Goal: Transaction & Acquisition: Obtain resource

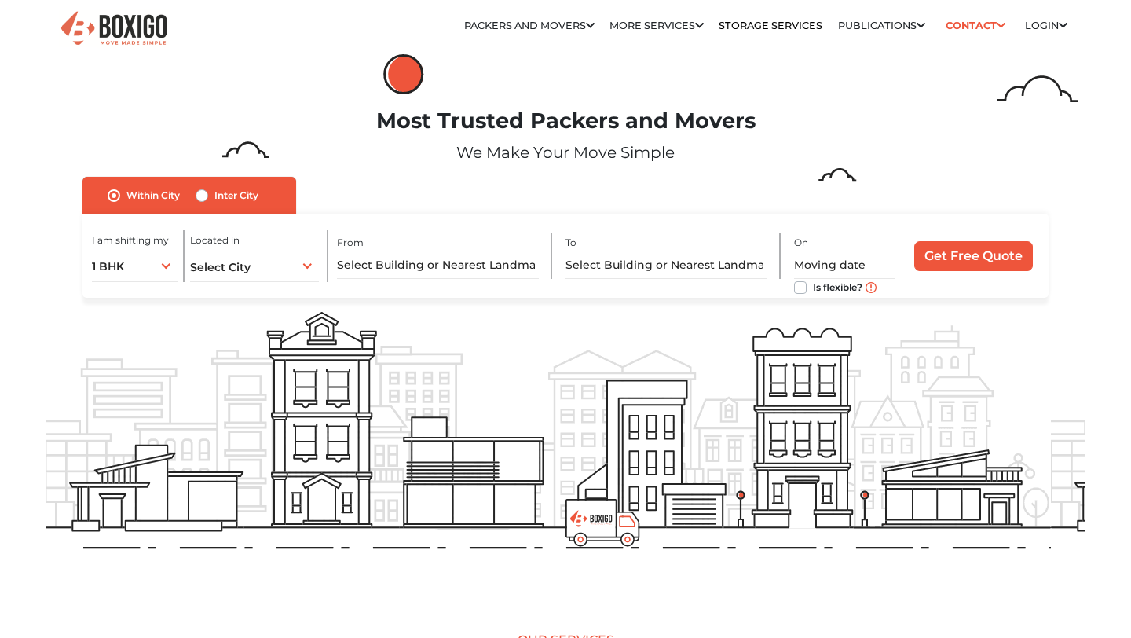
click at [214, 196] on label "Inter City" at bounding box center [236, 195] width 44 height 19
click at [202, 196] on input "Inter City" at bounding box center [202, 194] width 13 height 16
radio input "true"
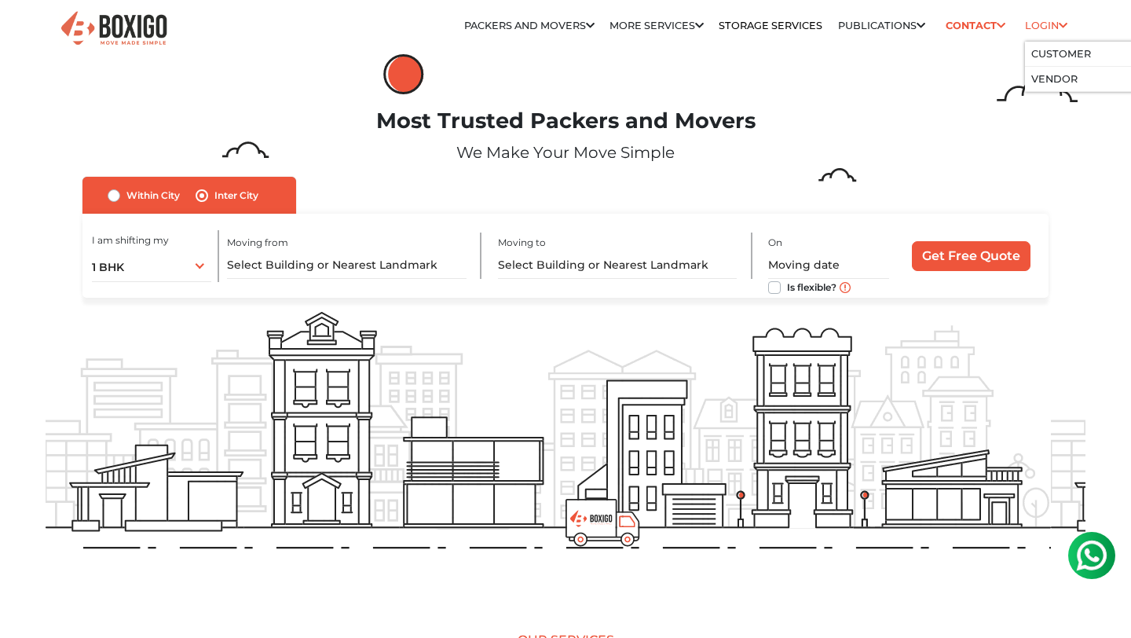
click at [1036, 22] on link "Login" at bounding box center [1046, 26] width 42 height 12
click at [1050, 50] on link "Customer" at bounding box center [1061, 54] width 60 height 12
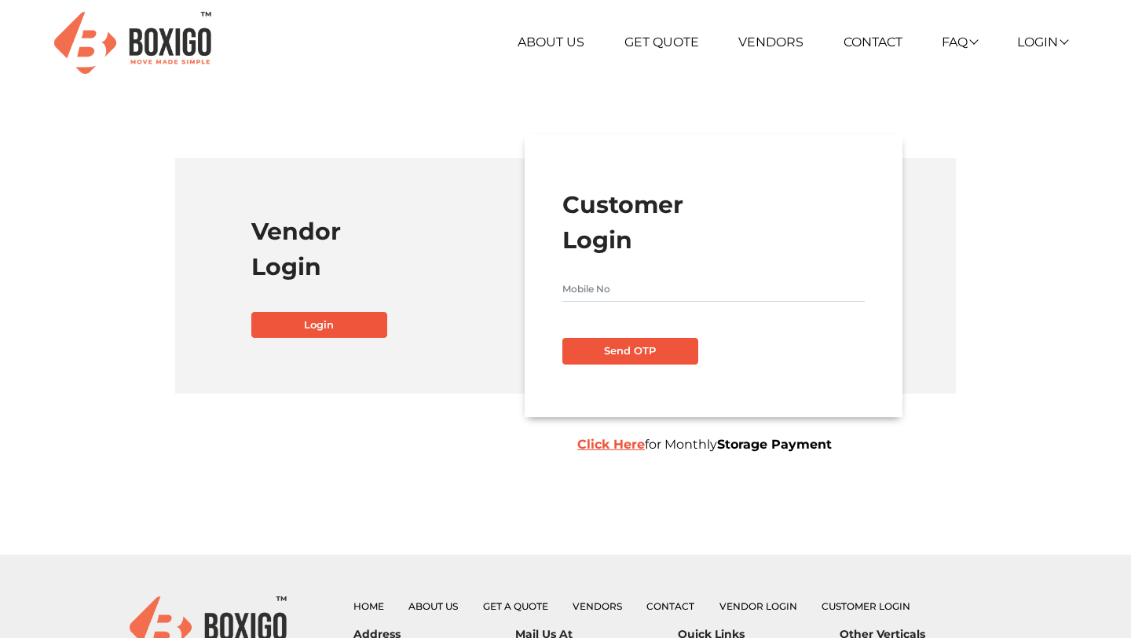
click at [606, 287] on input "text" at bounding box center [713, 288] width 302 height 25
type input "9030201218"
click at [645, 343] on button "Send OTP" at bounding box center [630, 351] width 136 height 27
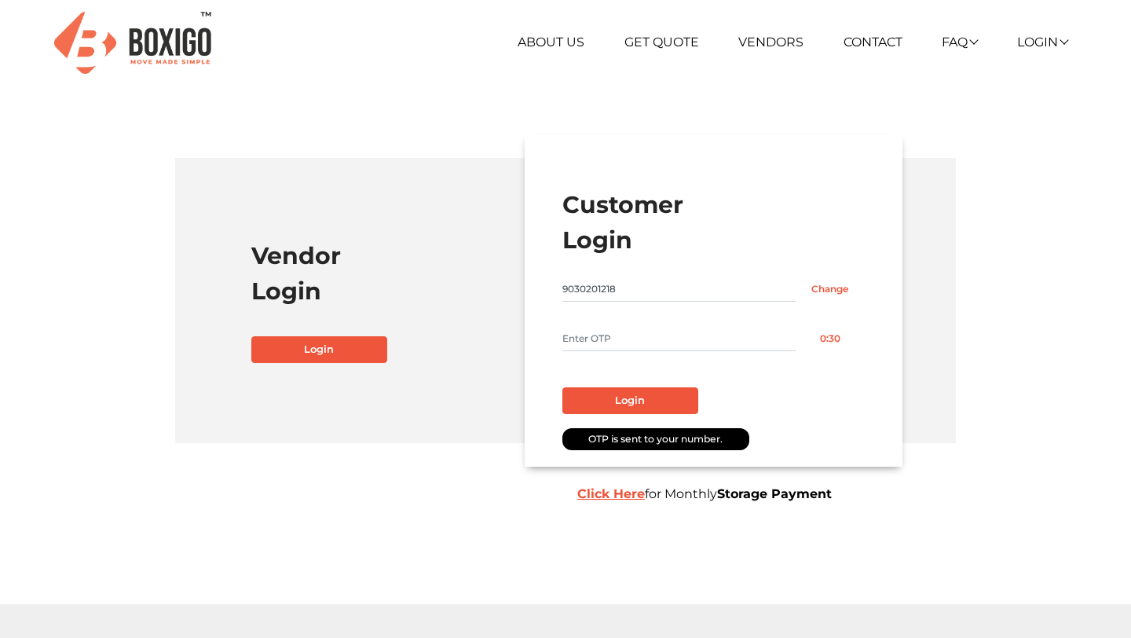
click at [626, 335] on input "text" at bounding box center [678, 338] width 233 height 25
type input "7131"
click at [628, 391] on button "Login" at bounding box center [630, 400] width 136 height 27
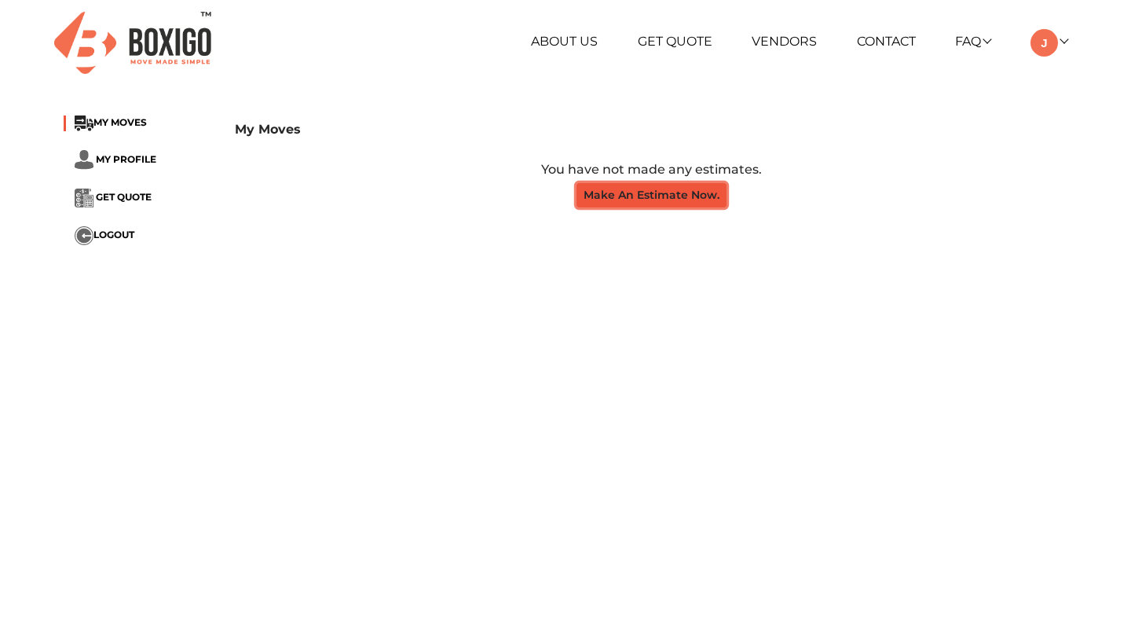
click at [655, 190] on button "Make An Estimate Now." at bounding box center [652, 195] width 150 height 24
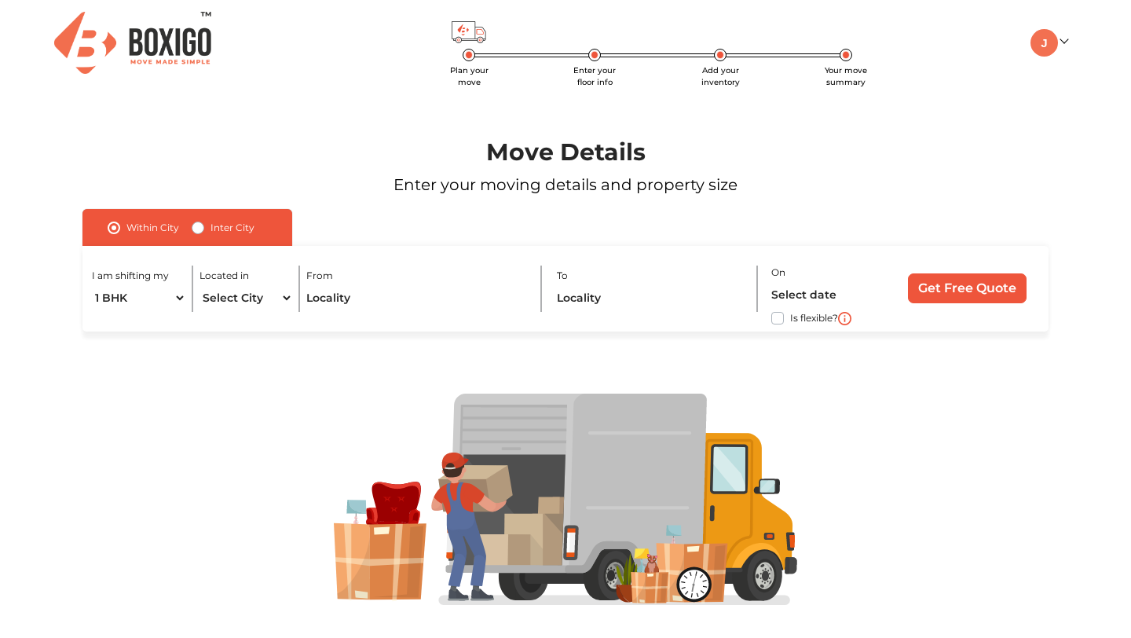
click at [211, 225] on label "Inter City" at bounding box center [233, 227] width 44 height 19
click at [192, 225] on input "Inter City" at bounding box center [198, 226] width 13 height 16
radio input "true"
click at [213, 298] on div "I am shifting my 1 BHK 2 BHK 3 BHK 3 + BHK FEW ITEMS" at bounding box center [155, 288] width 127 height 46
click at [207, 297] on select "1 BHK 2 BHK 3 BHK 3 + BHK FEW ITEMS" at bounding box center [151, 297] width 119 height 27
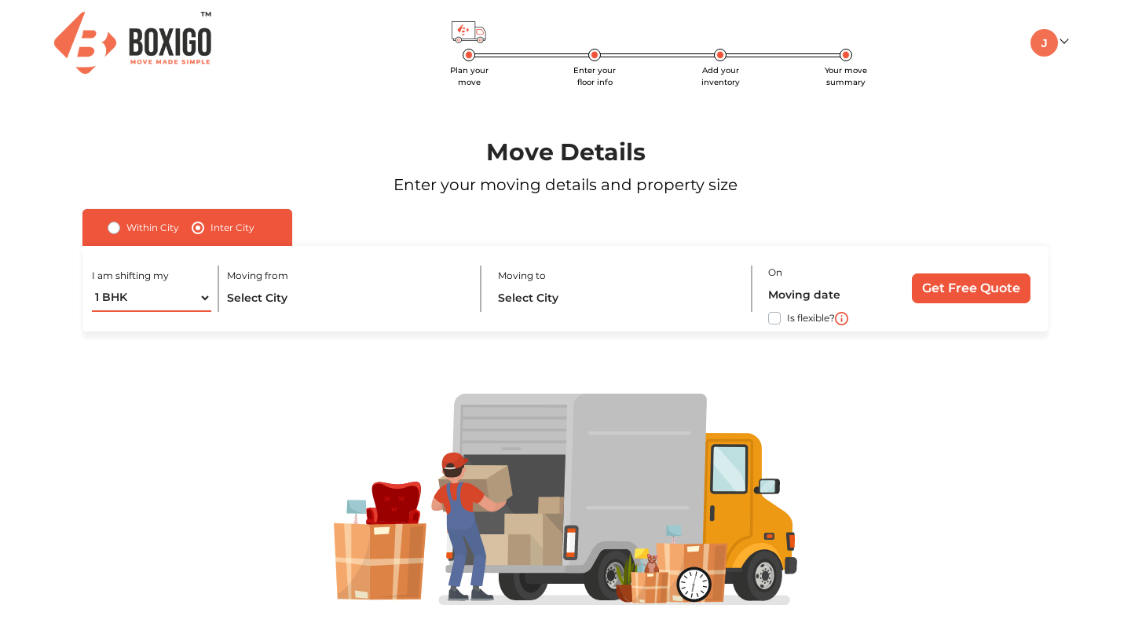
click at [92, 284] on select "1 BHK 2 BHK 3 BHK 3 + BHK FEW ITEMS" at bounding box center [151, 297] width 119 height 27
click at [262, 295] on input "text" at bounding box center [347, 297] width 240 height 27
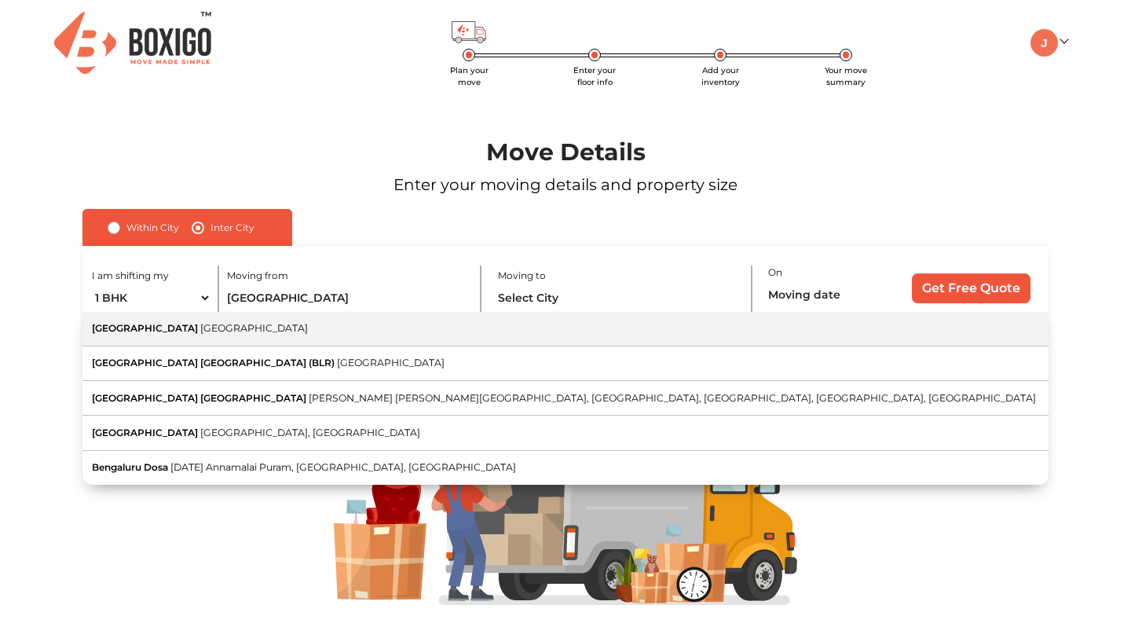
click at [294, 337] on button "Bengaluru Karnataka" at bounding box center [565, 329] width 966 height 35
type input "Bengaluru, Karnataka"
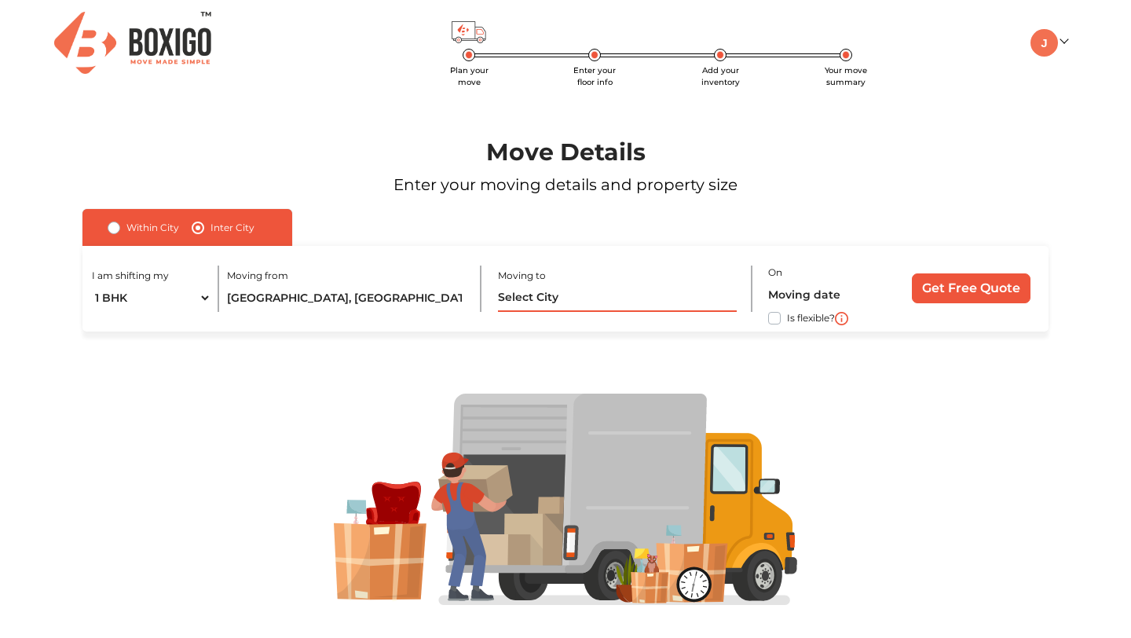
click at [569, 299] on input "text" at bounding box center [618, 297] width 240 height 27
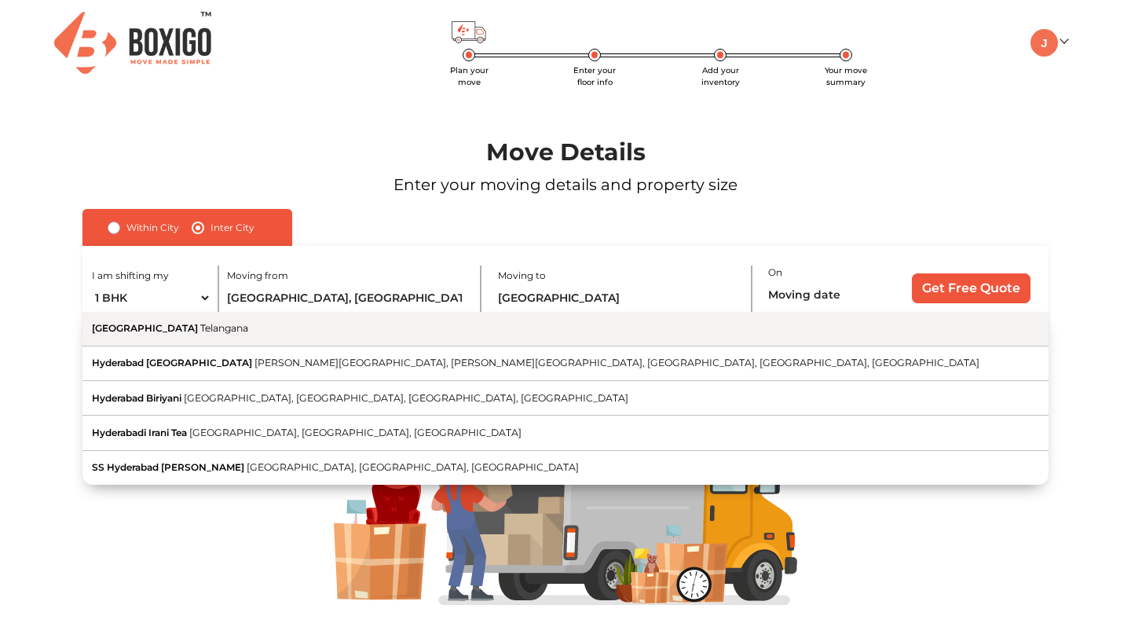
click at [516, 335] on button "Hyderabad Telangana" at bounding box center [565, 329] width 966 height 35
type input "Hyderabad, Telangana"
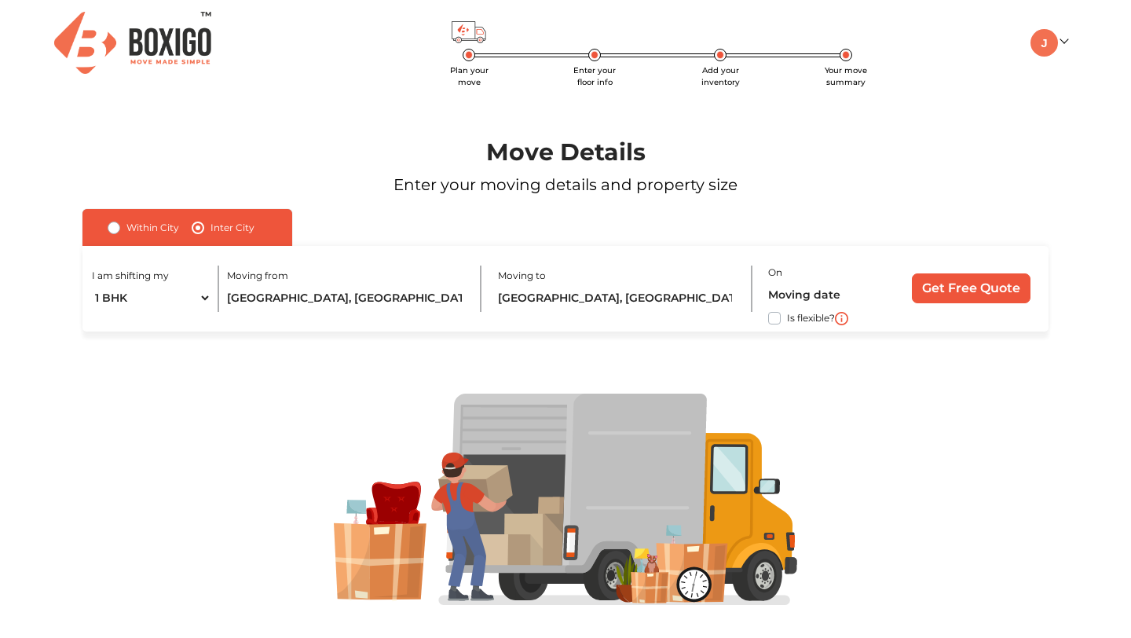
click at [787, 317] on label "Is flexible?" at bounding box center [811, 317] width 48 height 16
click at [95, 317] on input "Is flexible?" at bounding box center [88, 317] width 13 height 16
checkbox input "true"
click at [800, 298] on input "text" at bounding box center [828, 294] width 120 height 27
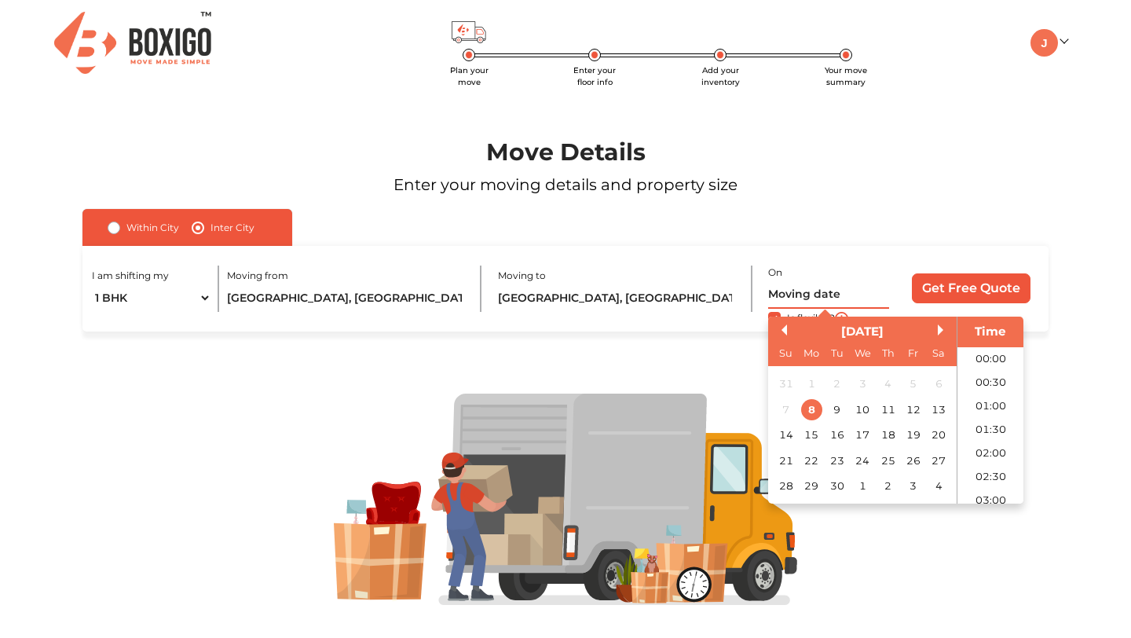
scroll to position [617, 0]
click at [941, 334] on button "Next Month" at bounding box center [943, 329] width 11 height 11
click at [906, 484] on div "31" at bounding box center [912, 485] width 21 height 21
type input "31/10/2025 12:00 AM"
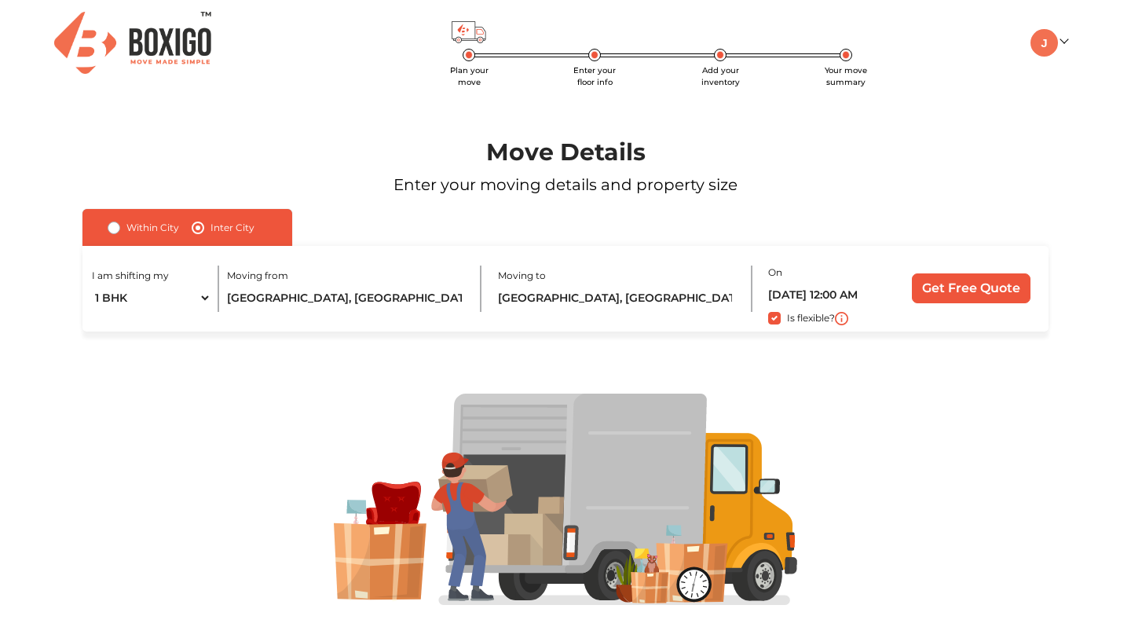
click at [937, 232] on div "Within City Inter City I am shifting my 1 BHK 2 BHK 3 BHK 3 + BHK FEW ITEMS Loc…" at bounding box center [565, 270] width 966 height 123
click at [782, 319] on div "Is flexible?" at bounding box center [828, 318] width 120 height 19
click at [787, 315] on label "Is flexible?" at bounding box center [811, 317] width 48 height 16
click at [95, 315] on input "Is flexible?" at bounding box center [88, 317] width 13 height 16
checkbox input "false"
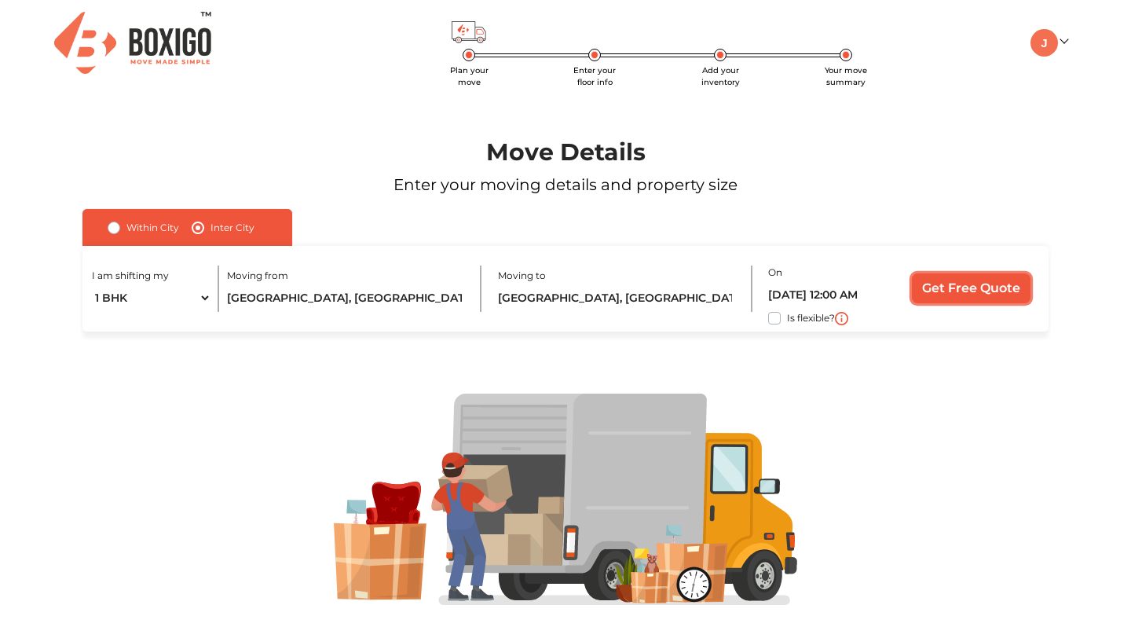
click at [962, 281] on input "Get Free Quote" at bounding box center [971, 288] width 119 height 30
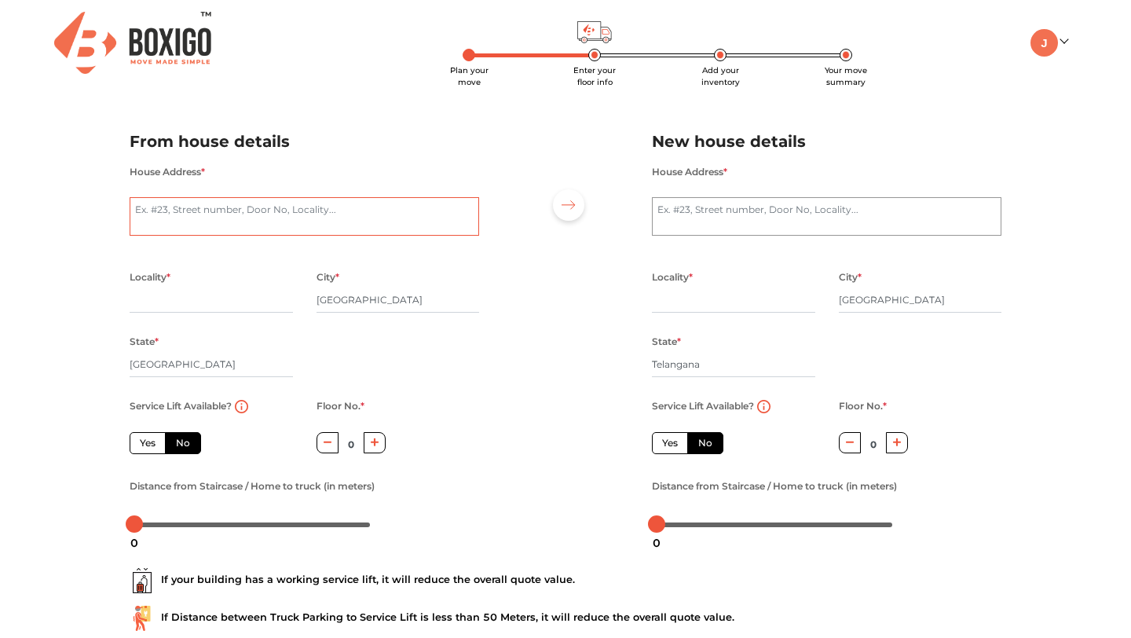
click at [415, 225] on textarea "House Address *" at bounding box center [305, 216] width 350 height 39
type textarea "GVBs Nest"
click at [241, 307] on input "text" at bounding box center [211, 299] width 163 height 25
type input "NRI Phase Two"
click at [405, 302] on input "Bengaluru" at bounding box center [398, 299] width 163 height 25
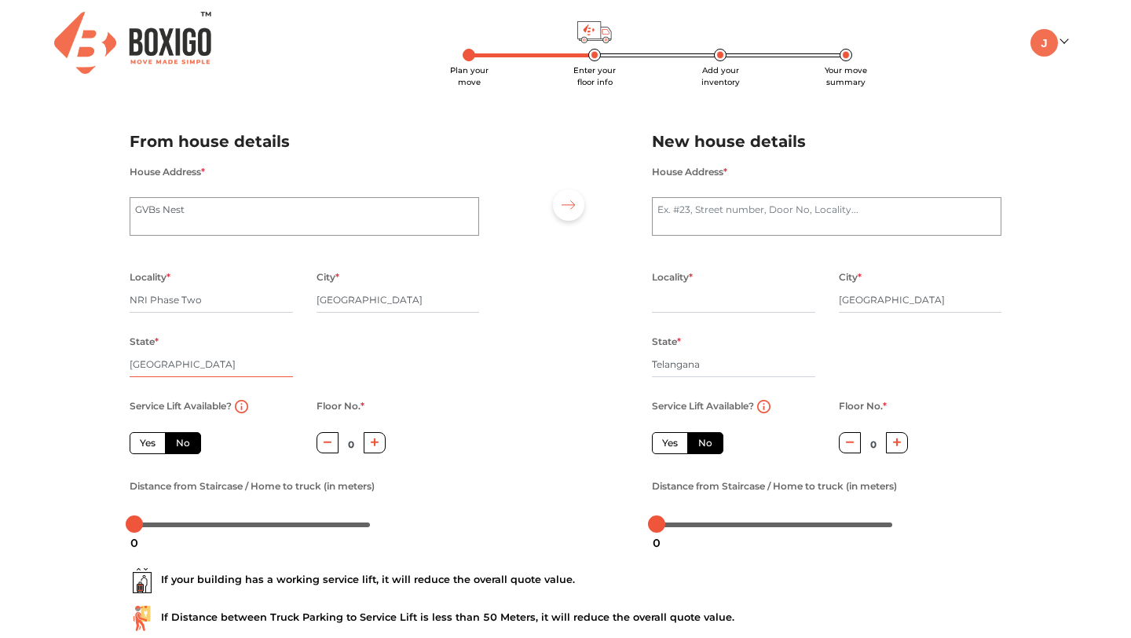
click at [212, 361] on input "Karnataka" at bounding box center [211, 364] width 163 height 25
click at [240, 448] on div "Yes No" at bounding box center [211, 443] width 163 height 22
click at [375, 439] on button "button" at bounding box center [375, 442] width 23 height 21
type input "1"
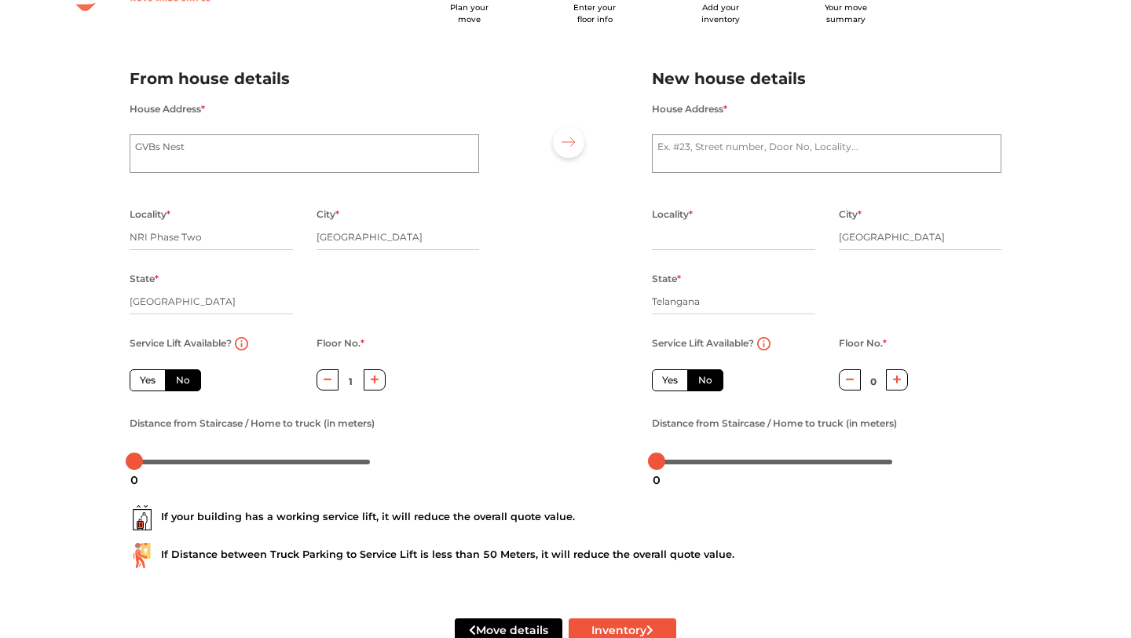
scroll to position [108, 0]
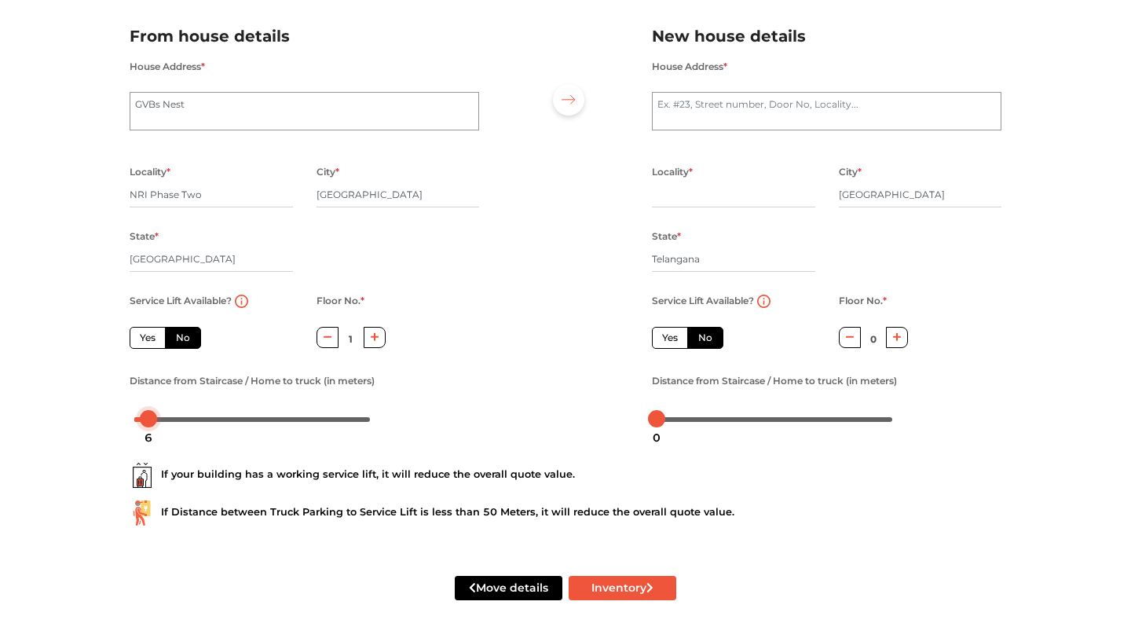
click at [148, 418] on div at bounding box center [252, 418] width 236 height 9
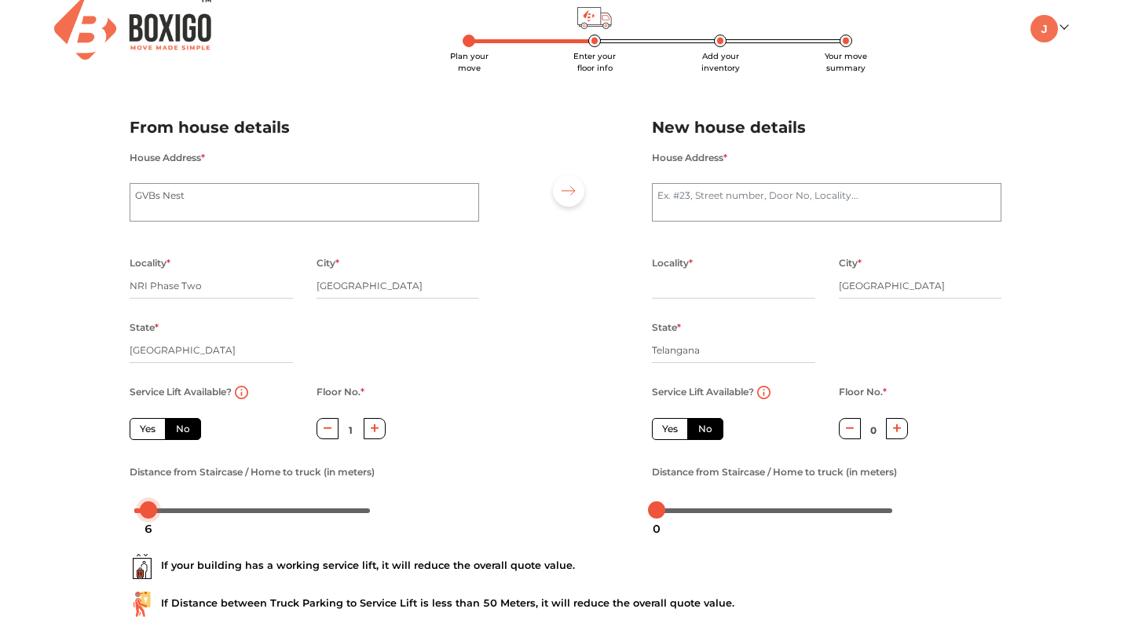
scroll to position [0, 0]
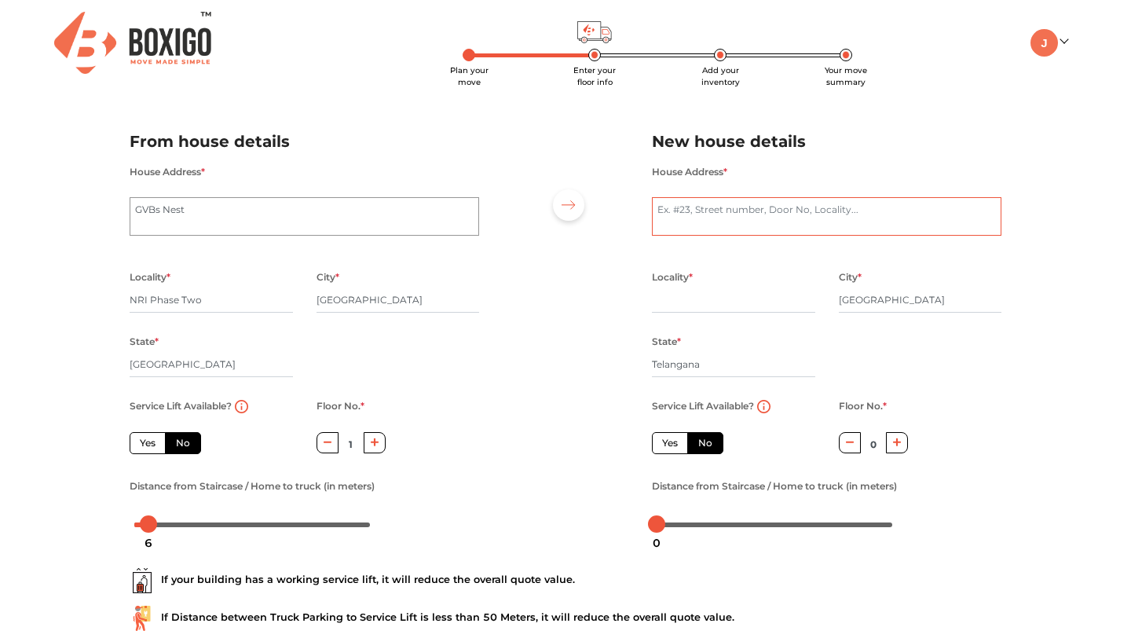
click at [727, 211] on textarea "House Address *" at bounding box center [827, 216] width 350 height 39
type textarea "Greater Infra"
click at [705, 315] on div "Locality *" at bounding box center [733, 299] width 163 height 64
click at [708, 307] on input "text" at bounding box center [733, 299] width 163 height 25
type input "Ameenpur"
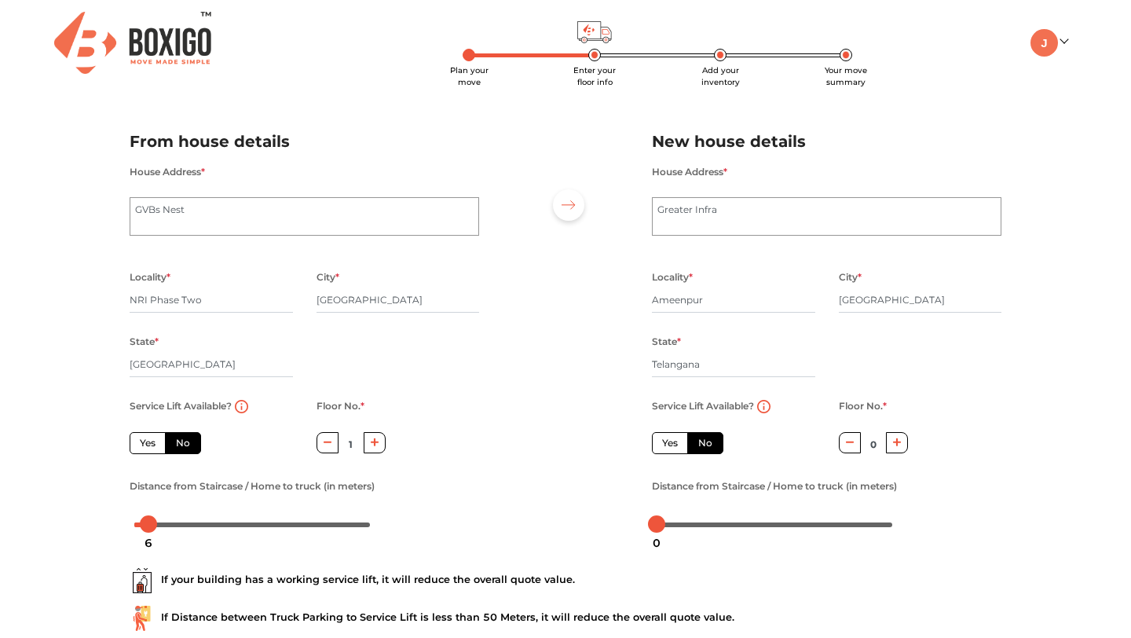
click at [773, 448] on div "Yes No" at bounding box center [733, 443] width 163 height 22
click at [652, 448] on label "Yes" at bounding box center [670, 443] width 36 height 22
click at [662, 446] on input "Yes" at bounding box center [667, 441] width 10 height 10
radio input "true"
radio input "false"
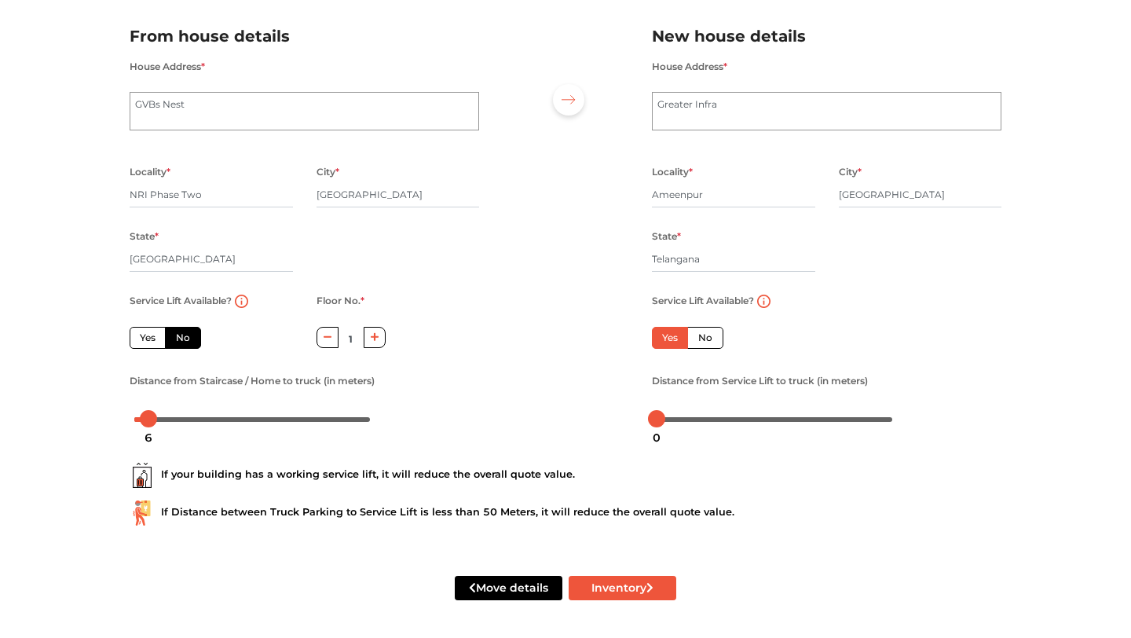
scroll to position [108, 0]
click at [743, 419] on div at bounding box center [775, 418] width 236 height 9
click at [768, 418] on div at bounding box center [775, 418] width 236 height 9
click at [793, 421] on body "Plan your move Enter your floor info Add your inventory Your move summary My Mo…" at bounding box center [565, 214] width 1131 height 638
click at [836, 417] on div at bounding box center [775, 418] width 236 height 9
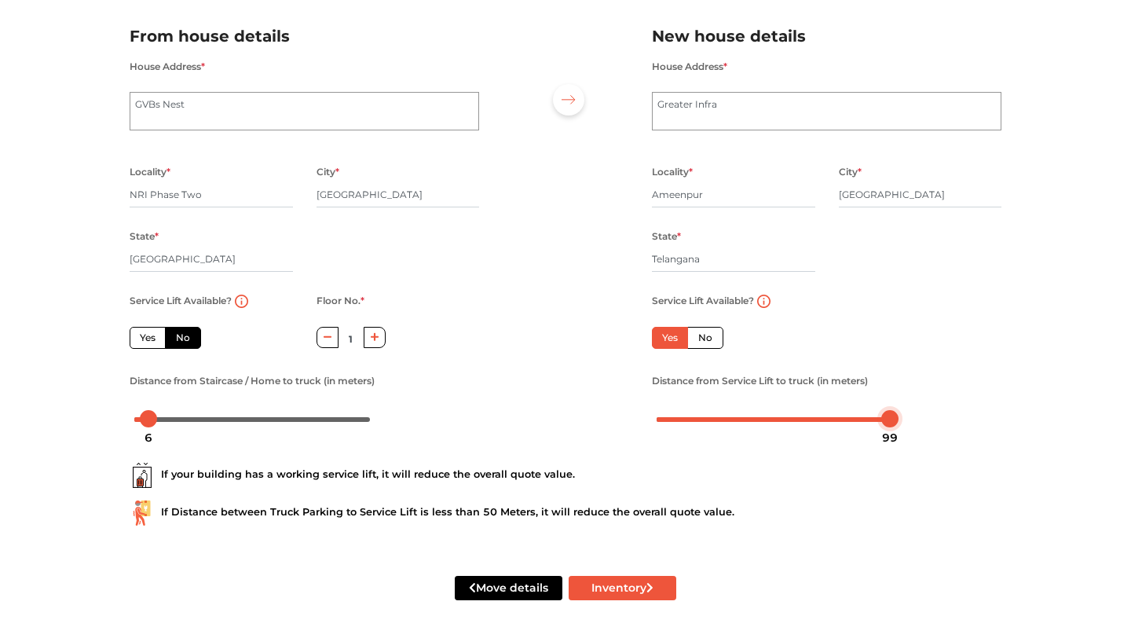
click at [889, 419] on div at bounding box center [775, 418] width 236 height 9
click at [884, 420] on div at bounding box center [885, 418] width 17 height 17
click at [815, 416] on div at bounding box center [775, 418] width 236 height 9
click at [781, 418] on div at bounding box center [775, 418] width 236 height 9
click at [628, 588] on button "Inventory" at bounding box center [623, 588] width 108 height 24
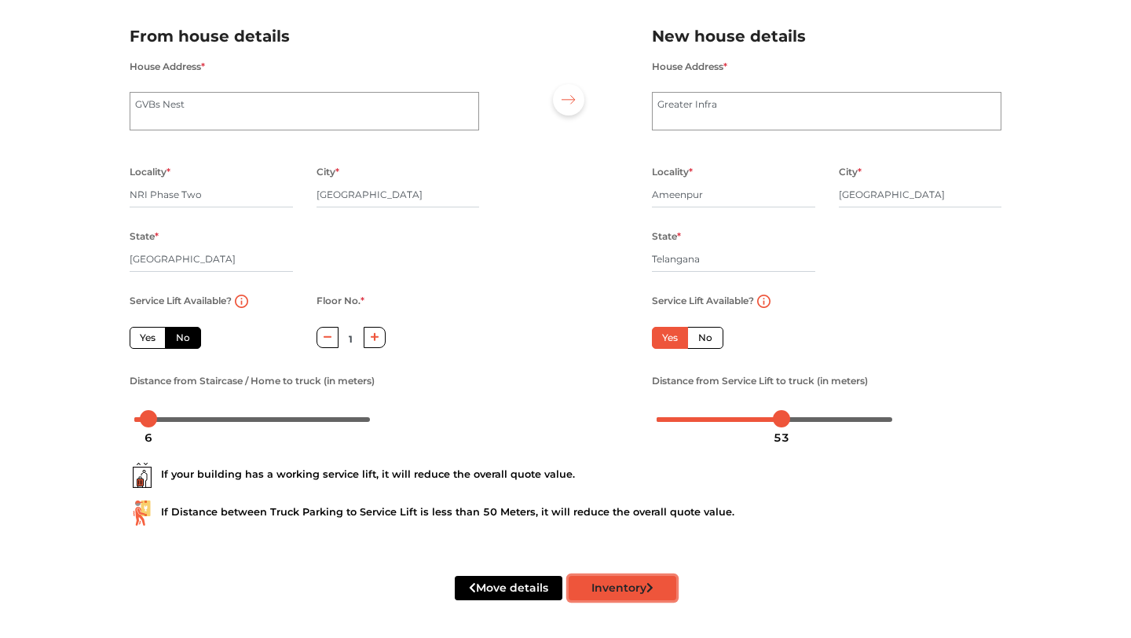
radio input "true"
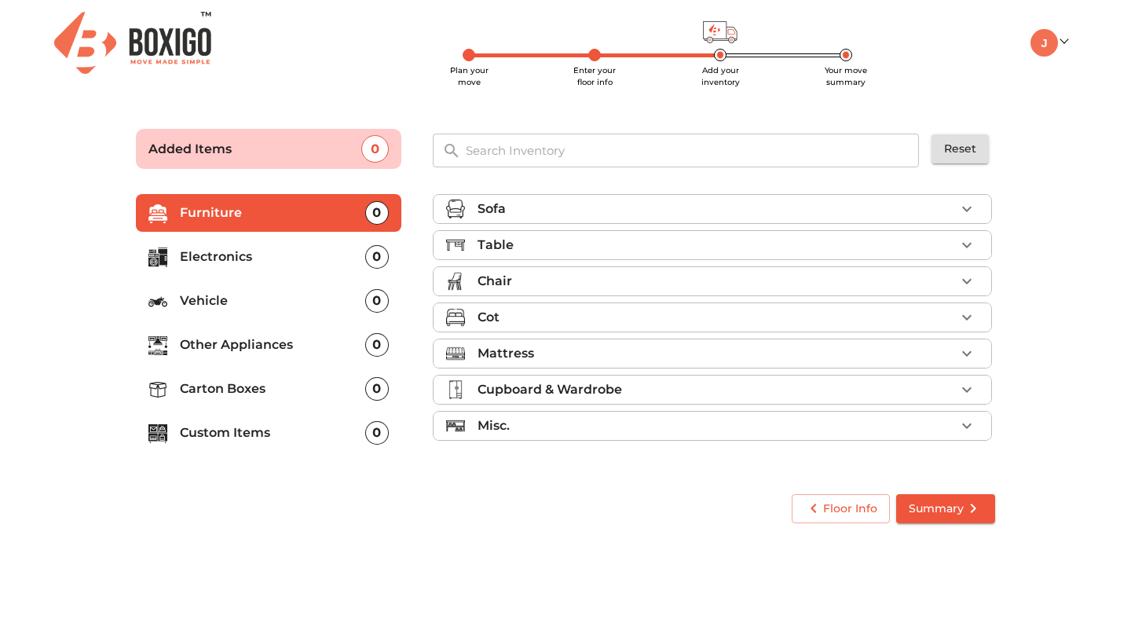
click at [845, 207] on div "Sofa" at bounding box center [717, 209] width 478 height 19
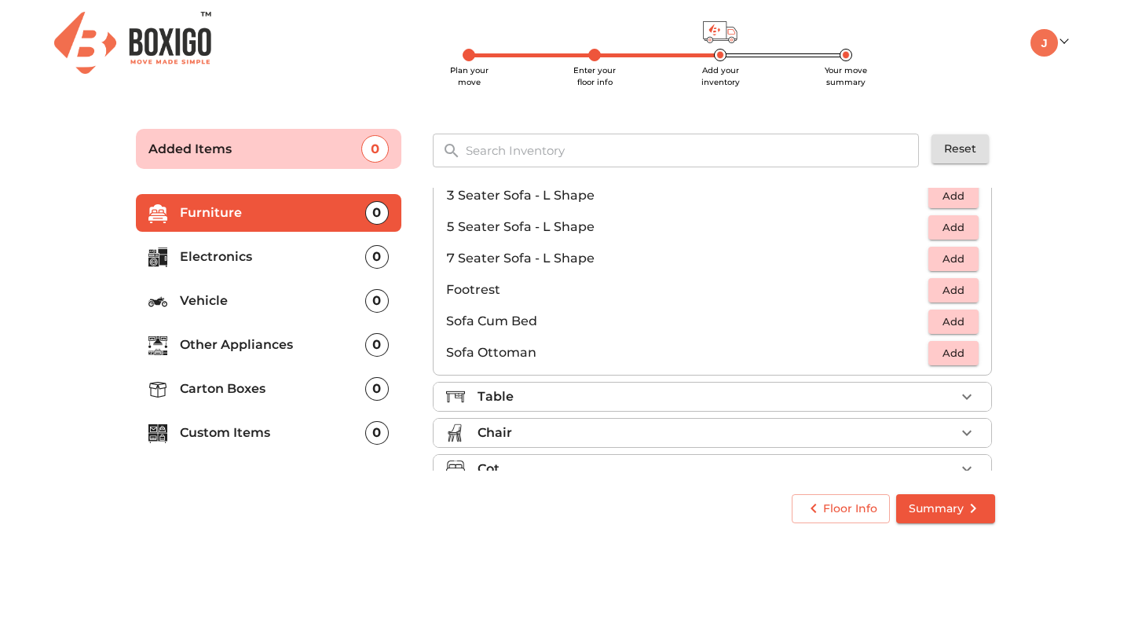
scroll to position [335, 0]
click at [954, 324] on span "Add" at bounding box center [953, 319] width 35 height 18
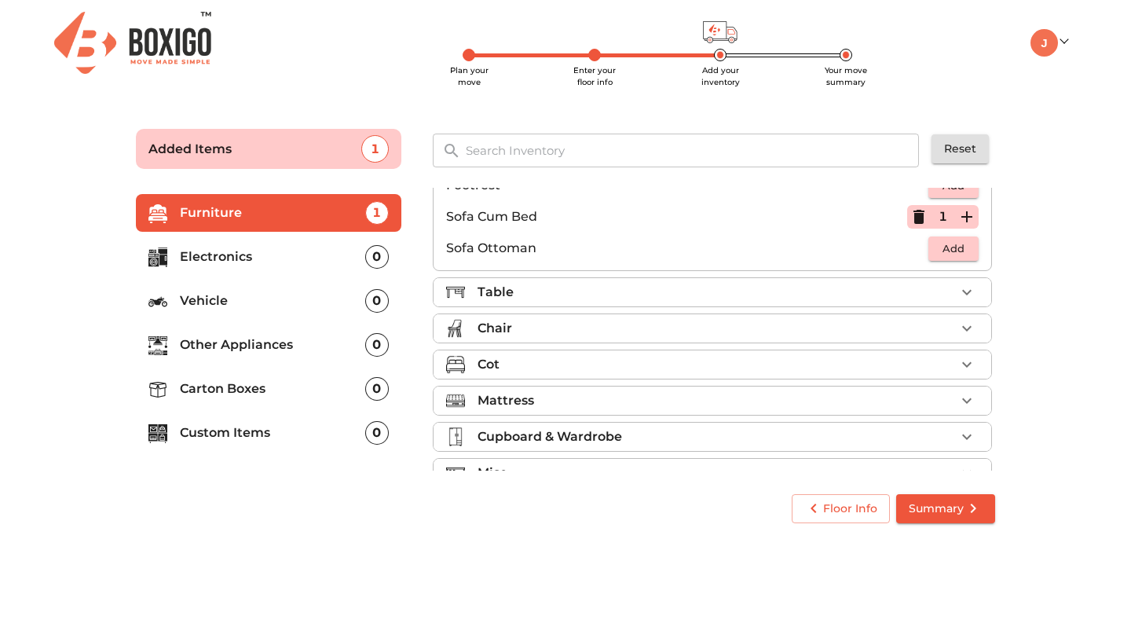
scroll to position [467, 0]
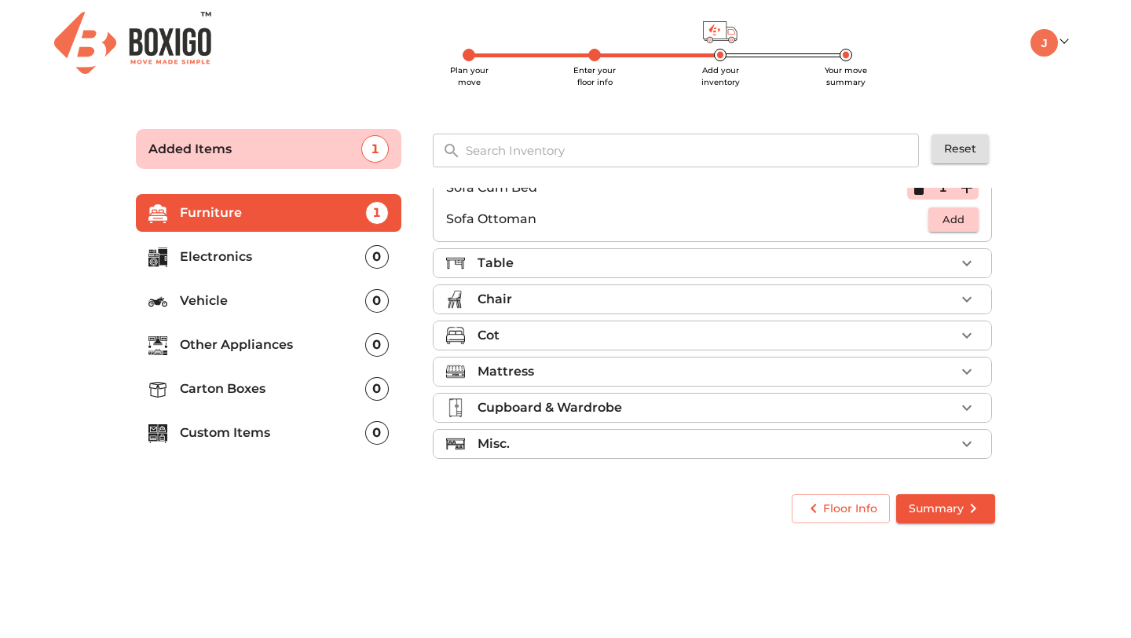
click at [768, 269] on div "Table" at bounding box center [717, 263] width 478 height 19
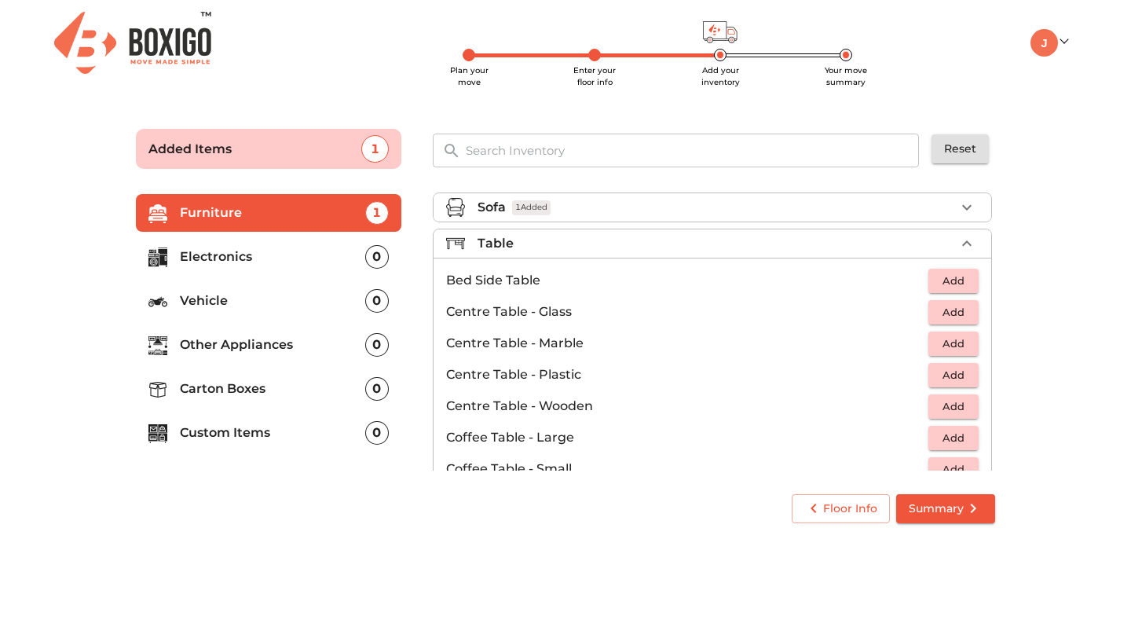
scroll to position [0, 0]
click at [958, 289] on span "Add" at bounding box center [953, 282] width 35 height 18
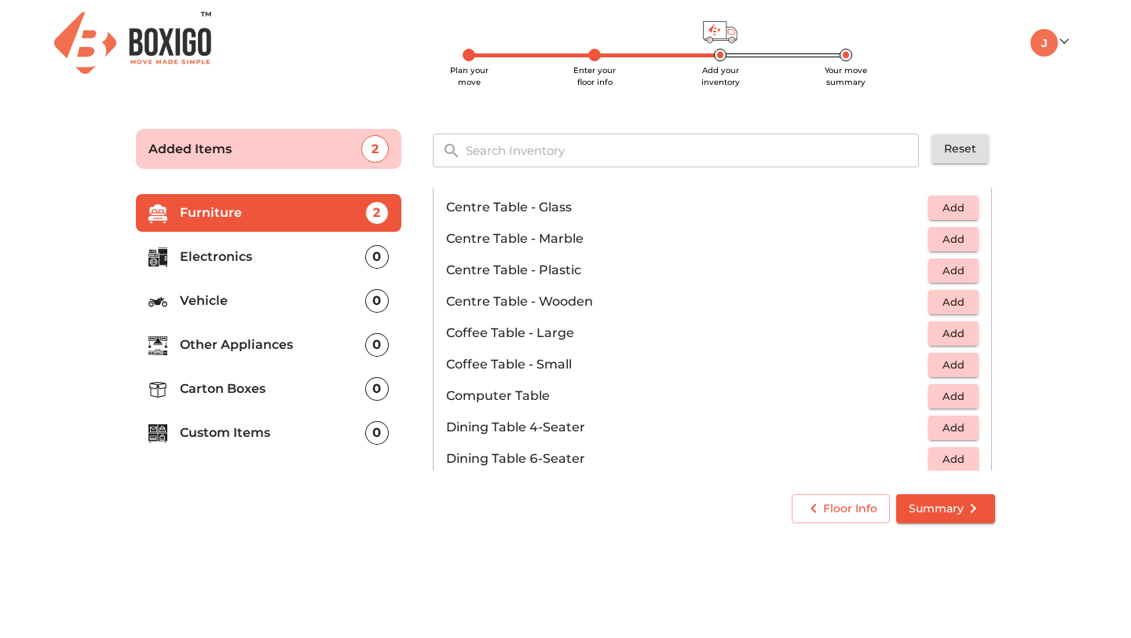
scroll to position [108, 0]
click at [942, 269] on span "Add" at bounding box center [953, 268] width 35 height 18
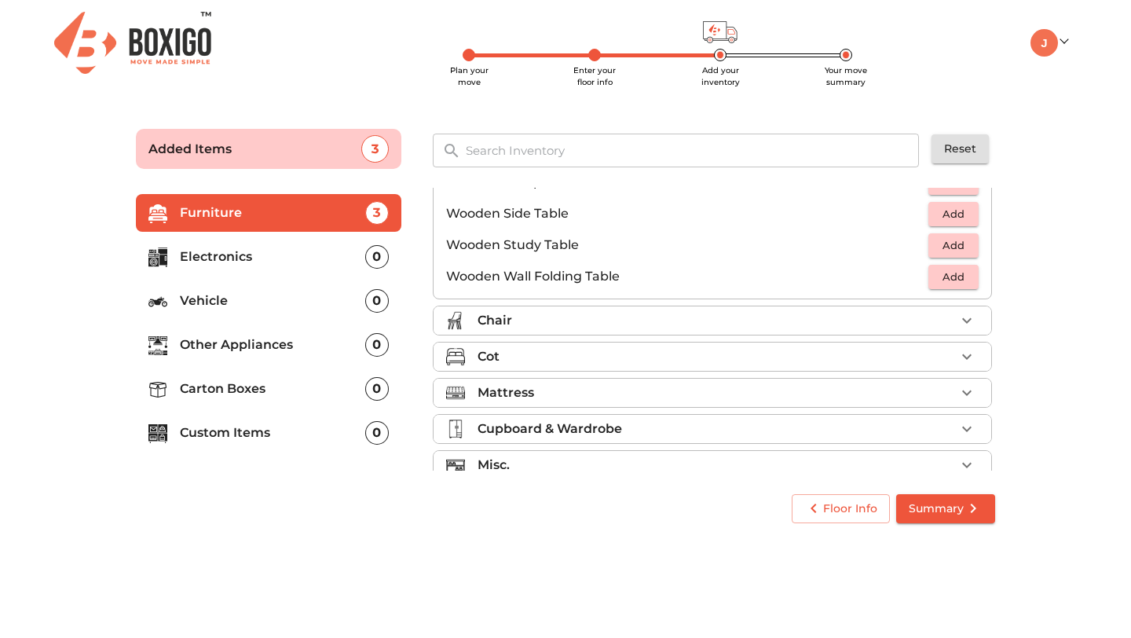
scroll to position [1096, 0]
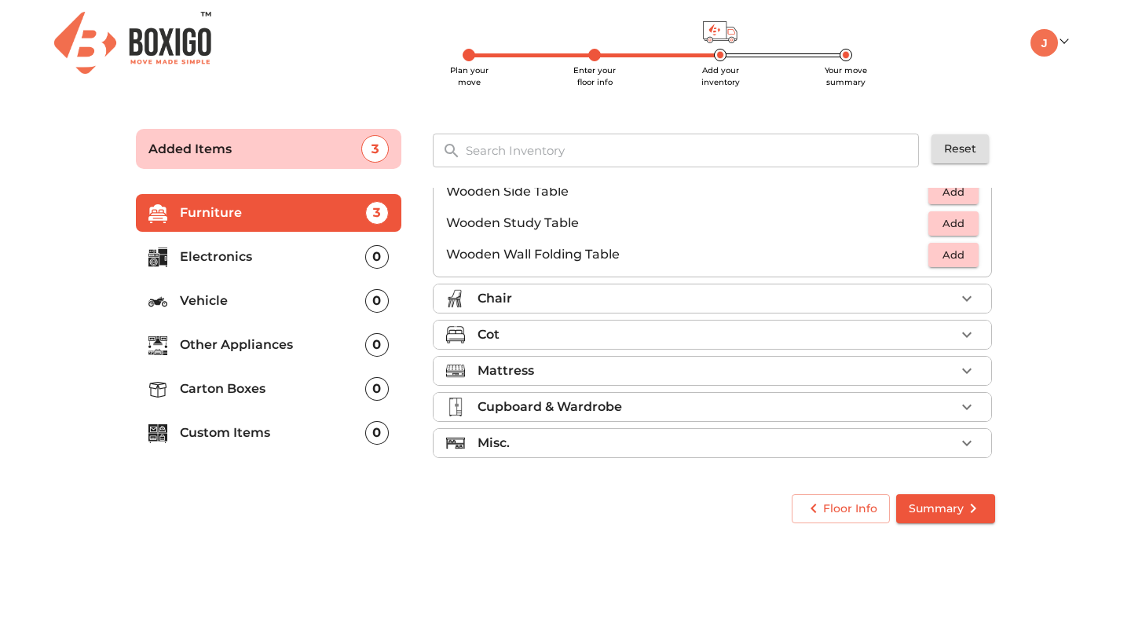
click at [833, 301] on div "Chair" at bounding box center [717, 298] width 478 height 19
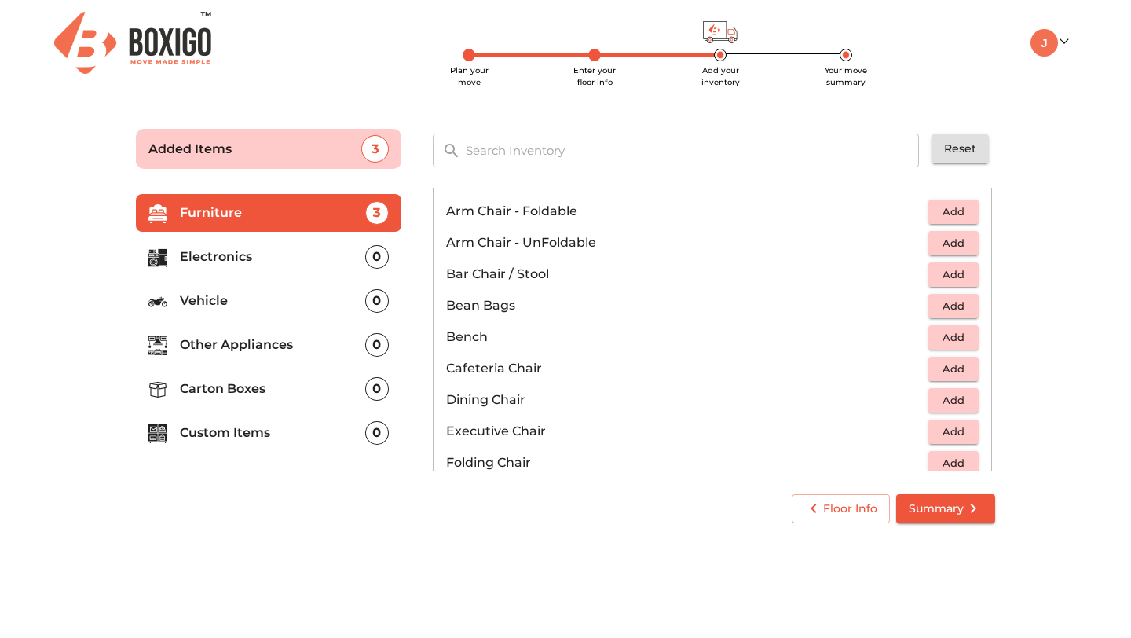
scroll to position [121, 0]
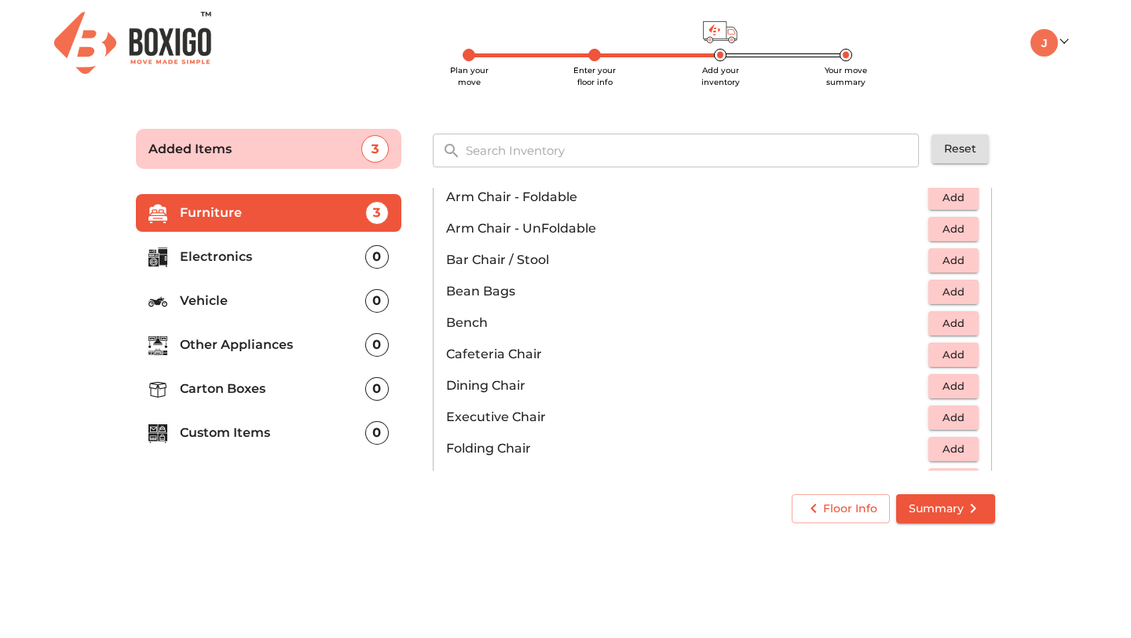
click at [945, 298] on span "Add" at bounding box center [953, 292] width 35 height 18
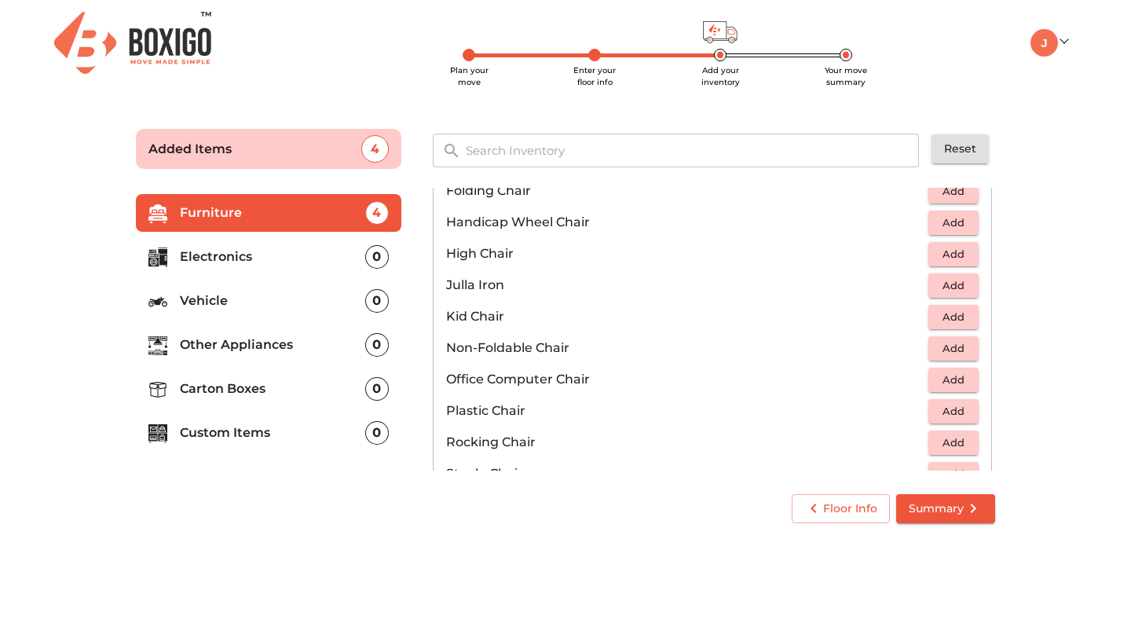
scroll to position [391, 0]
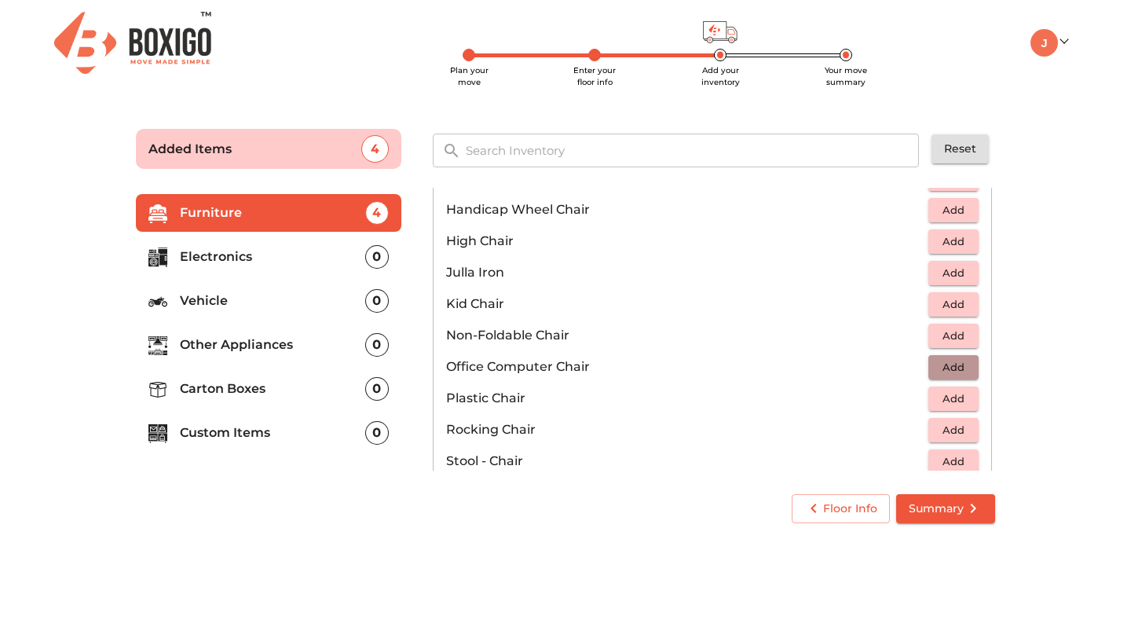
click at [957, 366] on span "Add" at bounding box center [953, 367] width 35 height 18
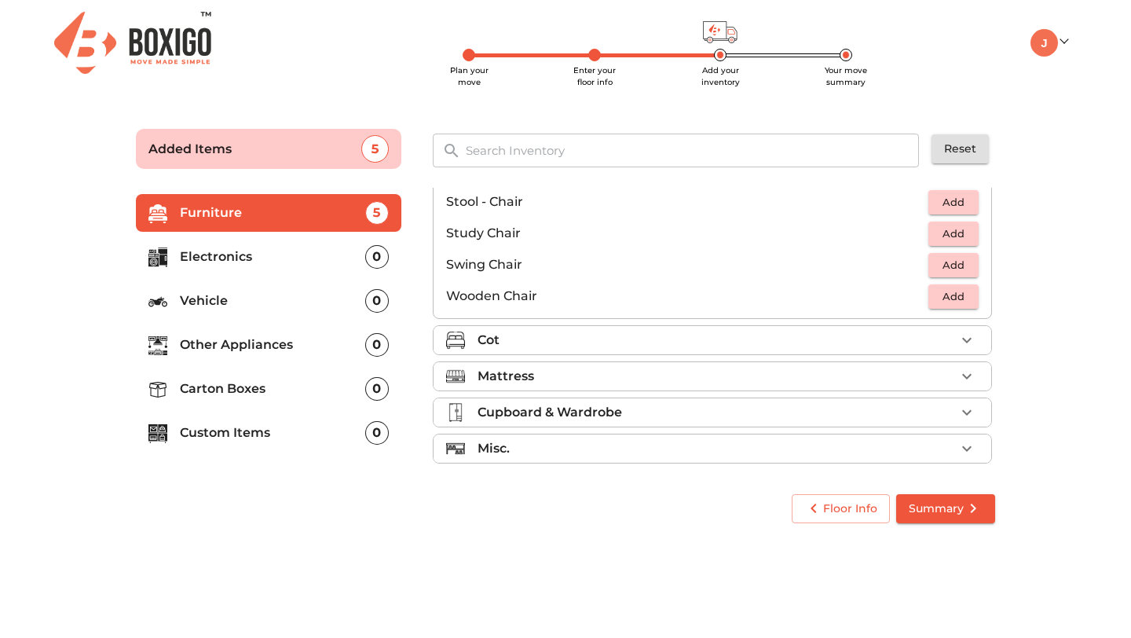
scroll to position [656, 0]
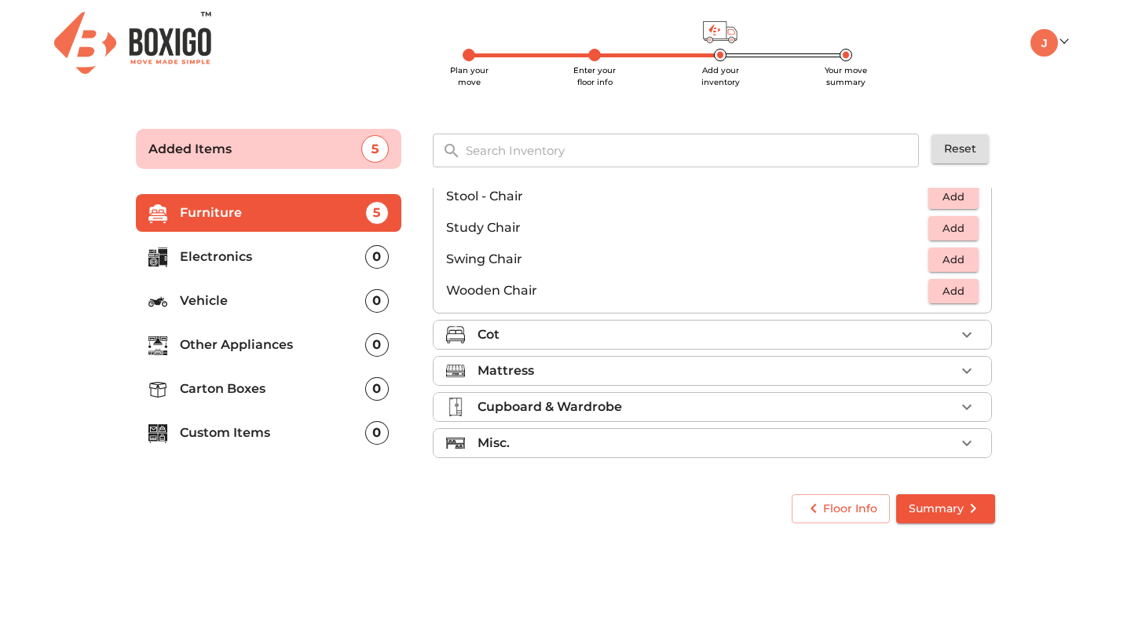
click at [774, 339] on div "Cot" at bounding box center [717, 334] width 478 height 19
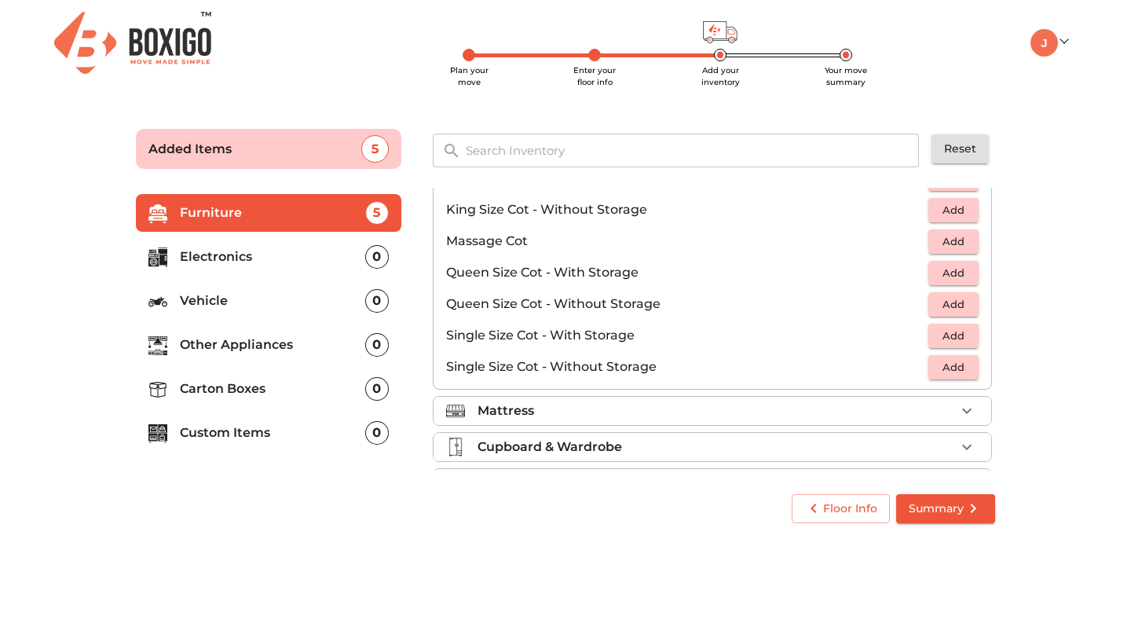
scroll to position [465, 0]
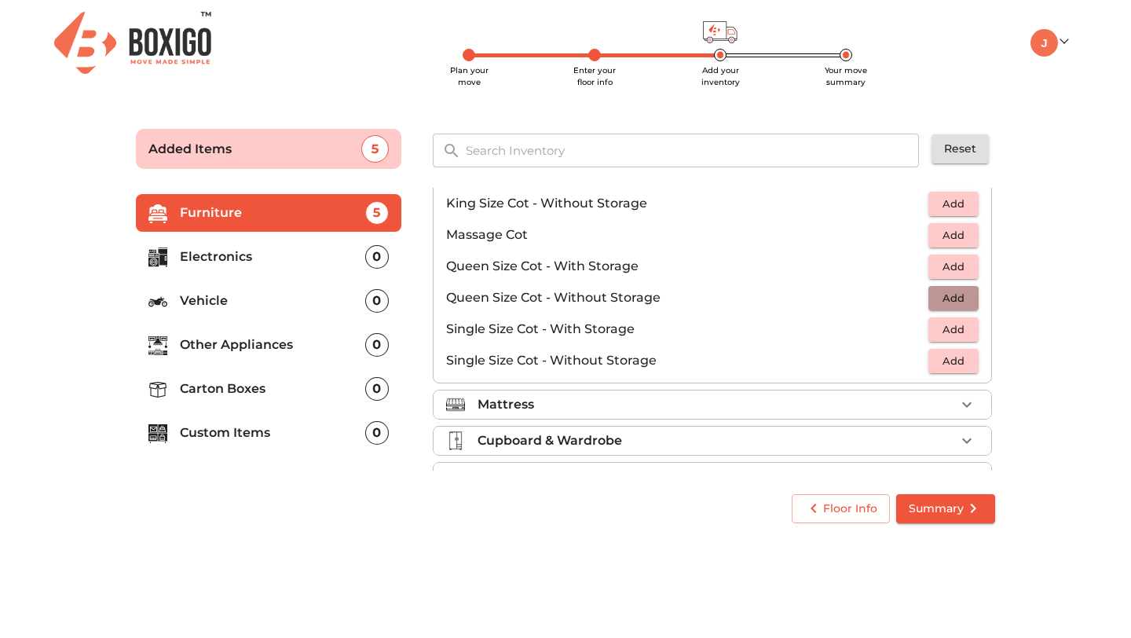
click at [953, 302] on span "Add" at bounding box center [953, 298] width 35 height 18
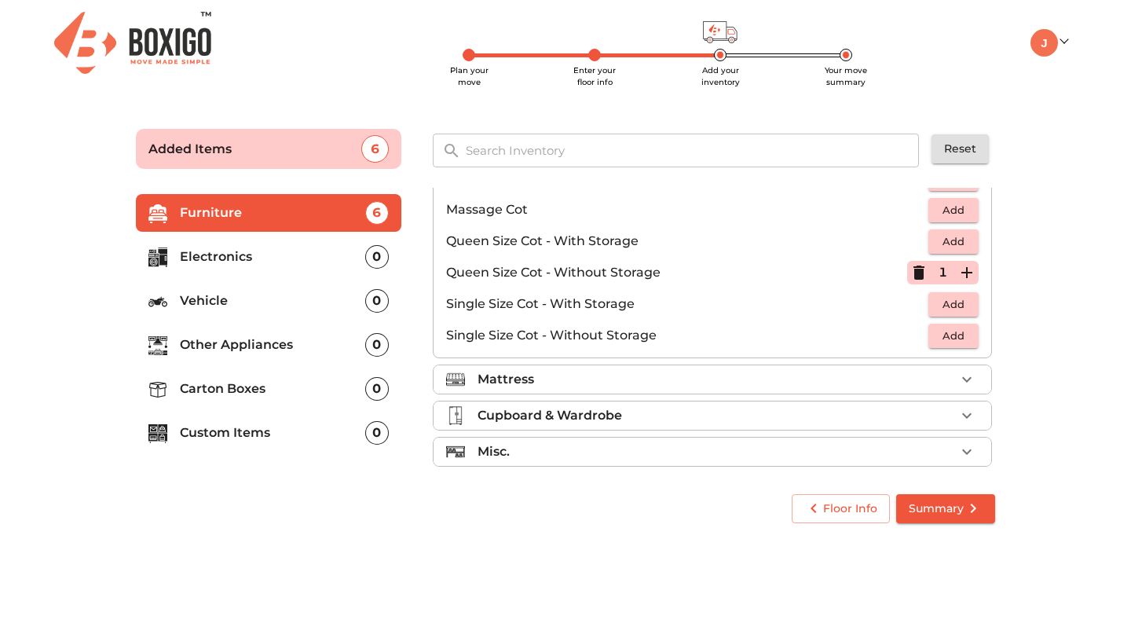
scroll to position [499, 0]
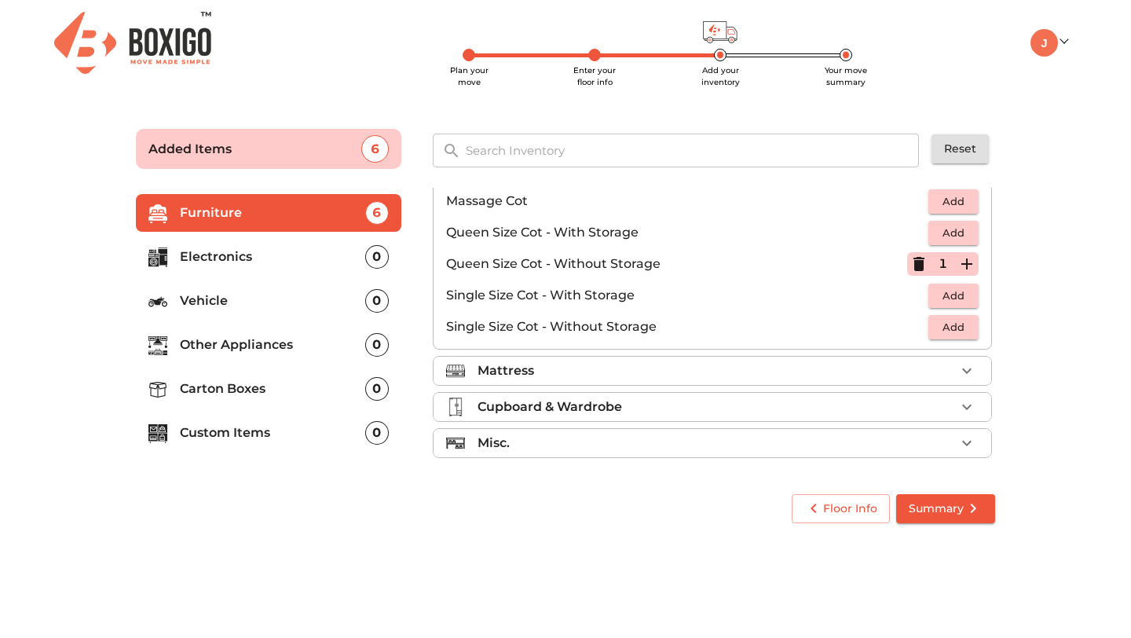
click at [855, 373] on div "Mattress" at bounding box center [717, 370] width 478 height 19
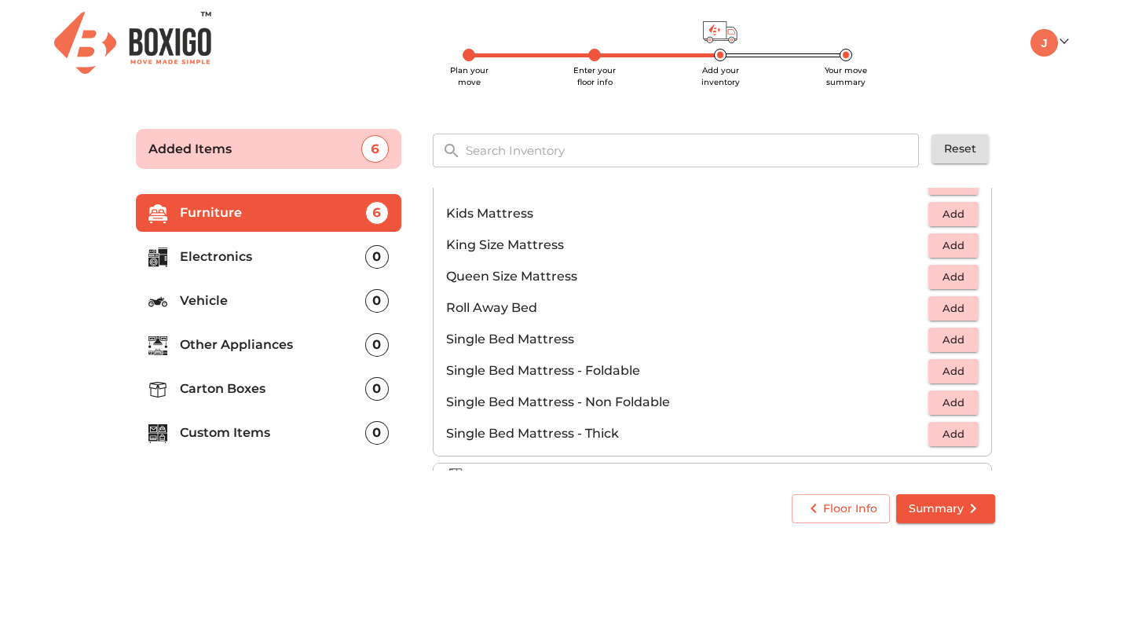
scroll to position [233, 0]
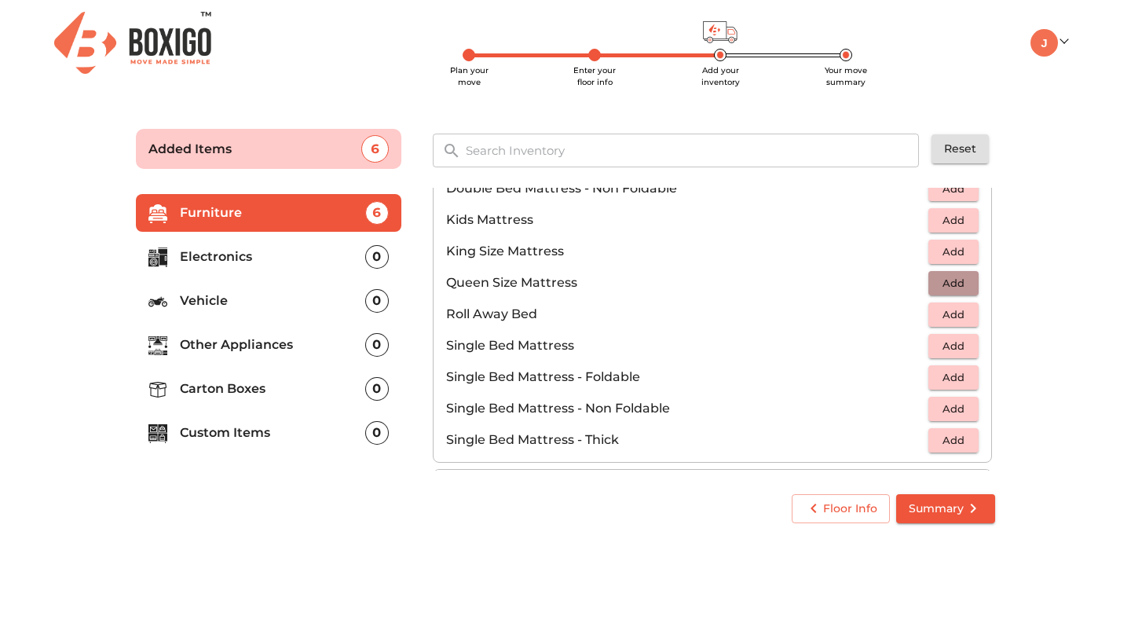
click at [958, 282] on span "Add" at bounding box center [953, 283] width 35 height 18
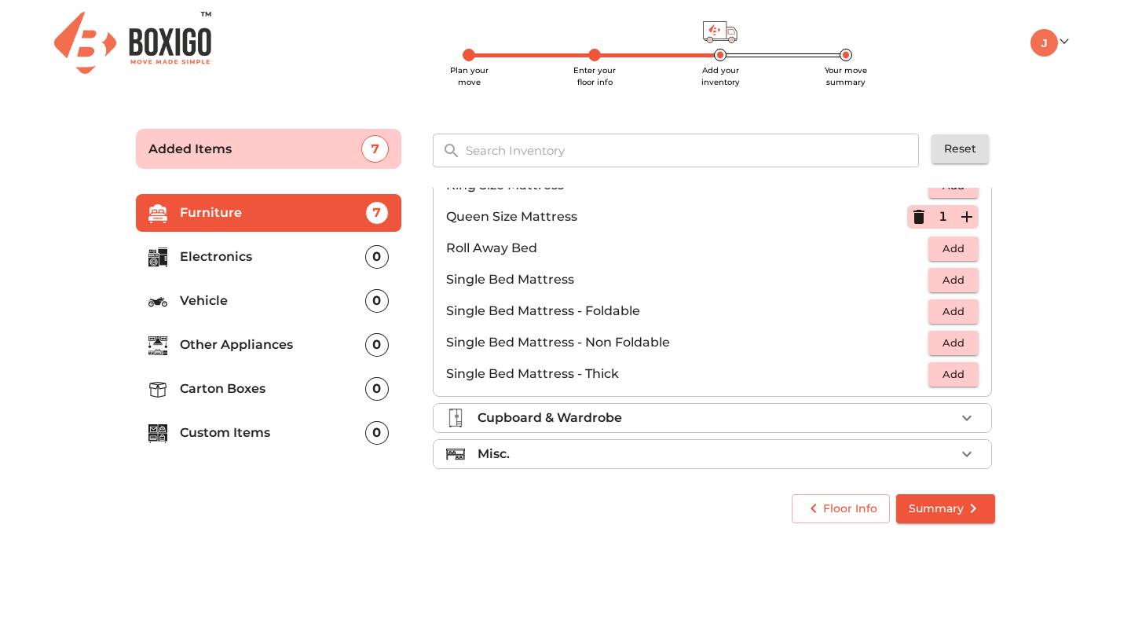
scroll to position [310, 0]
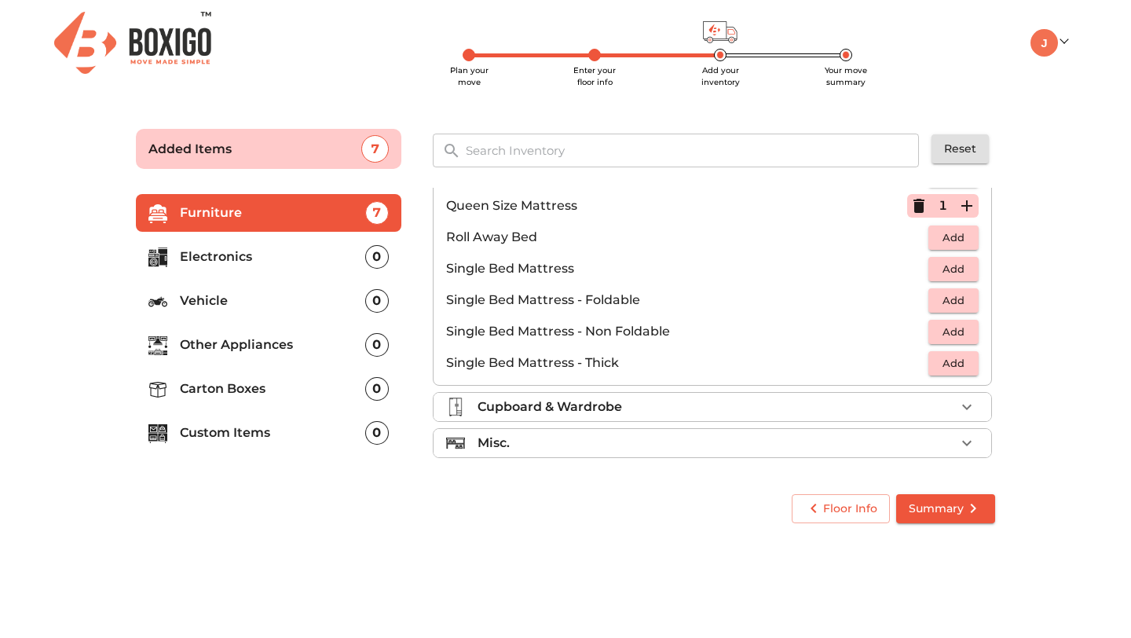
click at [778, 404] on div "Cupboard & Wardrobe" at bounding box center [717, 406] width 478 height 19
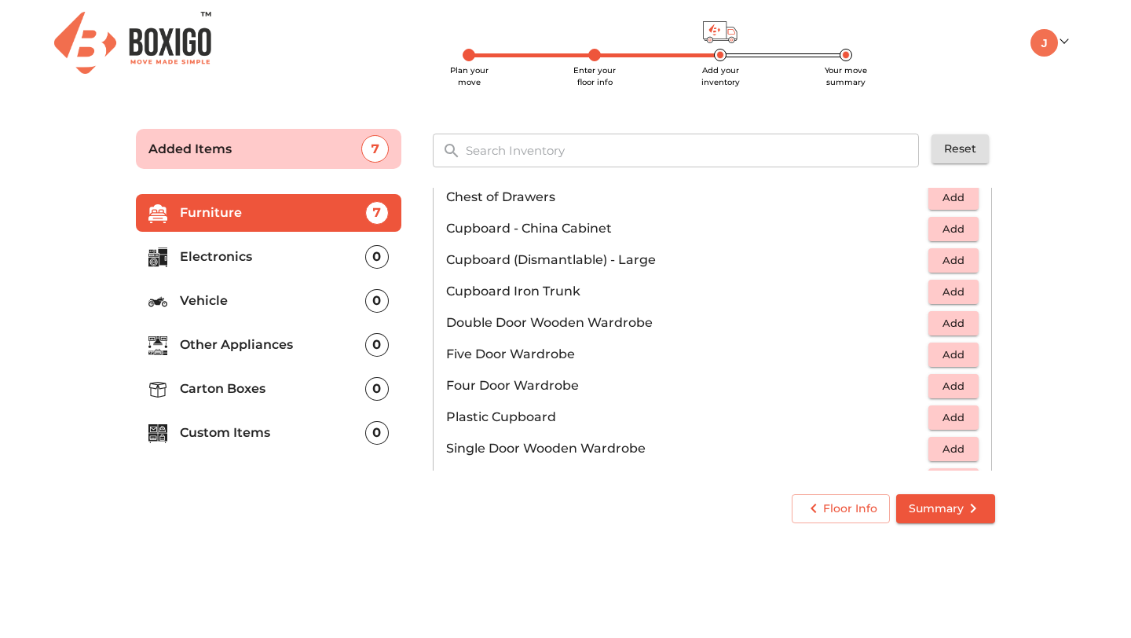
scroll to position [213, 0]
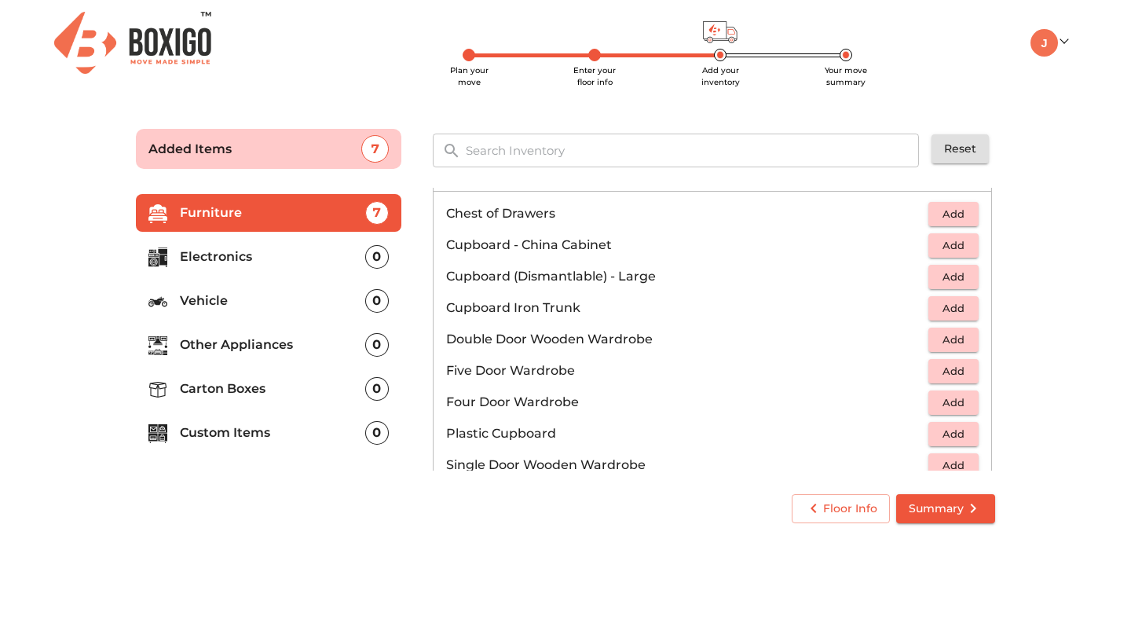
click at [947, 279] on span "Add" at bounding box center [953, 277] width 35 height 18
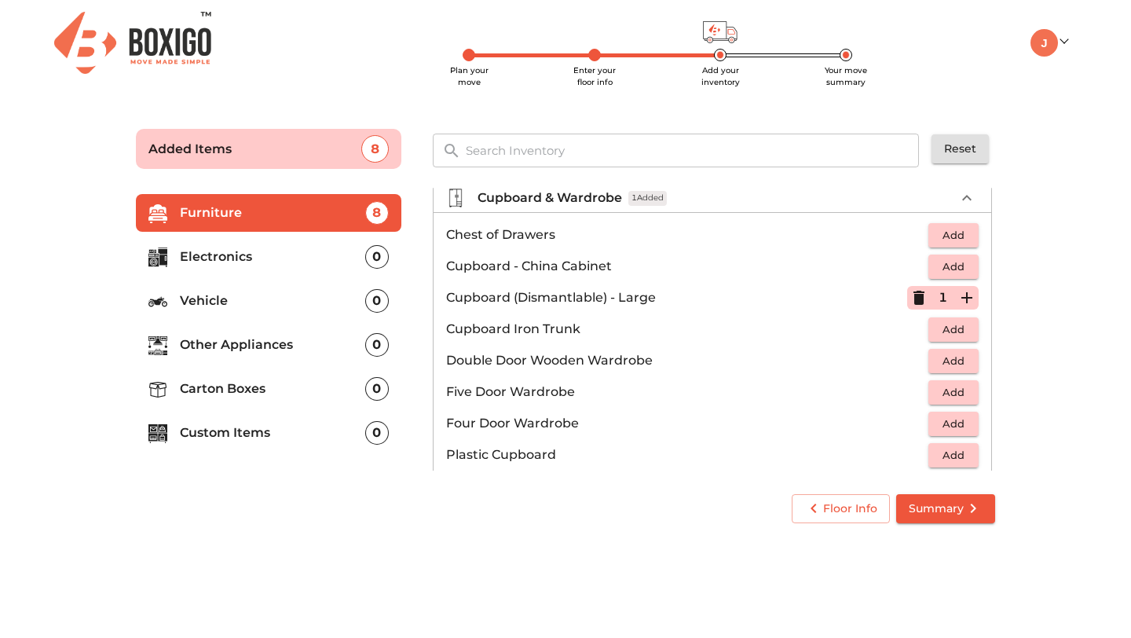
scroll to position [197, 0]
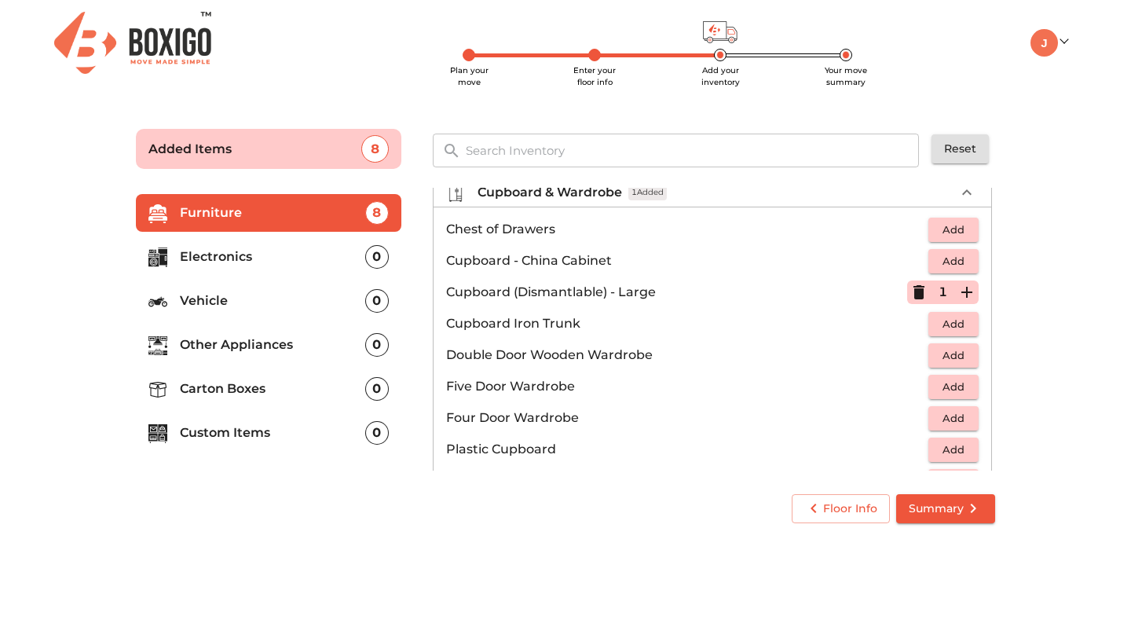
click at [964, 292] on icon "button" at bounding box center [966, 292] width 11 height 11
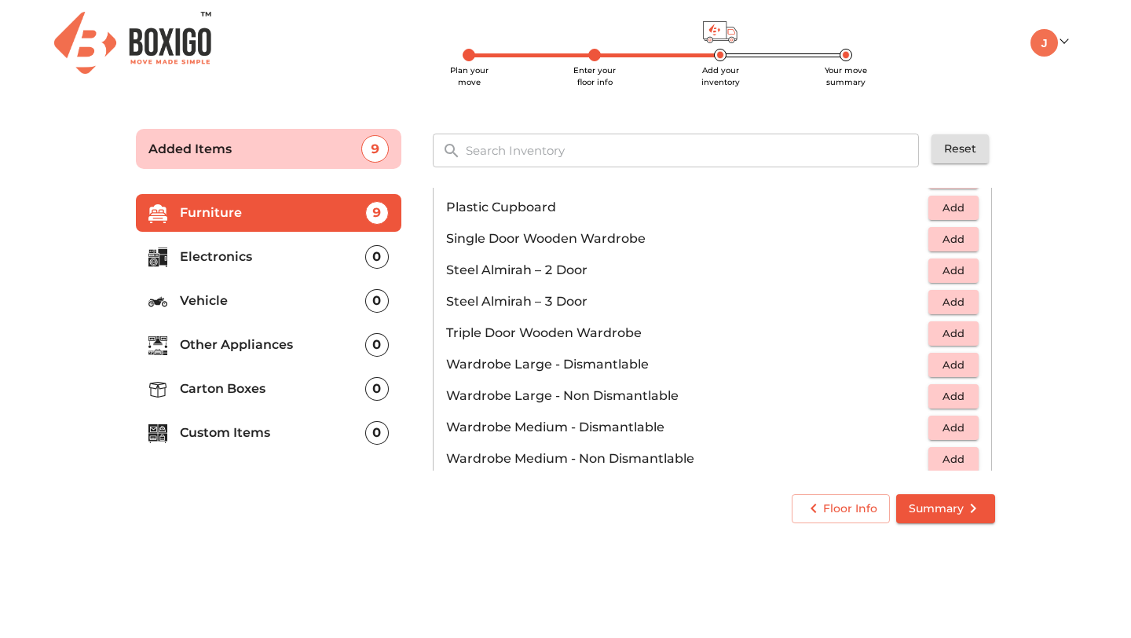
scroll to position [530, 0]
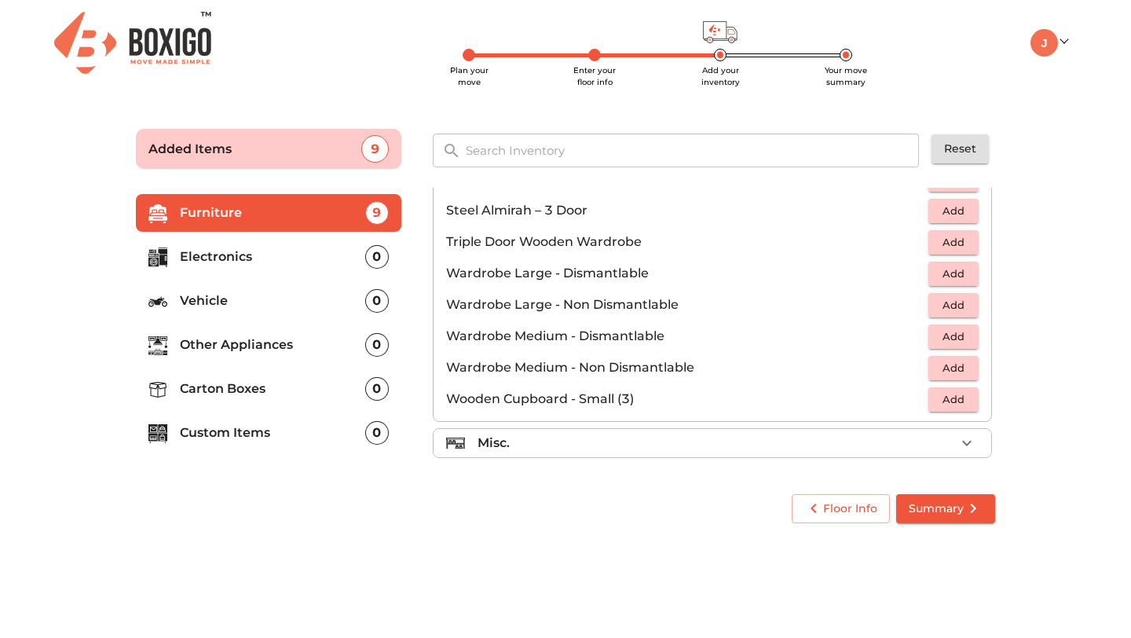
click at [863, 439] on div "Misc." at bounding box center [717, 443] width 478 height 19
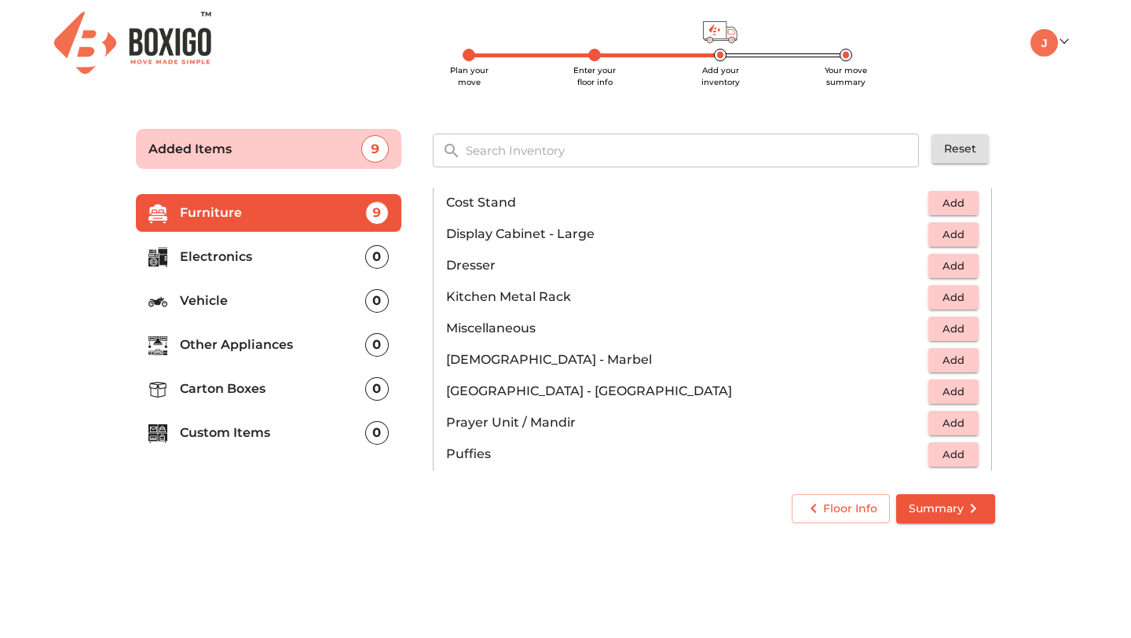
scroll to position [494, 0]
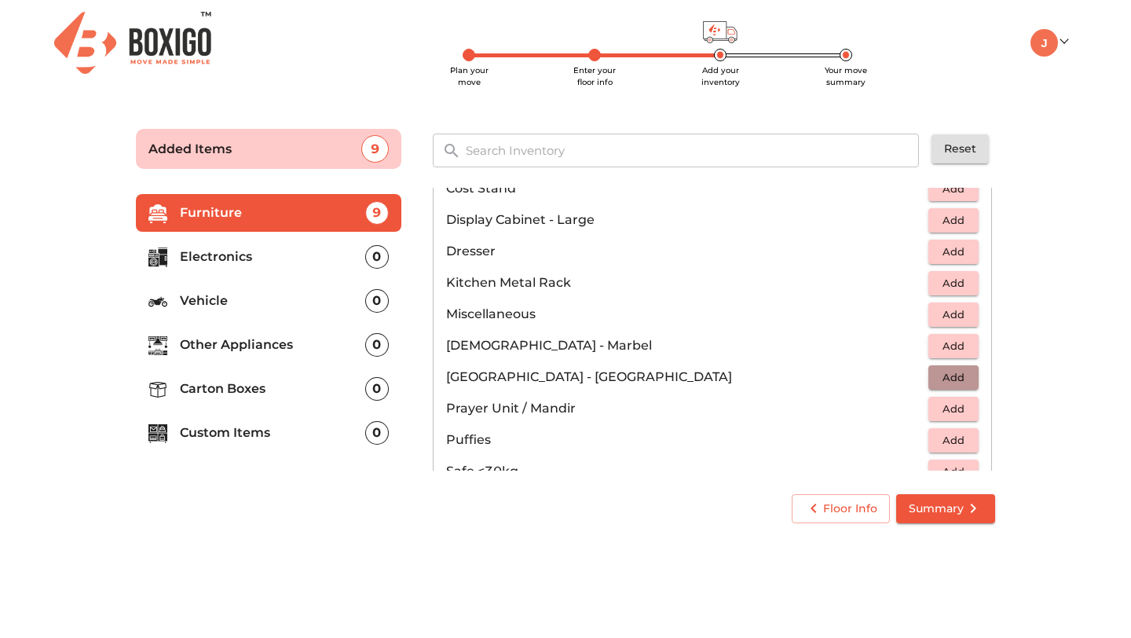
click at [941, 370] on span "Add" at bounding box center [953, 377] width 35 height 18
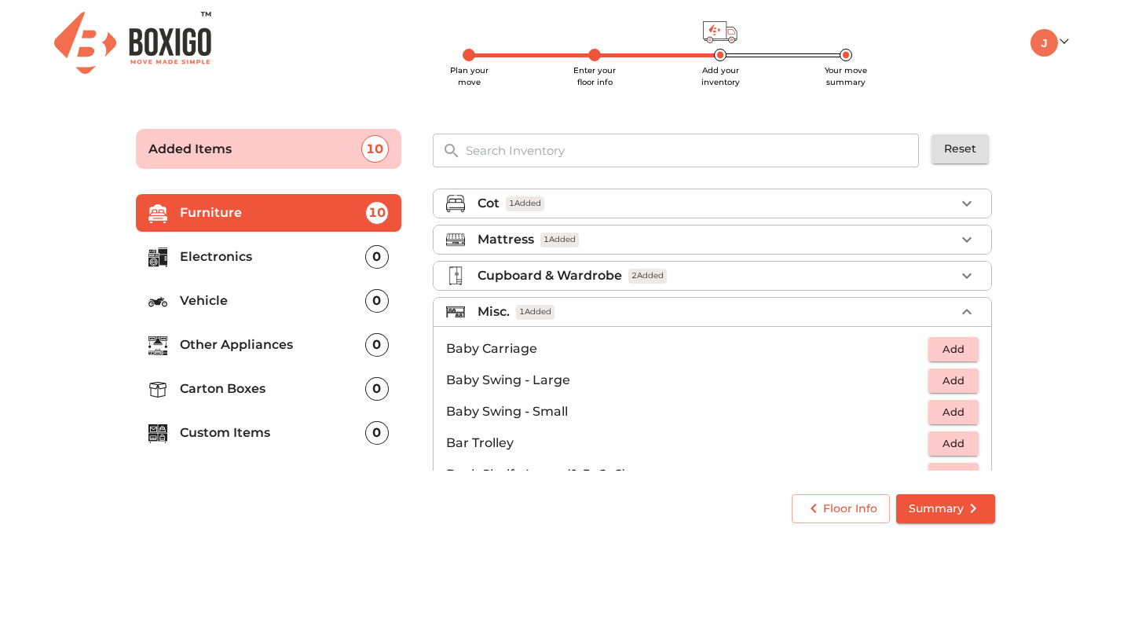
scroll to position [0, 0]
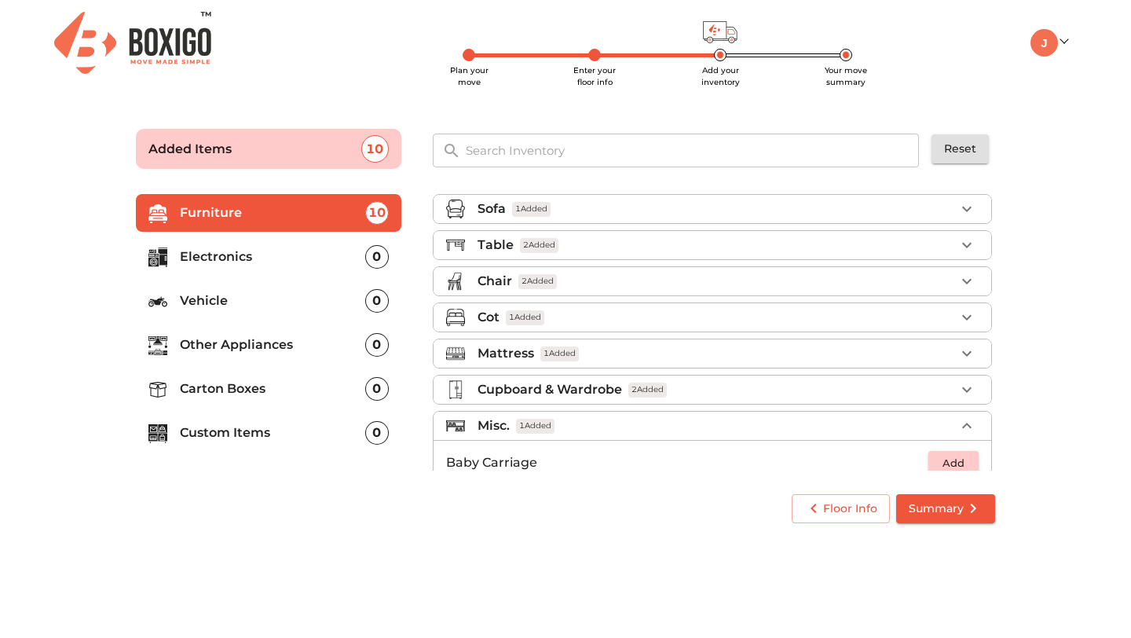
click at [862, 426] on div "Misc. 1 Added" at bounding box center [717, 425] width 478 height 19
click at [862, 403] on li "Cupboard & Wardrobe 2 Added" at bounding box center [713, 389] width 558 height 28
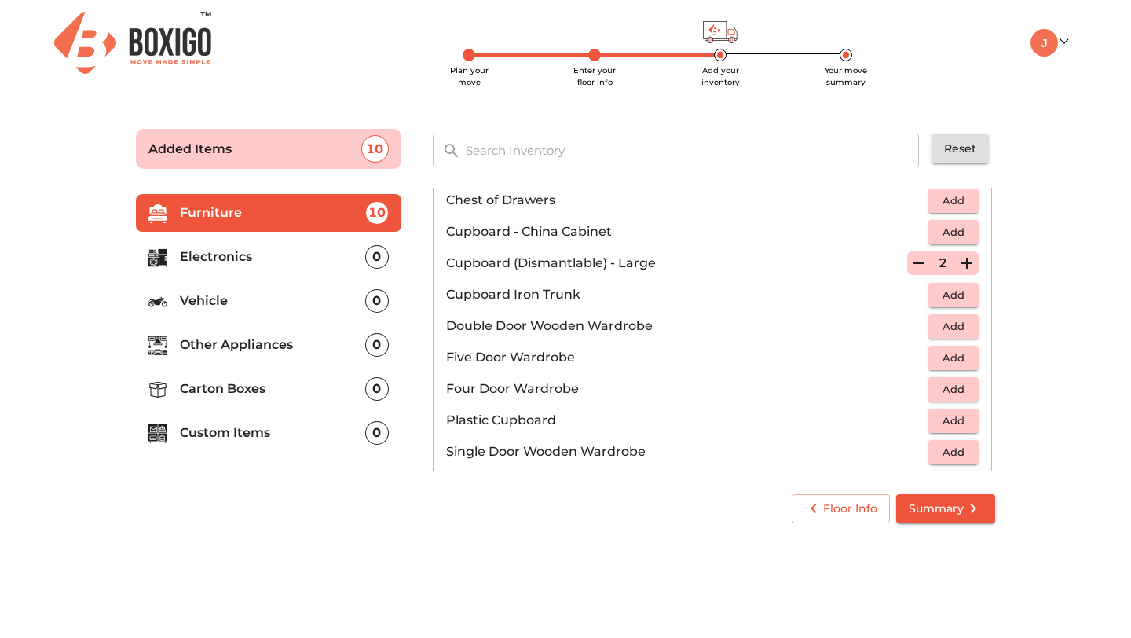
scroll to position [219, 0]
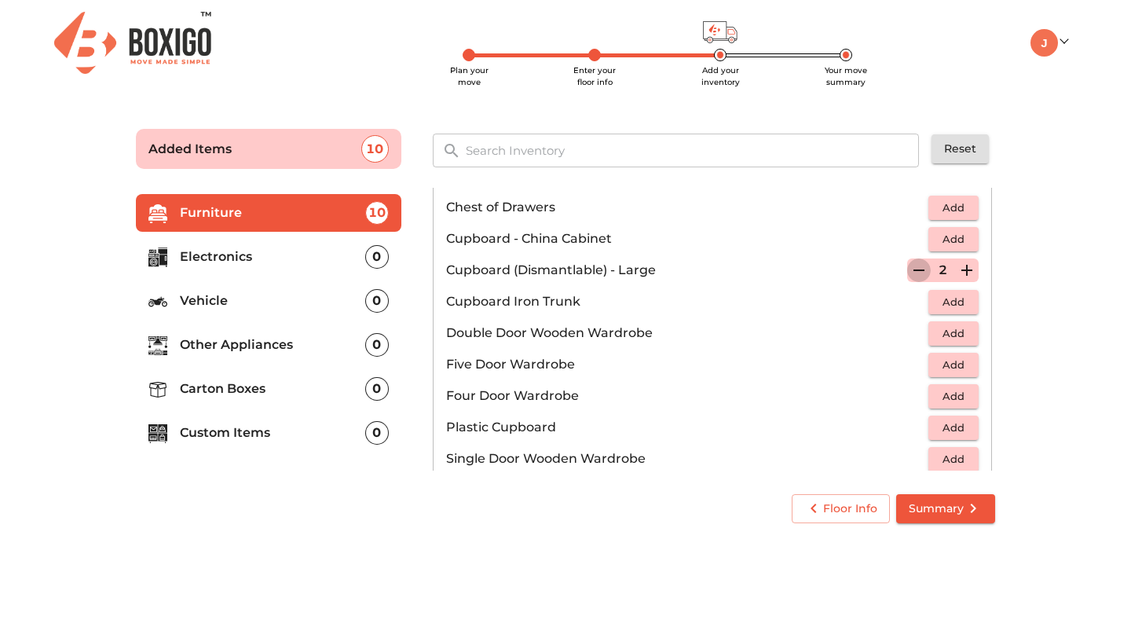
click at [919, 270] on icon "button" at bounding box center [918, 270] width 11 height 2
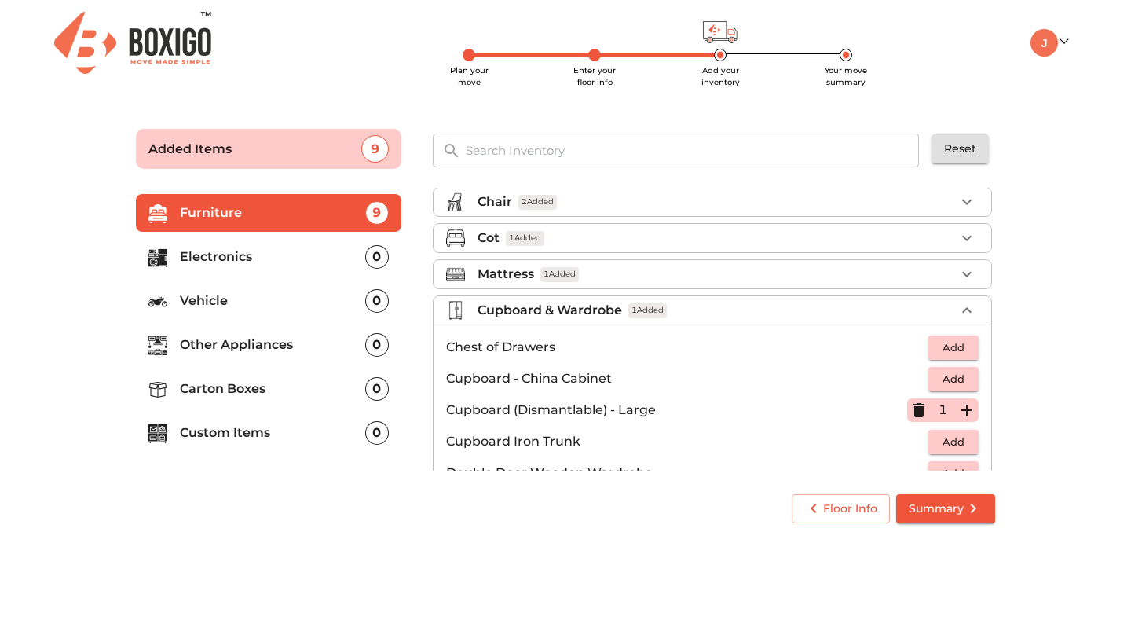
scroll to position [42, 0]
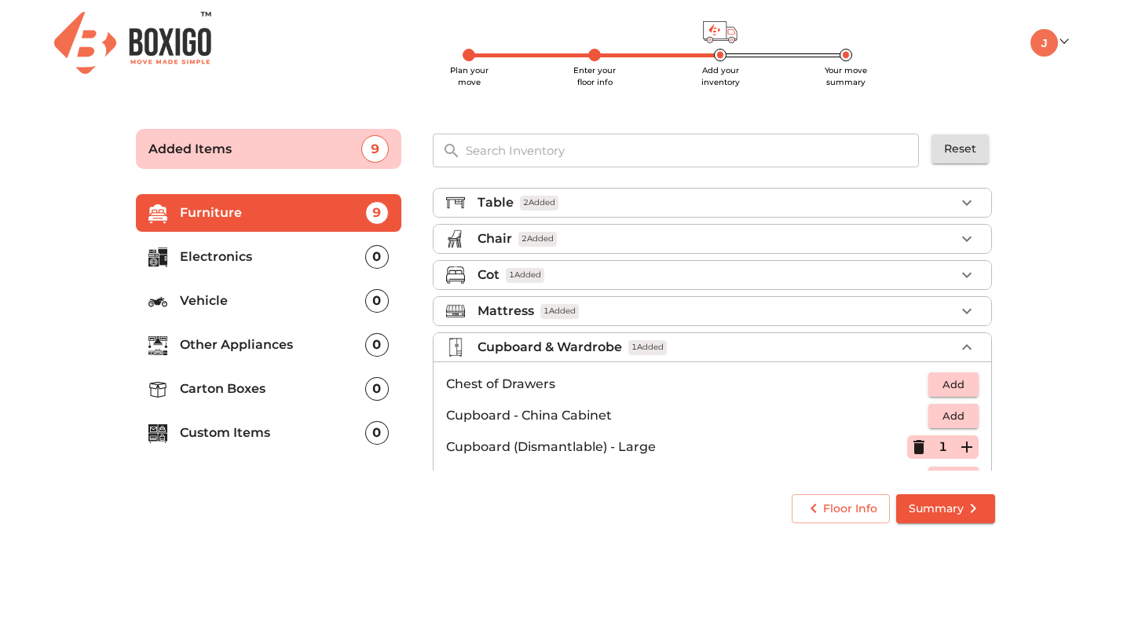
click at [919, 335] on li "Cupboard & Wardrobe 1 Added" at bounding box center [713, 347] width 558 height 28
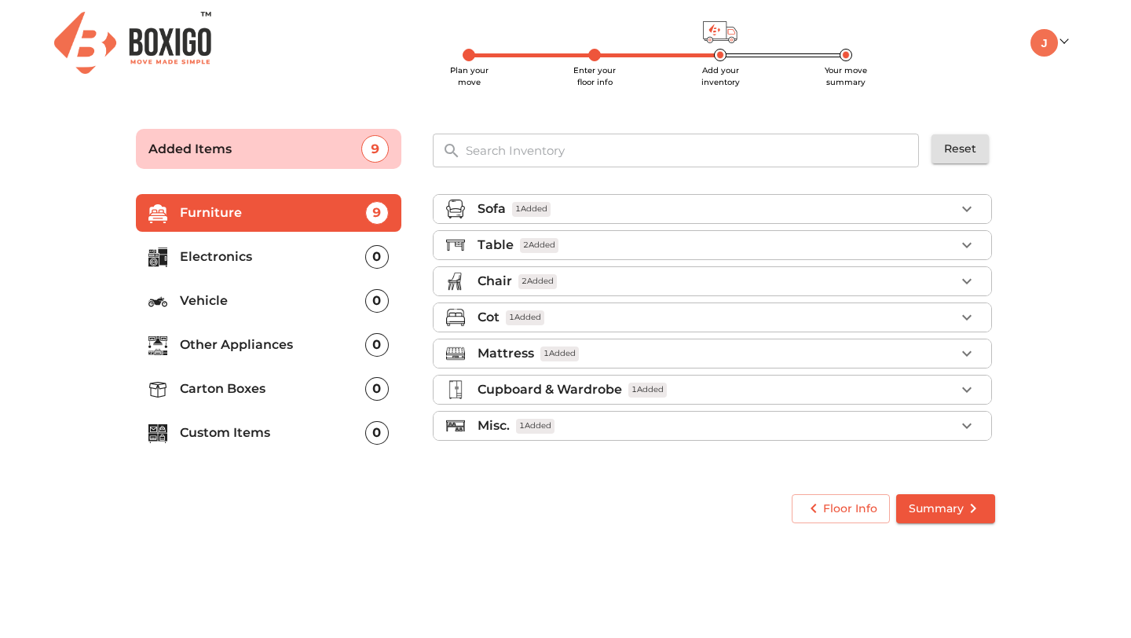
scroll to position [0, 0]
click at [947, 427] on div "Misc. 1 Added" at bounding box center [717, 425] width 478 height 19
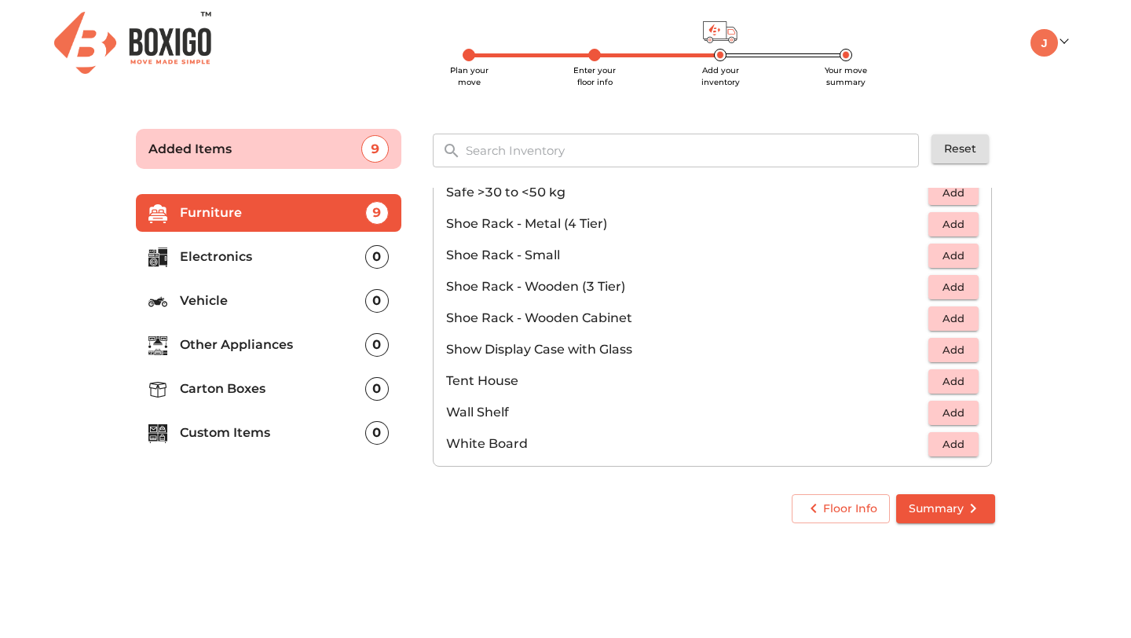
scroll to position [844, 0]
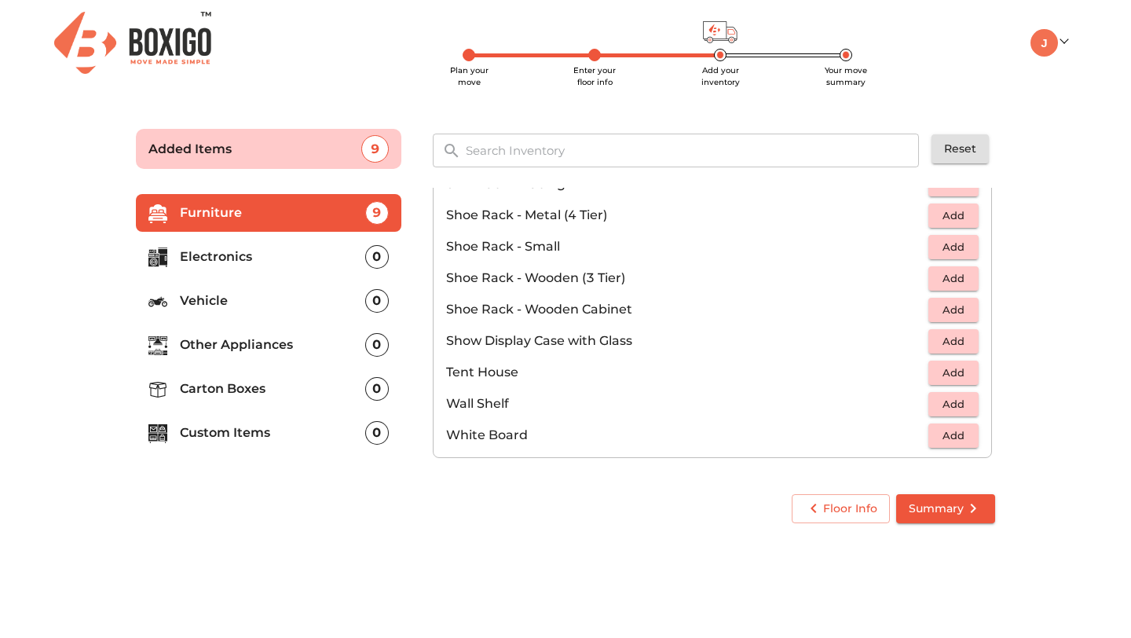
click at [273, 259] on p "Electronics" at bounding box center [272, 256] width 185 height 19
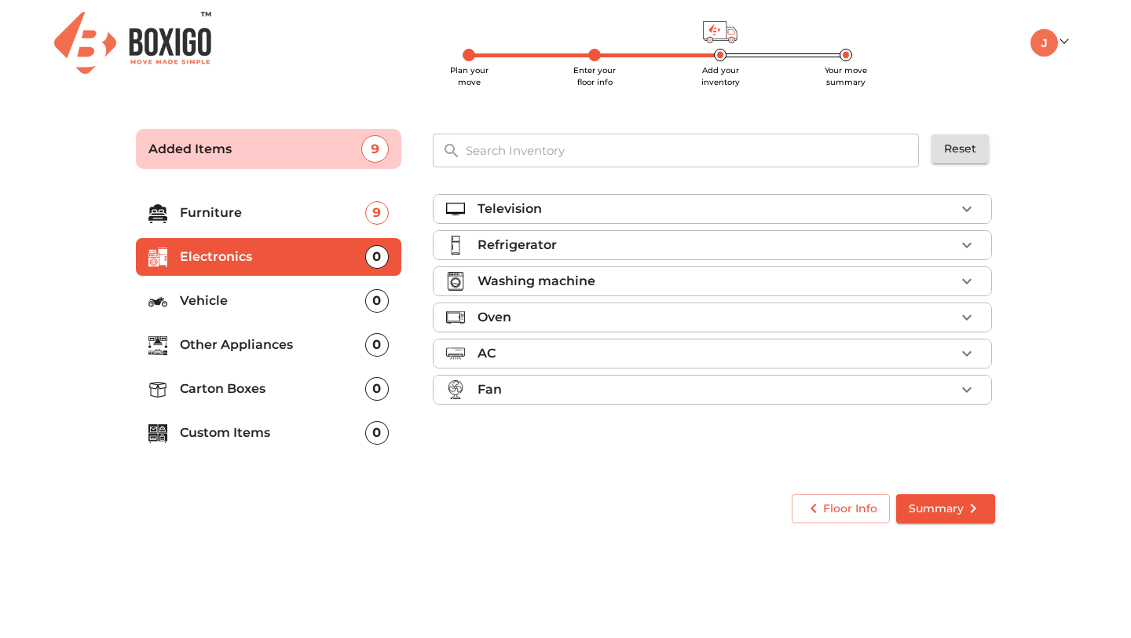
scroll to position [0, 0]
click at [873, 212] on div "Television" at bounding box center [717, 209] width 478 height 19
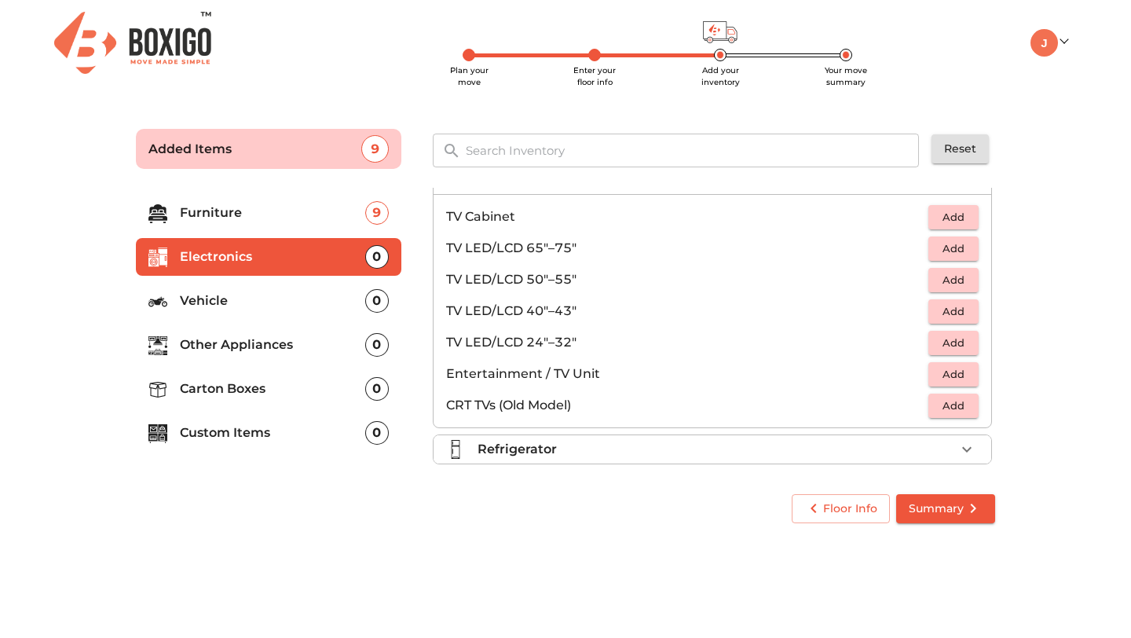
scroll to position [35, 0]
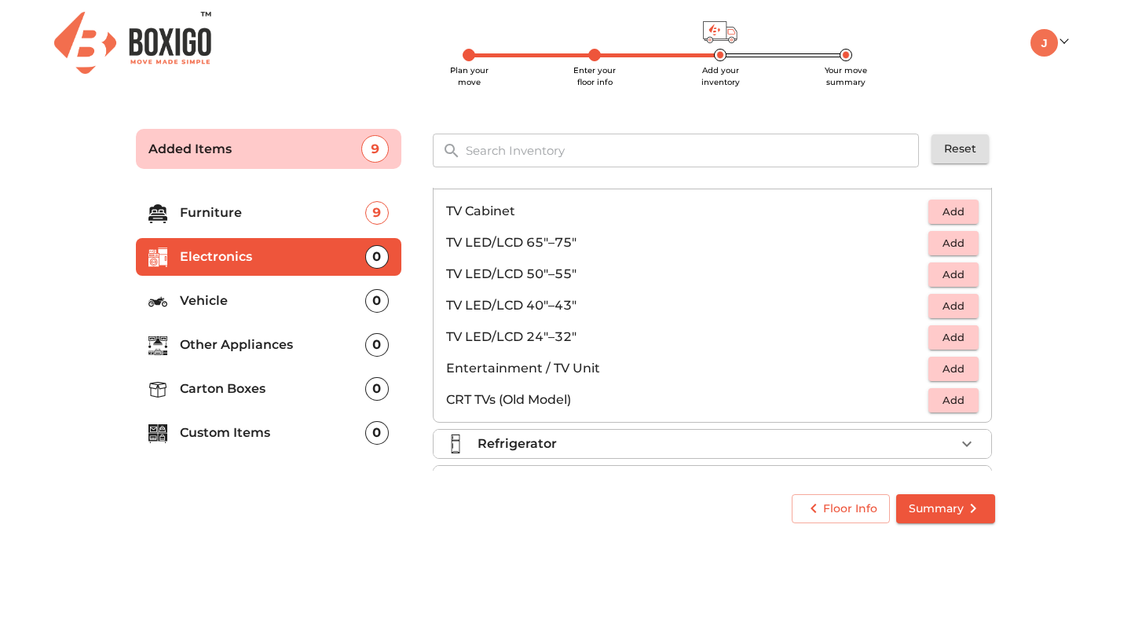
click at [962, 270] on span "Add" at bounding box center [953, 274] width 35 height 18
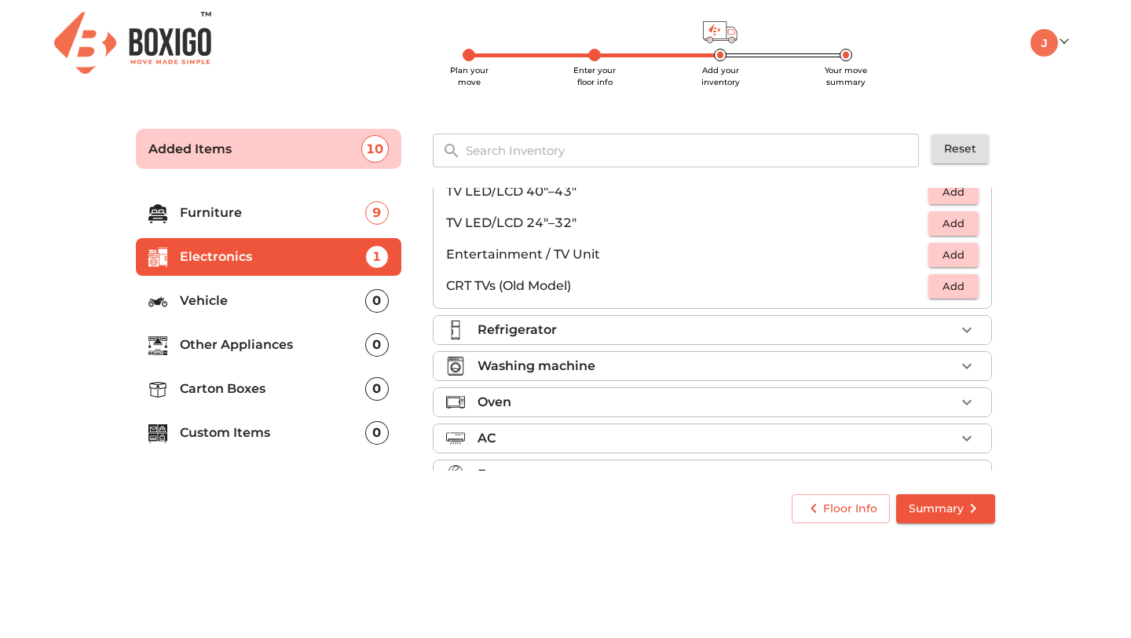
scroll to position [149, 0]
click at [849, 333] on div "Refrigerator" at bounding box center [717, 329] width 478 height 19
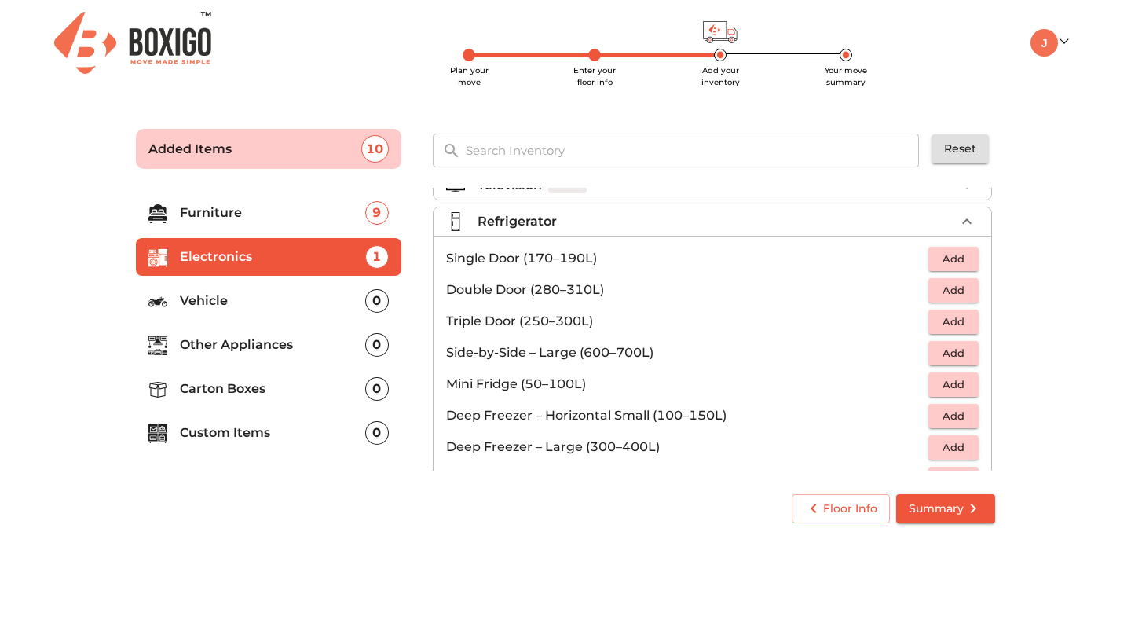
scroll to position [29, 0]
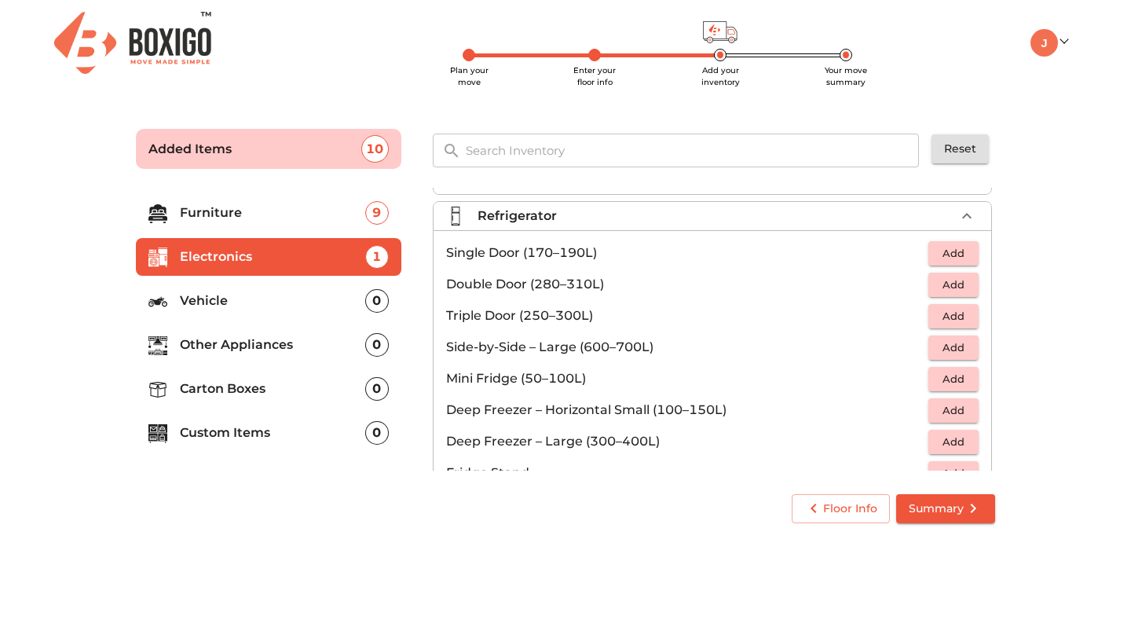
click at [950, 248] on span "Add" at bounding box center [953, 253] width 35 height 18
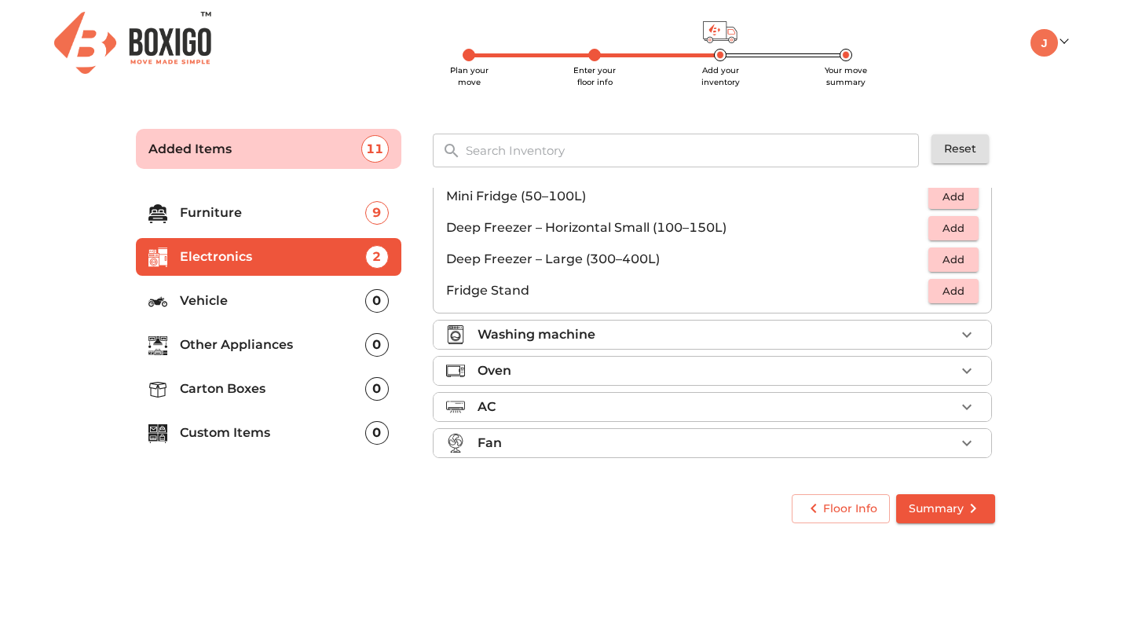
click at [897, 340] on div "Washing machine" at bounding box center [717, 334] width 478 height 19
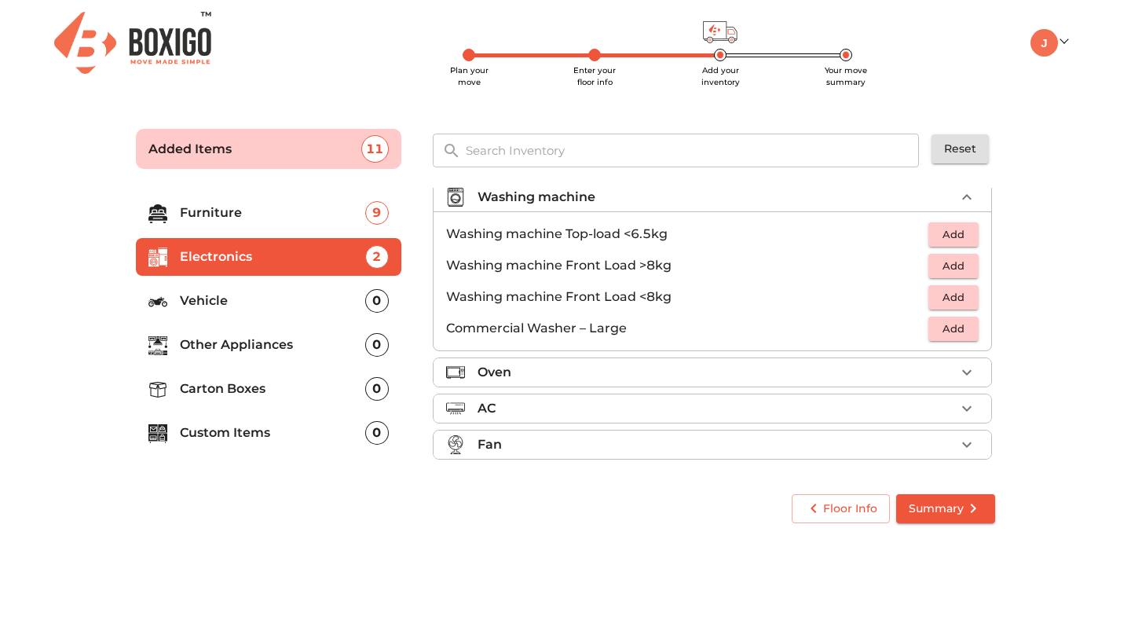
scroll to position [86, 0]
click at [955, 233] on span "Add" at bounding box center [953, 233] width 35 height 18
click at [905, 443] on div "Fan" at bounding box center [717, 443] width 478 height 19
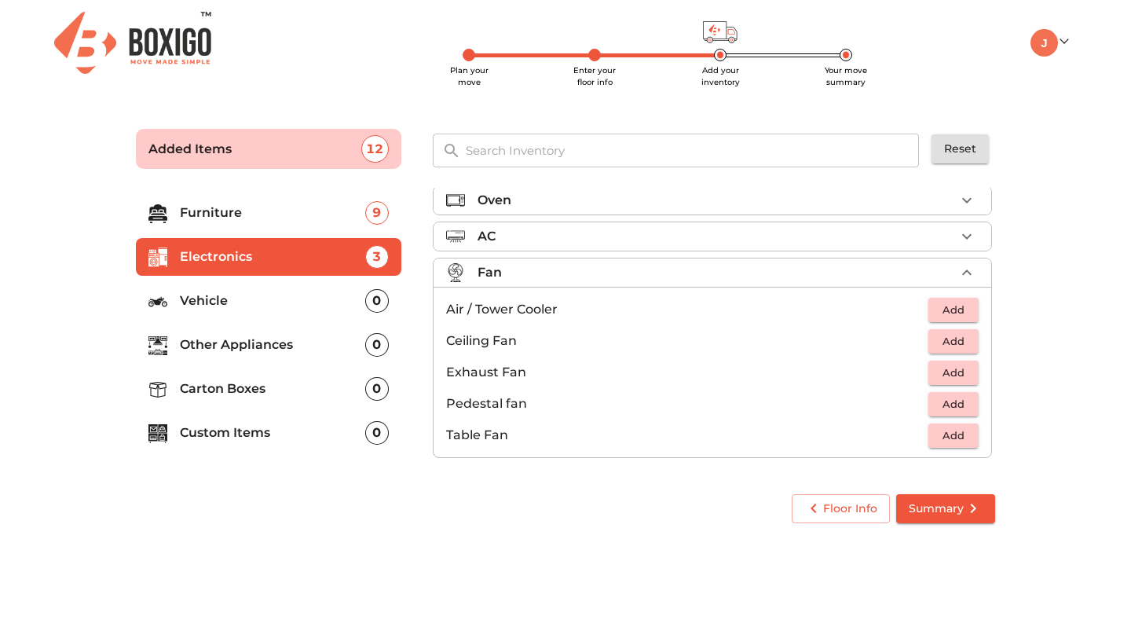
scroll to position [84, 0]
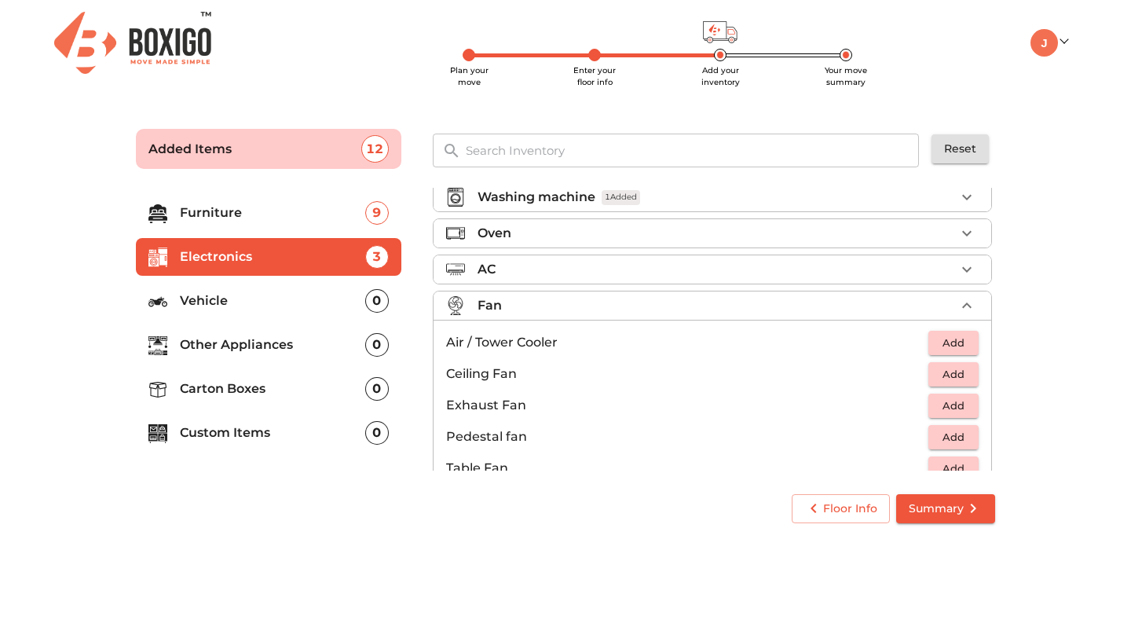
click at [245, 302] on p "Vehicle" at bounding box center [272, 300] width 185 height 19
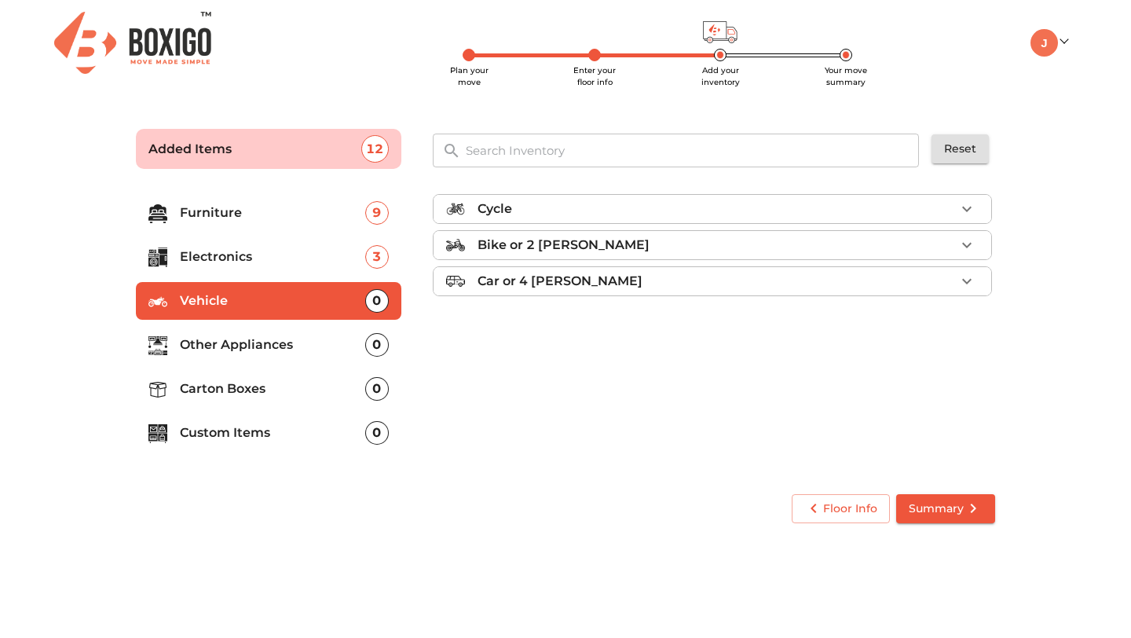
scroll to position [0, 0]
click at [733, 200] on div "Cycle" at bounding box center [717, 209] width 478 height 19
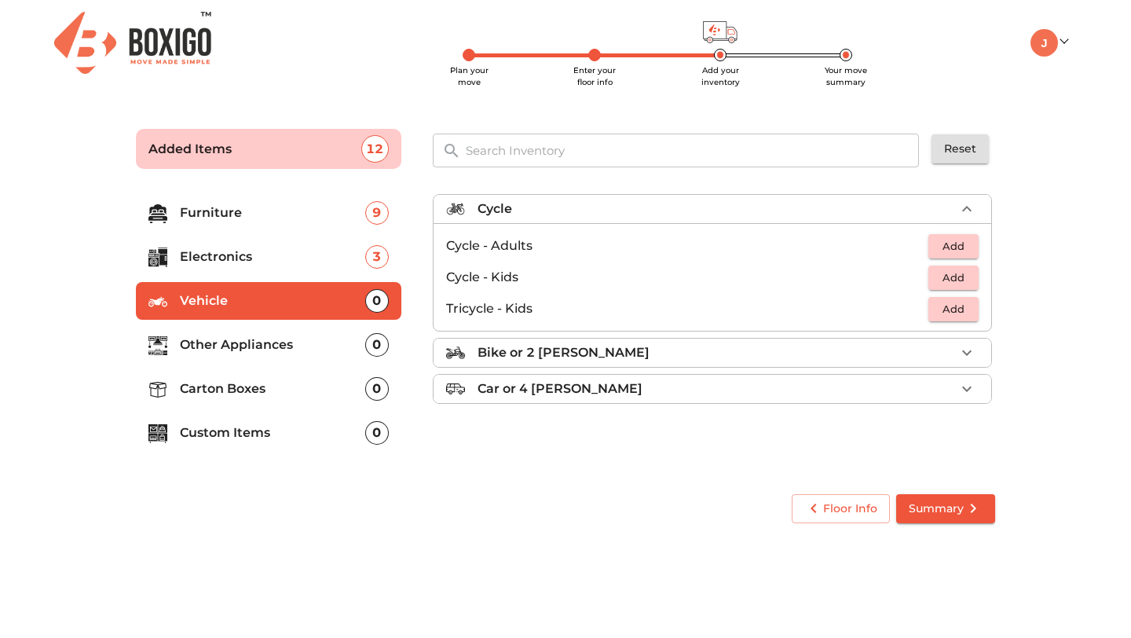
click at [733, 200] on div "Cycle" at bounding box center [717, 209] width 478 height 19
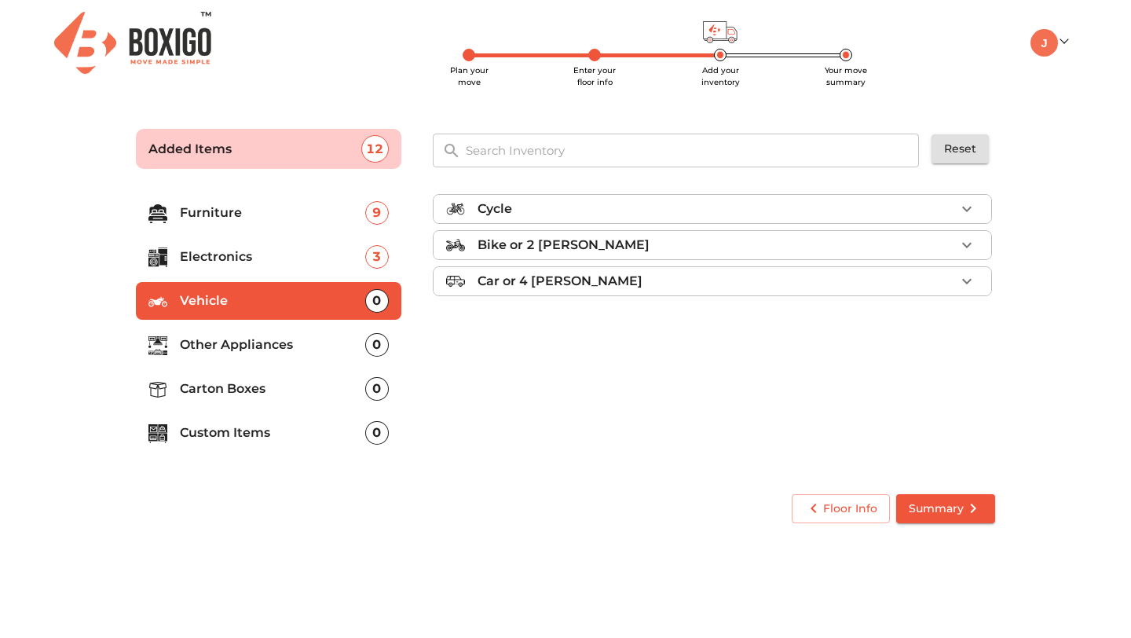
click at [727, 232] on li "Bike or 2 [PERSON_NAME]" at bounding box center [713, 245] width 558 height 28
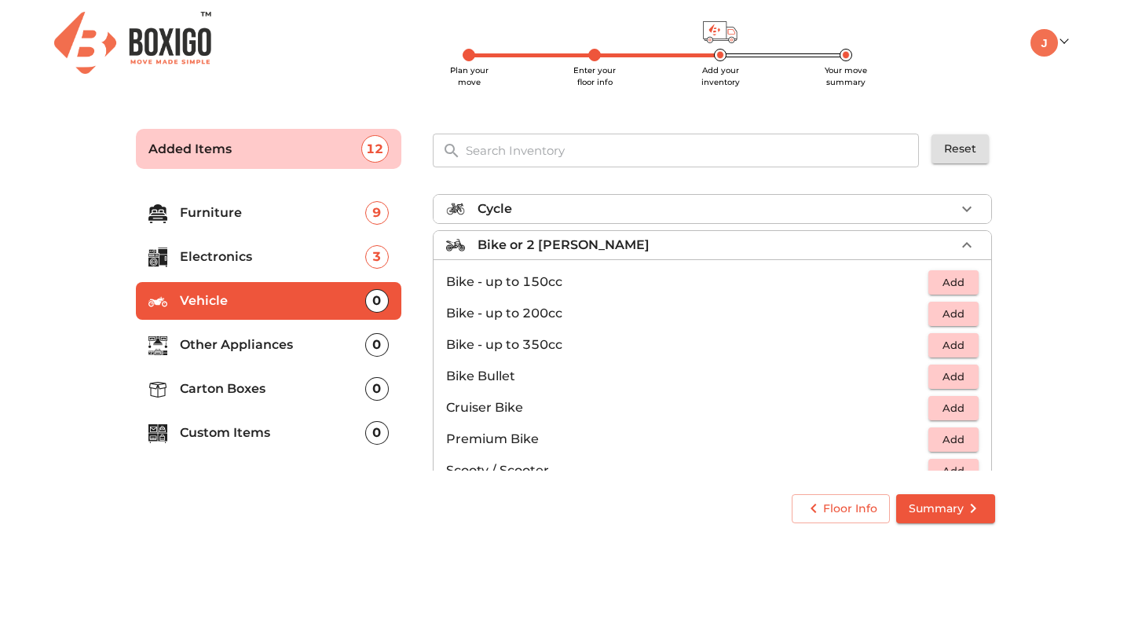
click at [935, 269] on li "Bike - up to 150cc Add" at bounding box center [713, 281] width 558 height 31
click at [943, 278] on span "Add" at bounding box center [953, 282] width 35 height 18
click at [945, 237] on div "Bike or 2 wheeler 1 Added" at bounding box center [717, 245] width 478 height 19
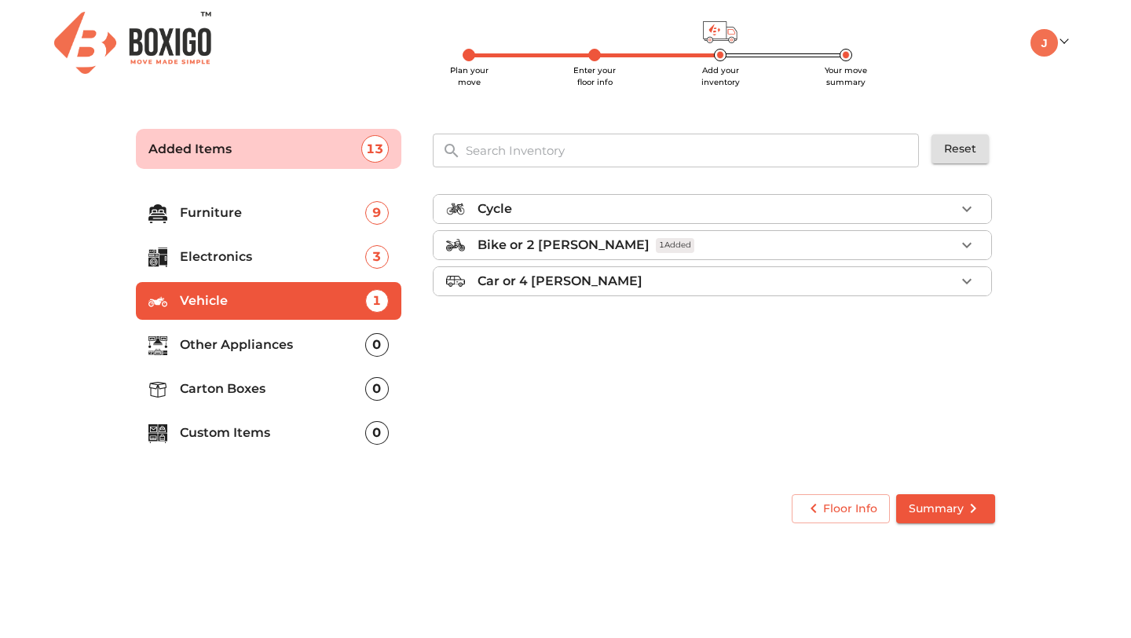
click at [945, 237] on div "Bike or 2 wheeler 1 Added" at bounding box center [717, 245] width 478 height 19
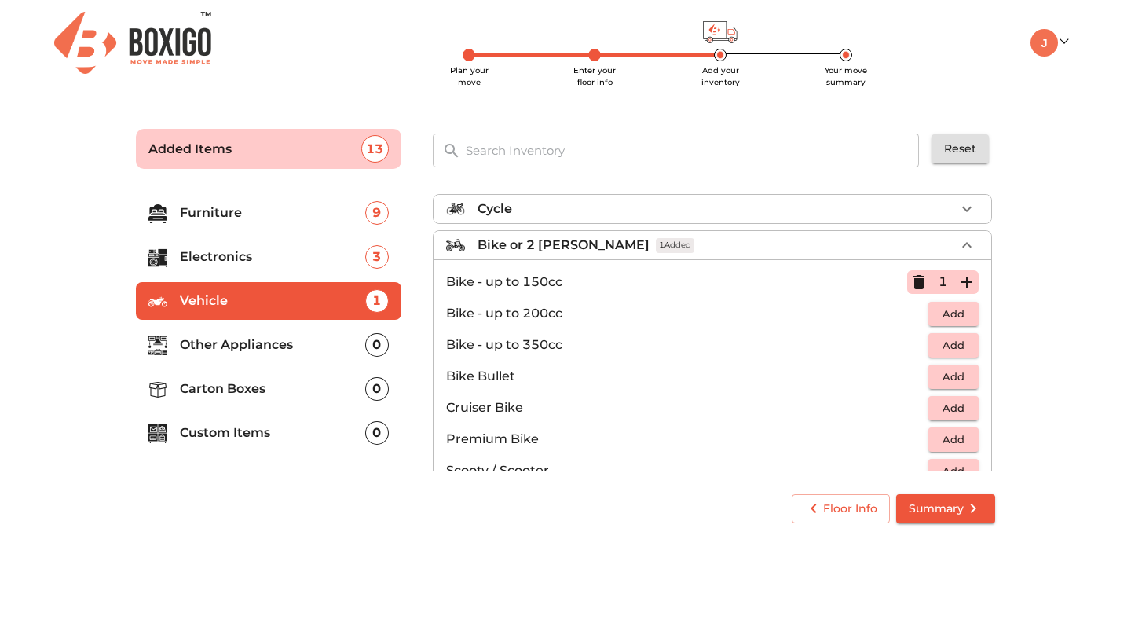
click at [932, 244] on div "Bike or 2 wheeler 1 Added" at bounding box center [717, 245] width 478 height 19
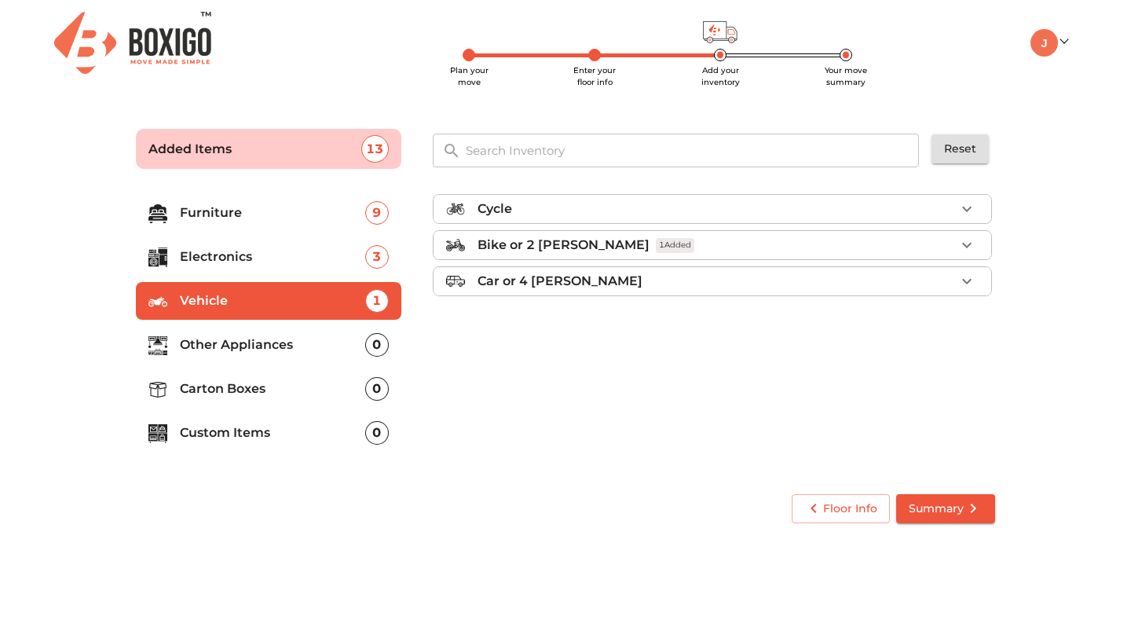
click at [805, 287] on div "Car or 4 Wheeler" at bounding box center [717, 281] width 478 height 19
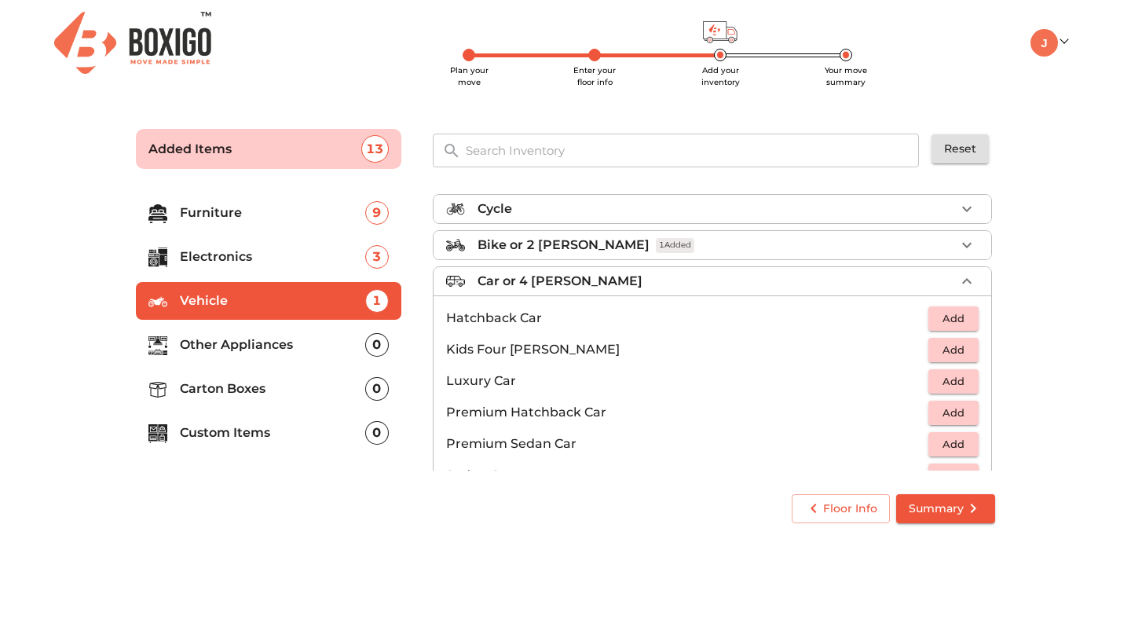
click at [804, 287] on div "Car or 4 Wheeler" at bounding box center [717, 281] width 478 height 19
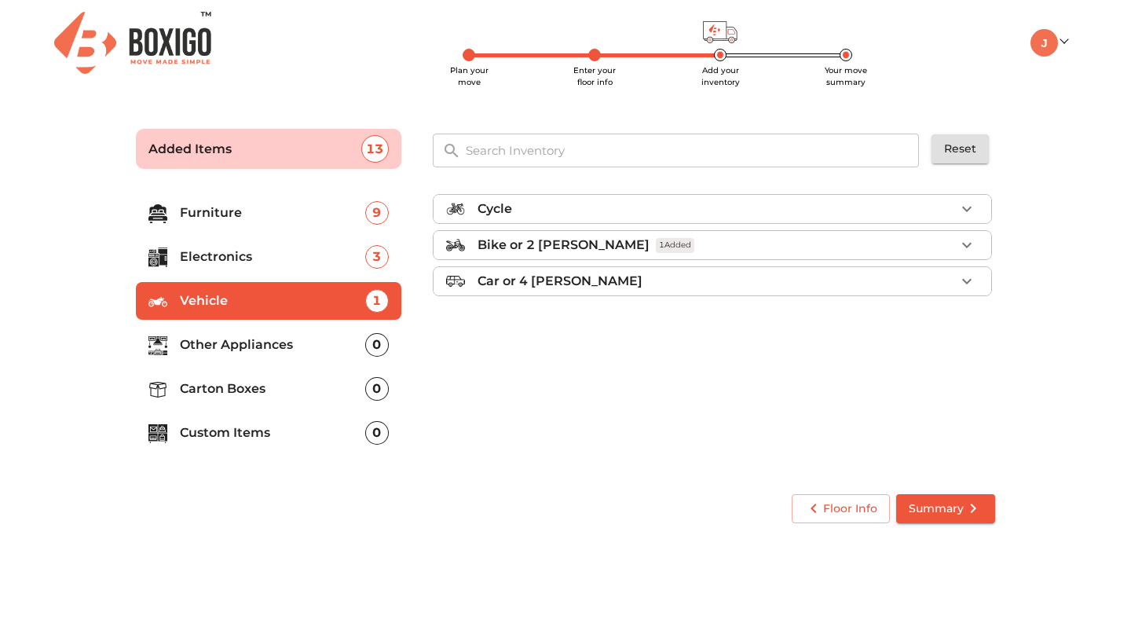
click at [294, 347] on p "Other Appliances" at bounding box center [272, 344] width 185 height 19
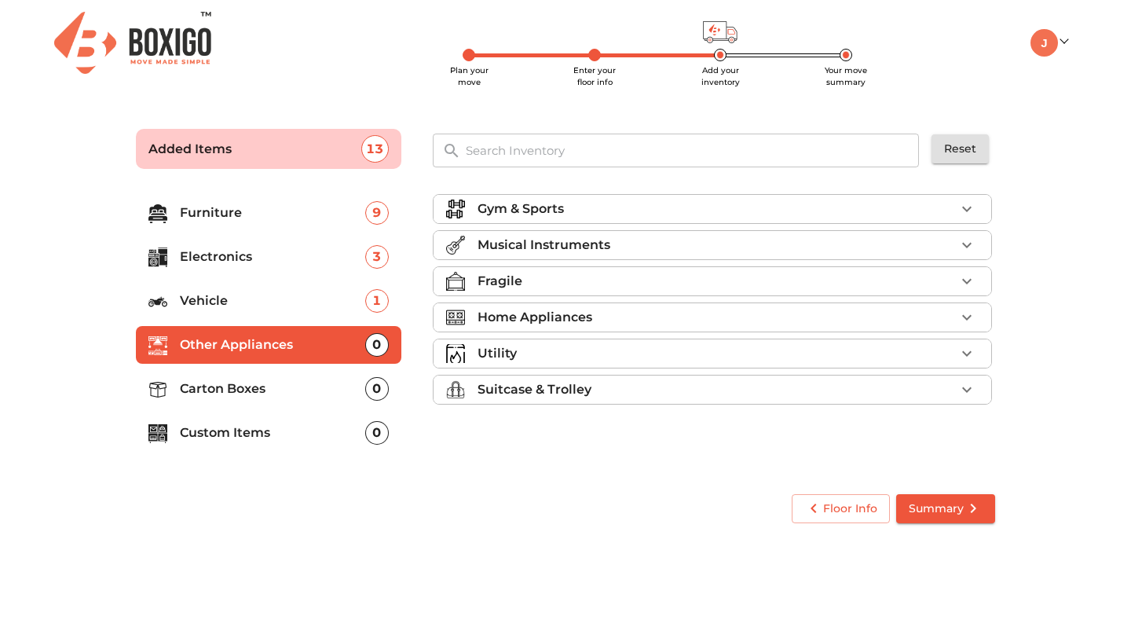
click at [711, 203] on div "Gym & Sports" at bounding box center [717, 209] width 478 height 19
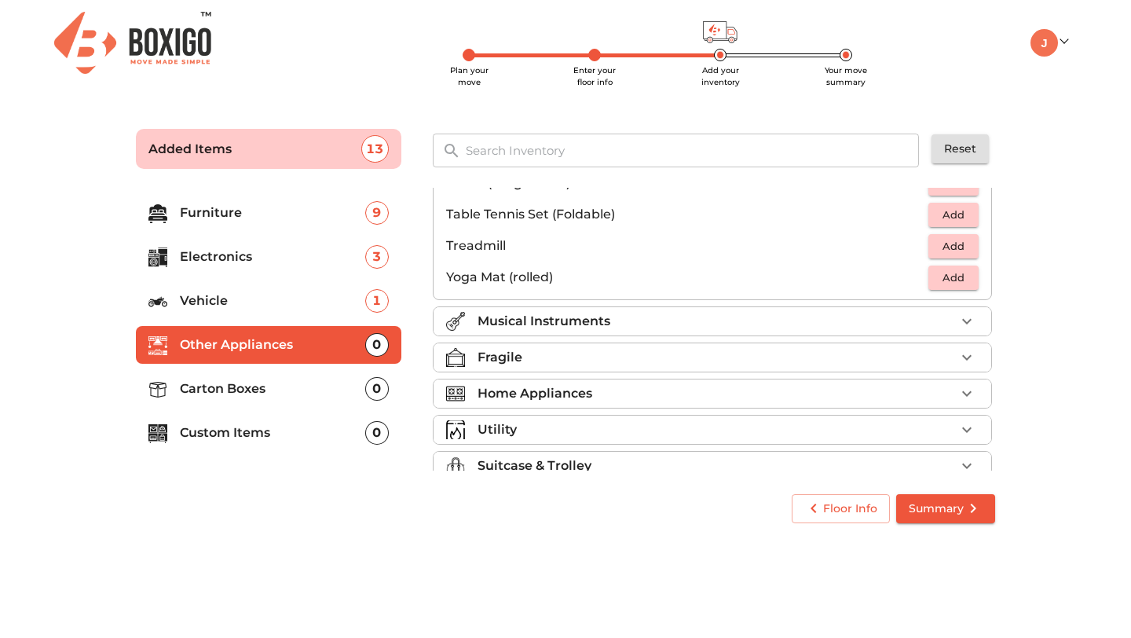
scroll to position [520, 0]
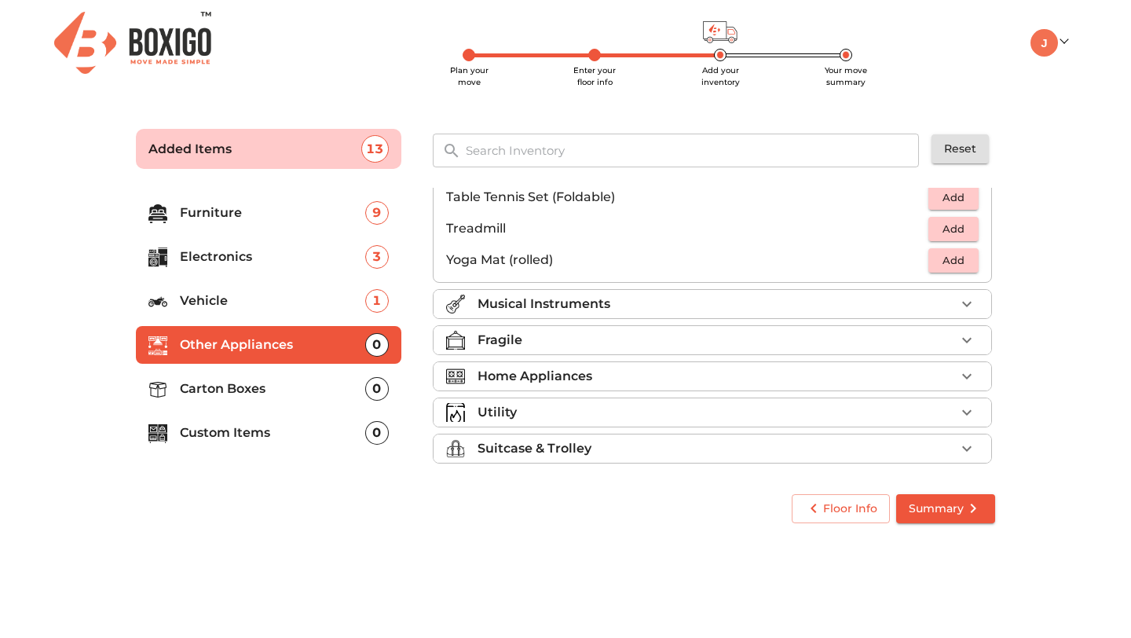
click at [698, 301] on div "Musical Instruments" at bounding box center [717, 304] width 478 height 19
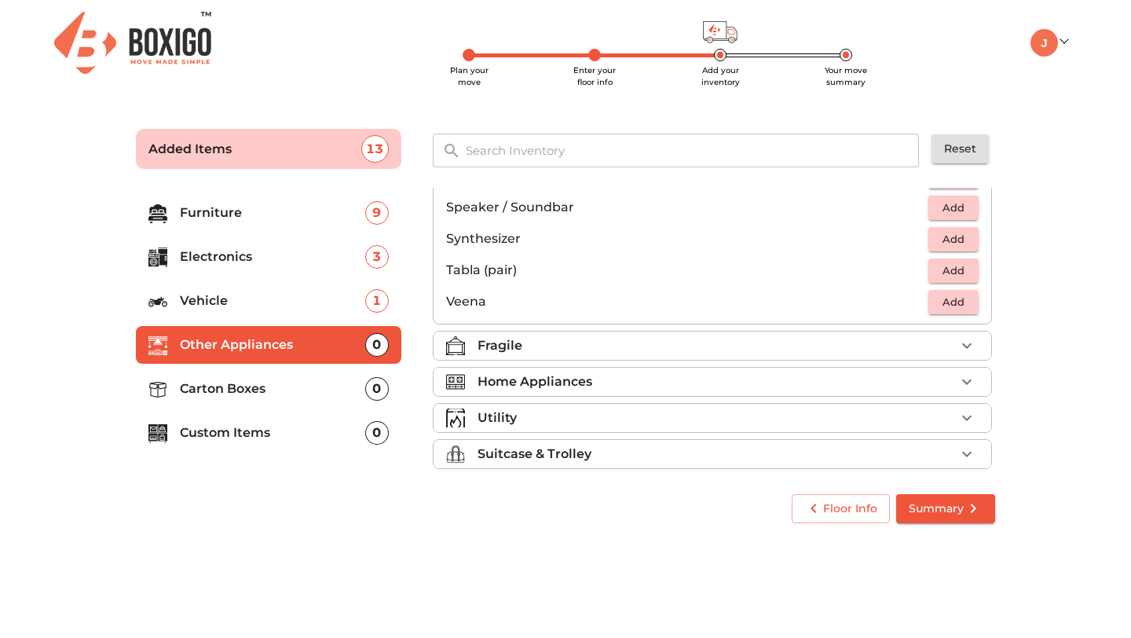
scroll to position [557, 0]
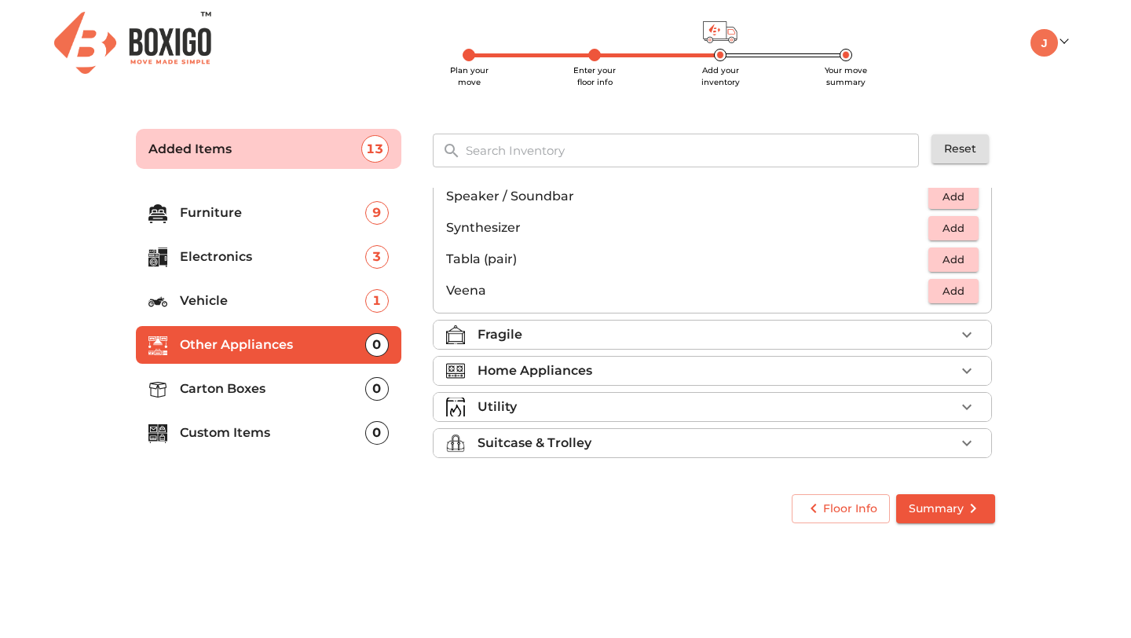
click at [626, 328] on div "Fragile" at bounding box center [717, 334] width 478 height 19
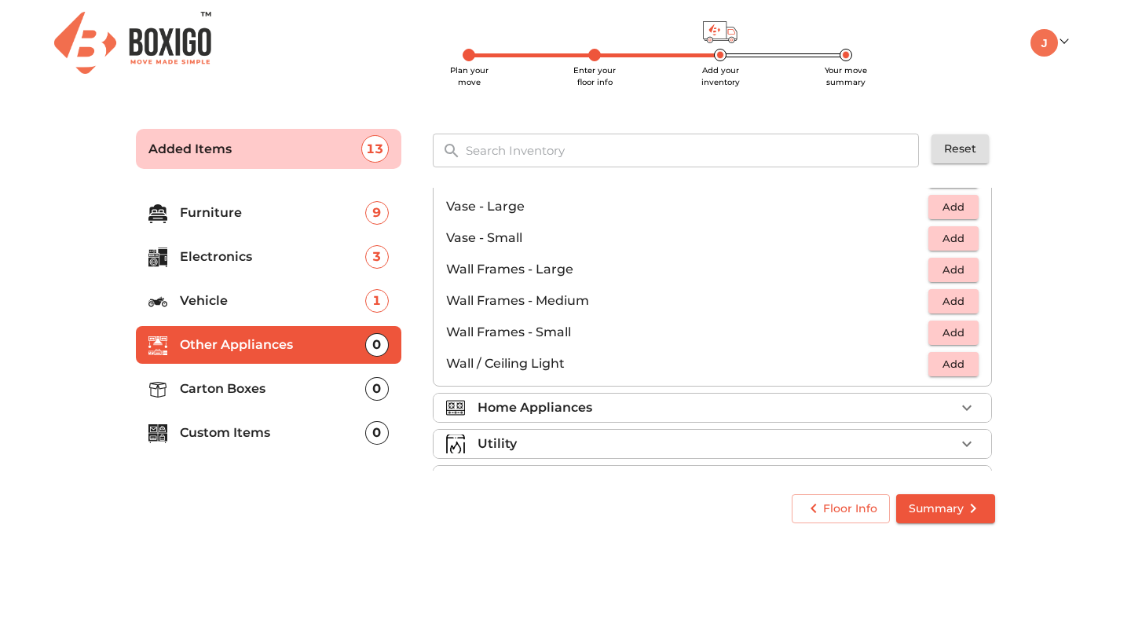
scroll to position [1060, 0]
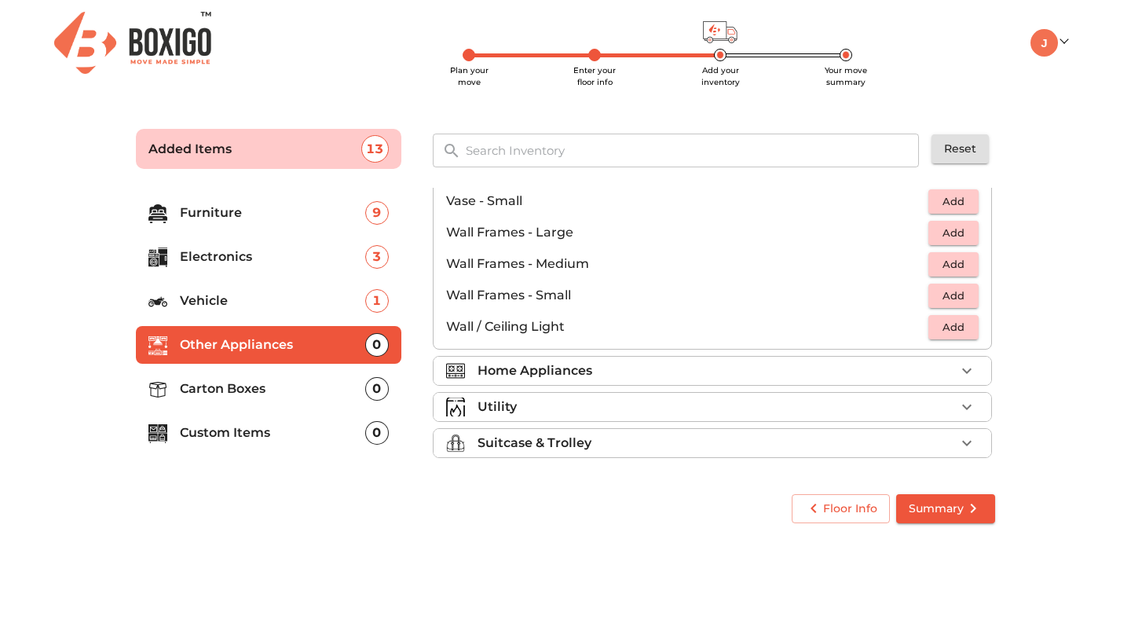
click at [693, 357] on li "Home Appliances" at bounding box center [713, 371] width 558 height 28
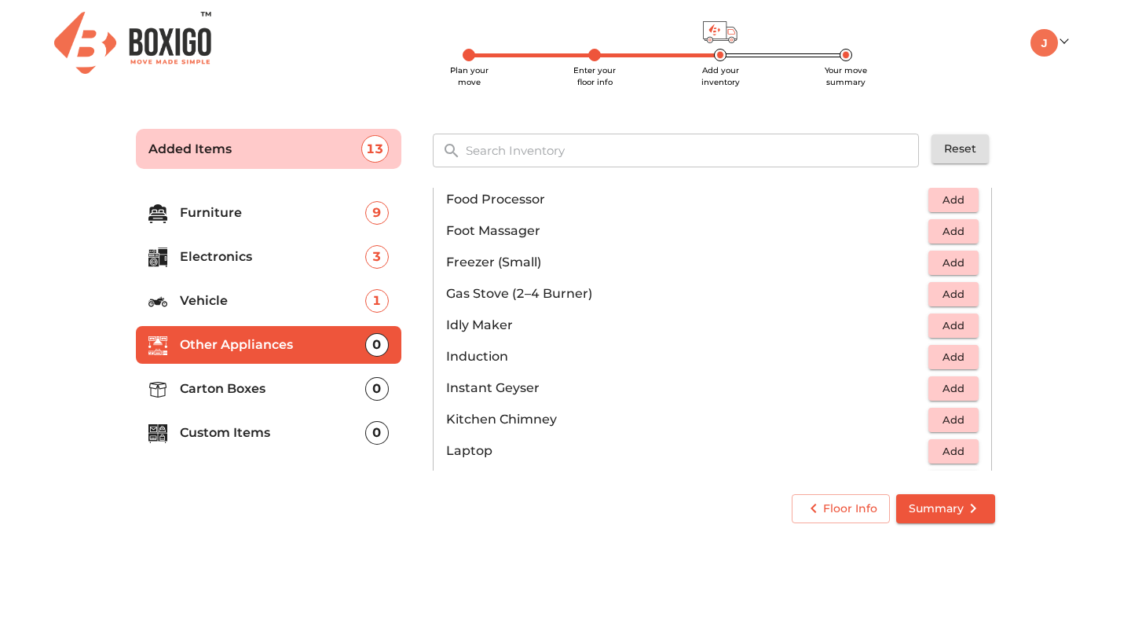
scroll to position [597, 0]
click at [944, 298] on span "Add" at bounding box center [953, 292] width 35 height 18
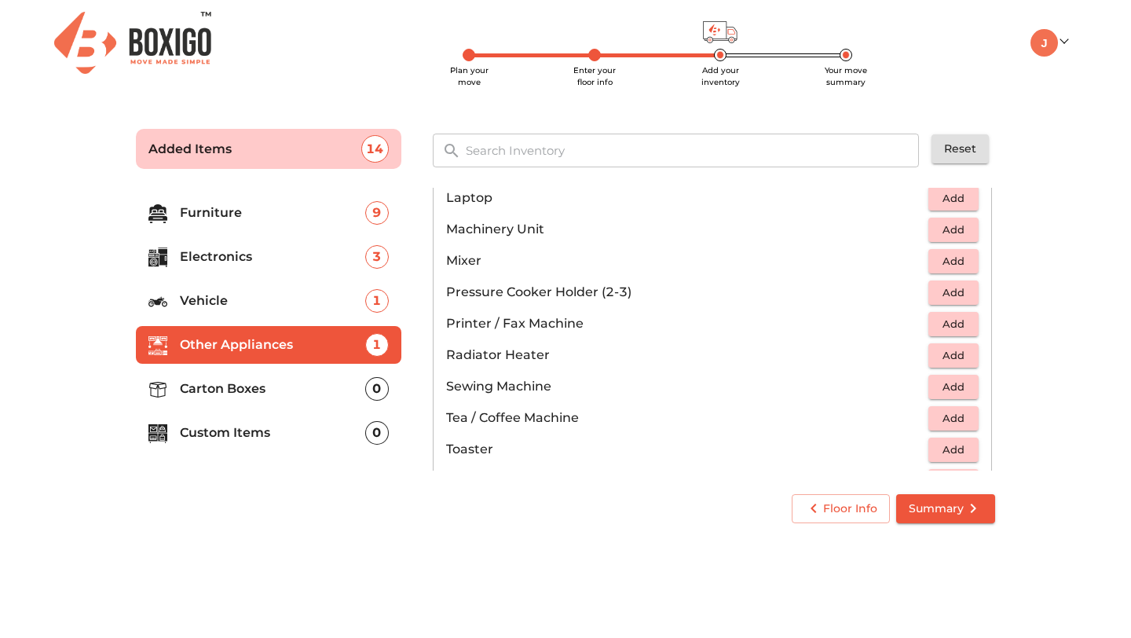
scroll to position [851, 0]
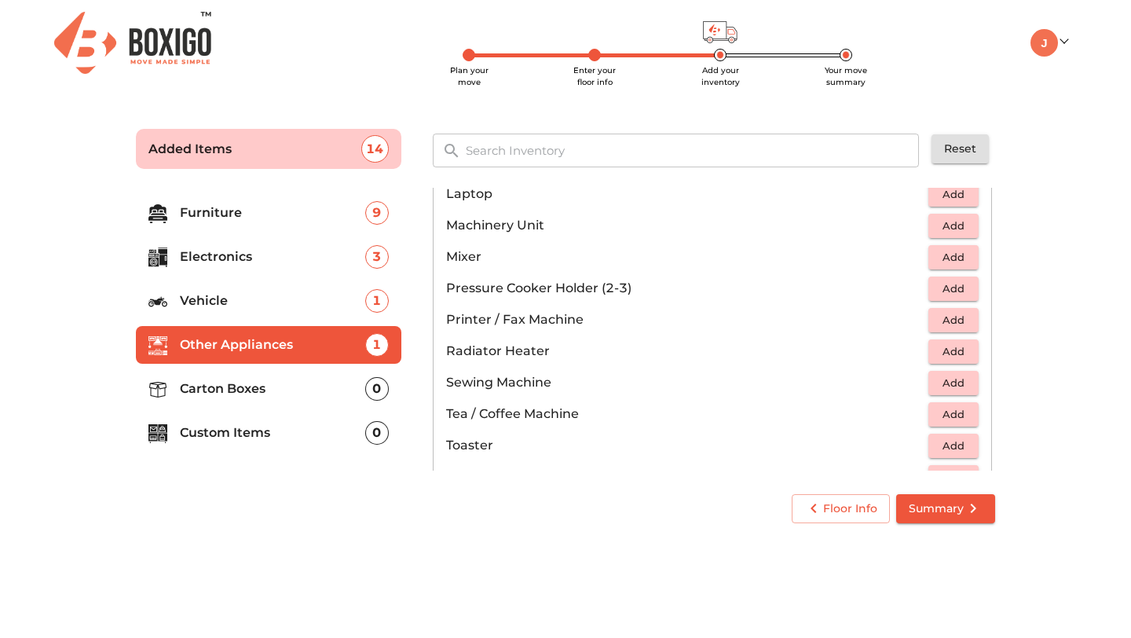
click at [957, 264] on span "Add" at bounding box center [953, 257] width 35 height 18
click at [953, 291] on span "Add" at bounding box center [953, 289] width 35 height 18
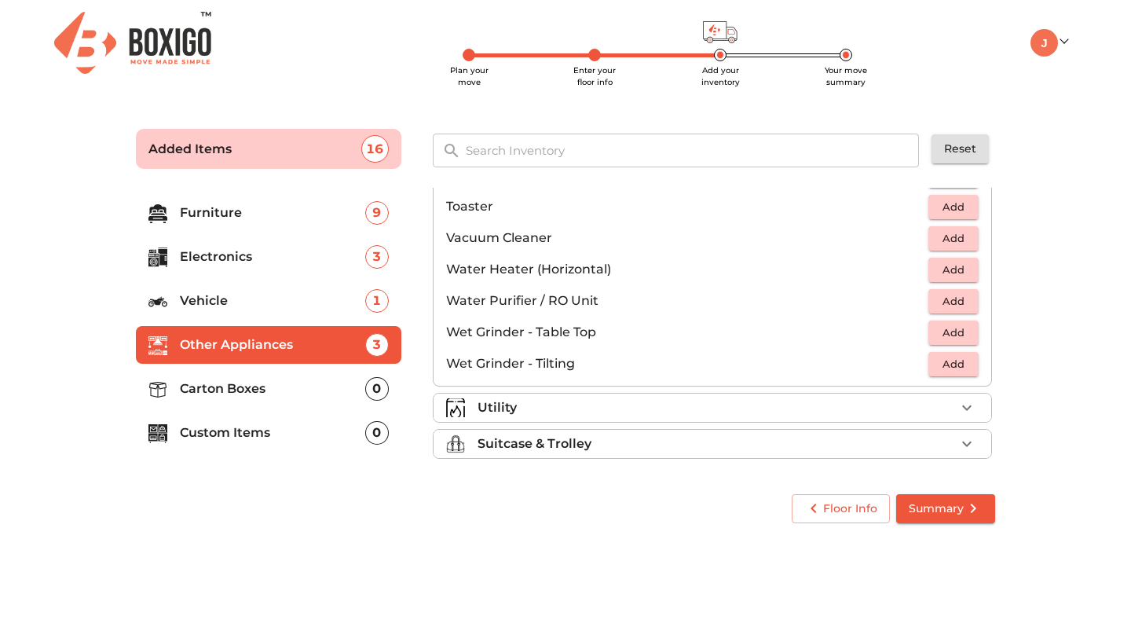
scroll to position [1091, 0]
click at [940, 298] on span "Add" at bounding box center [953, 300] width 35 height 18
click at [925, 407] on div "Utility" at bounding box center [717, 406] width 478 height 19
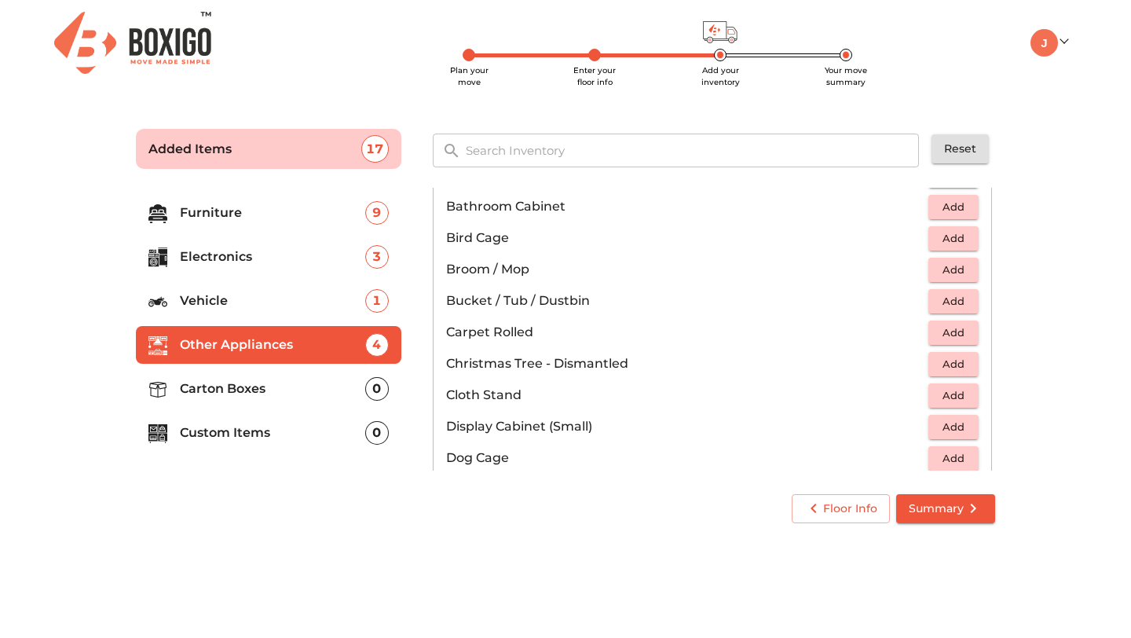
scroll to position [283, 0]
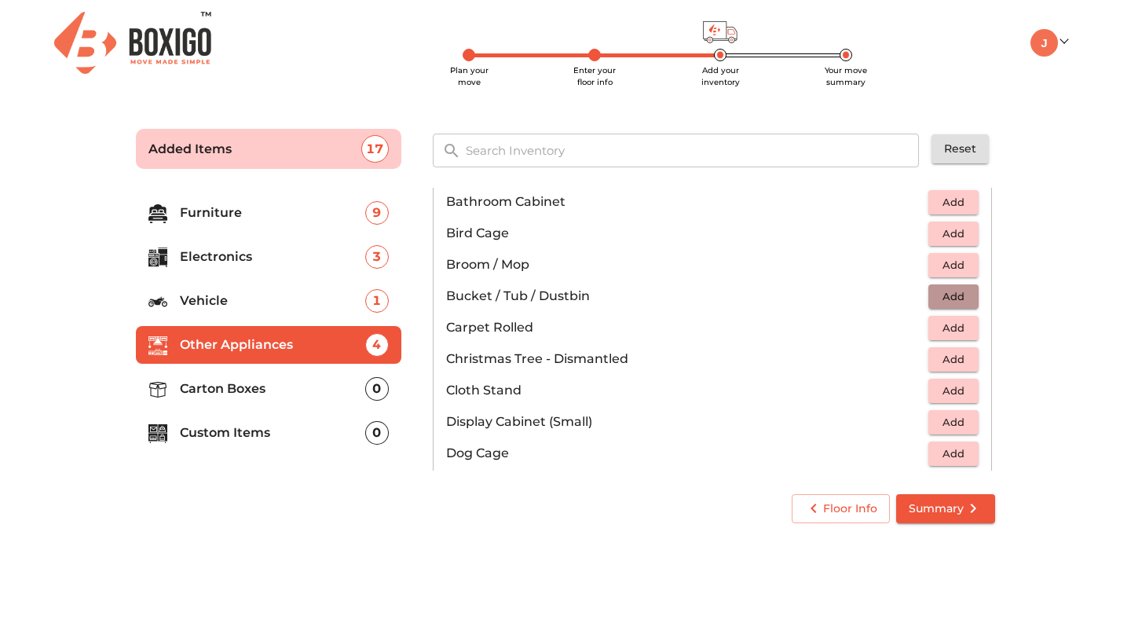
click at [930, 295] on button "Add" at bounding box center [953, 296] width 50 height 24
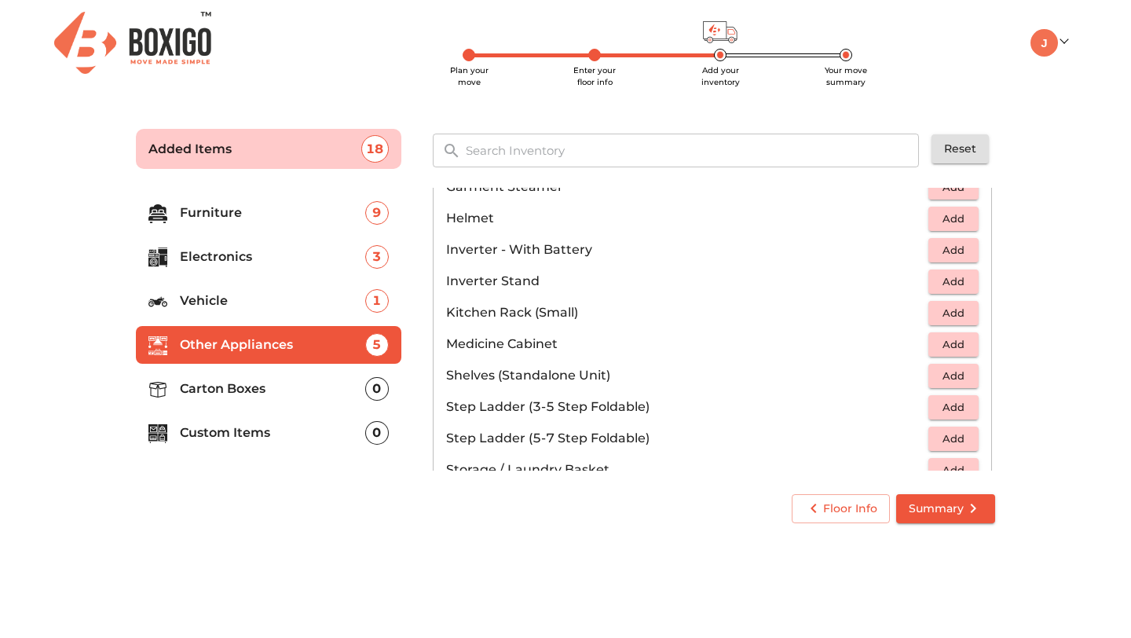
scroll to position [771, 0]
click at [954, 251] on span "Add" at bounding box center [953, 249] width 35 height 18
click at [952, 272] on span "Add" at bounding box center [953, 280] width 35 height 18
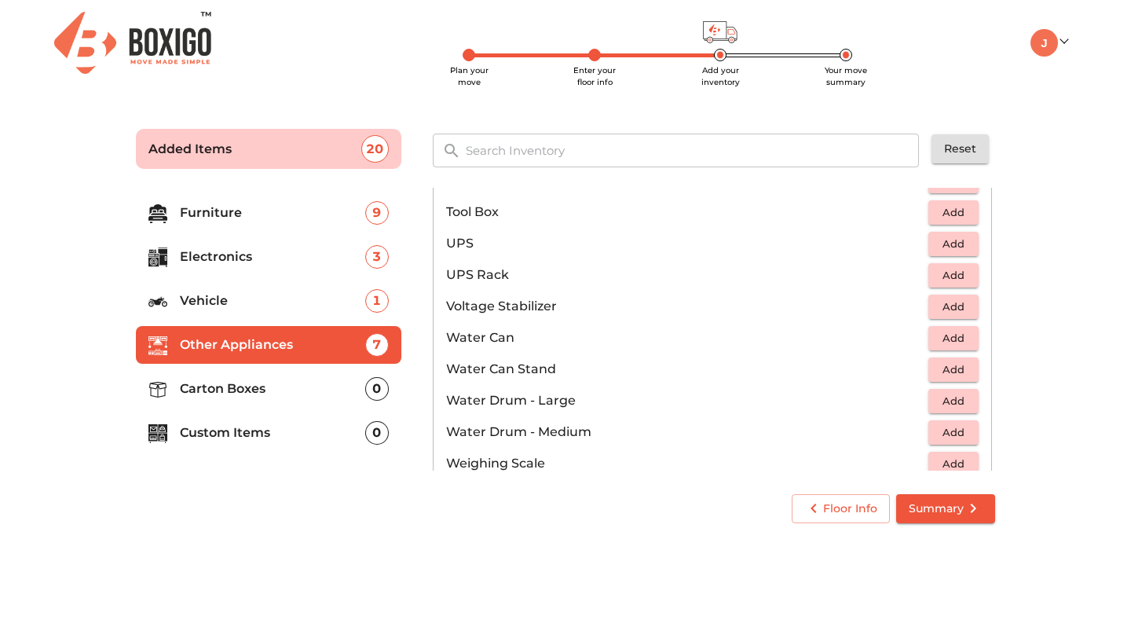
scroll to position [1070, 0]
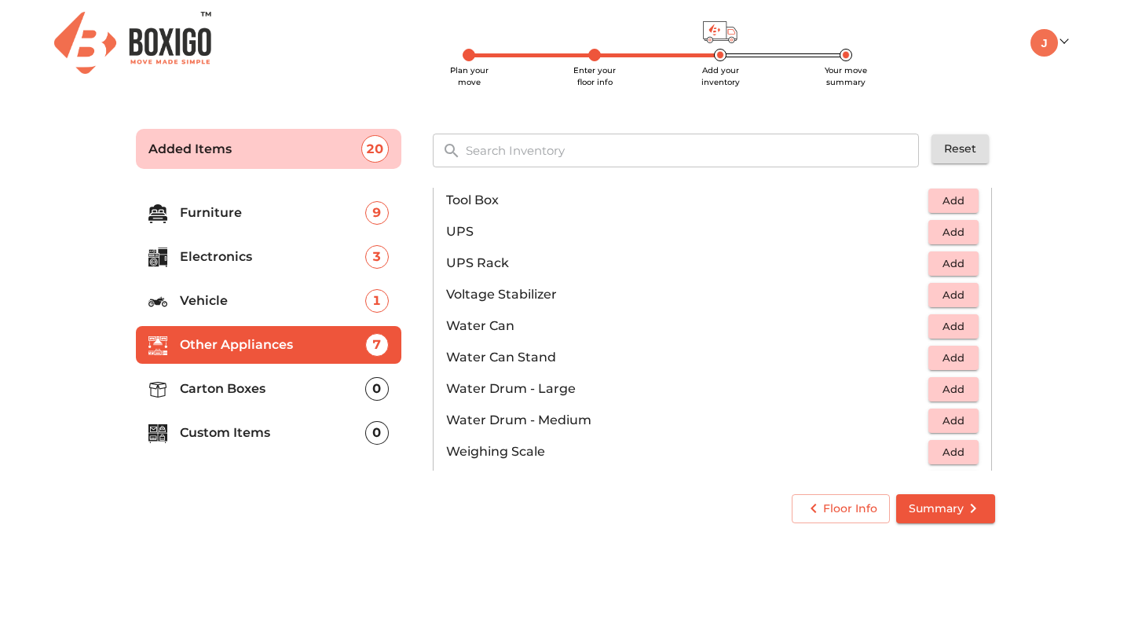
click at [972, 287] on button "Add" at bounding box center [953, 295] width 50 height 24
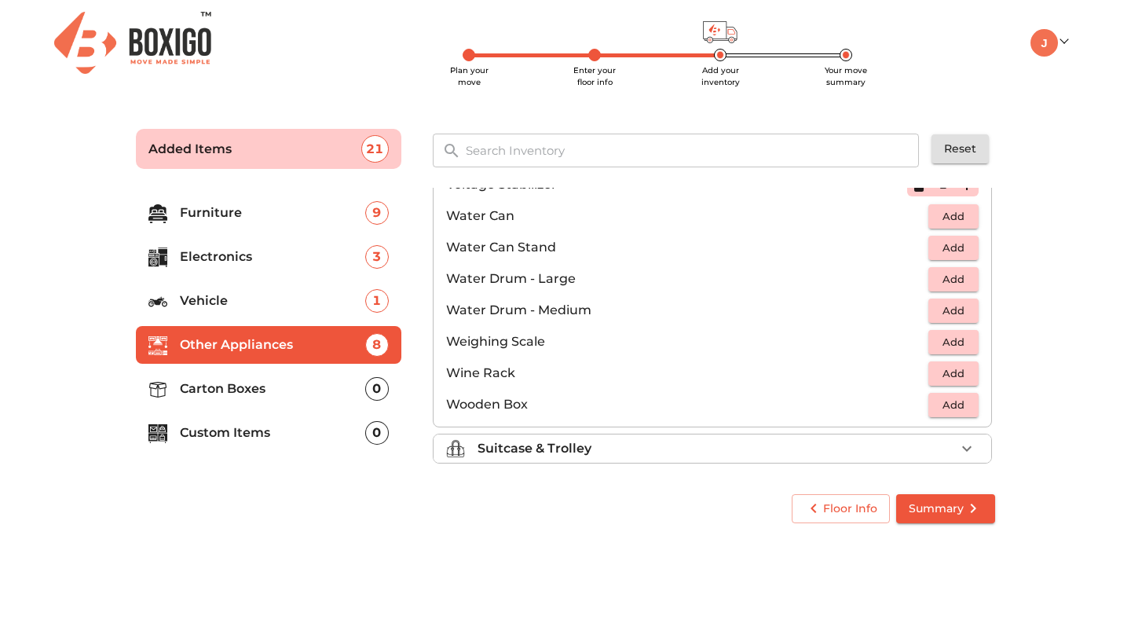
scroll to position [1185, 0]
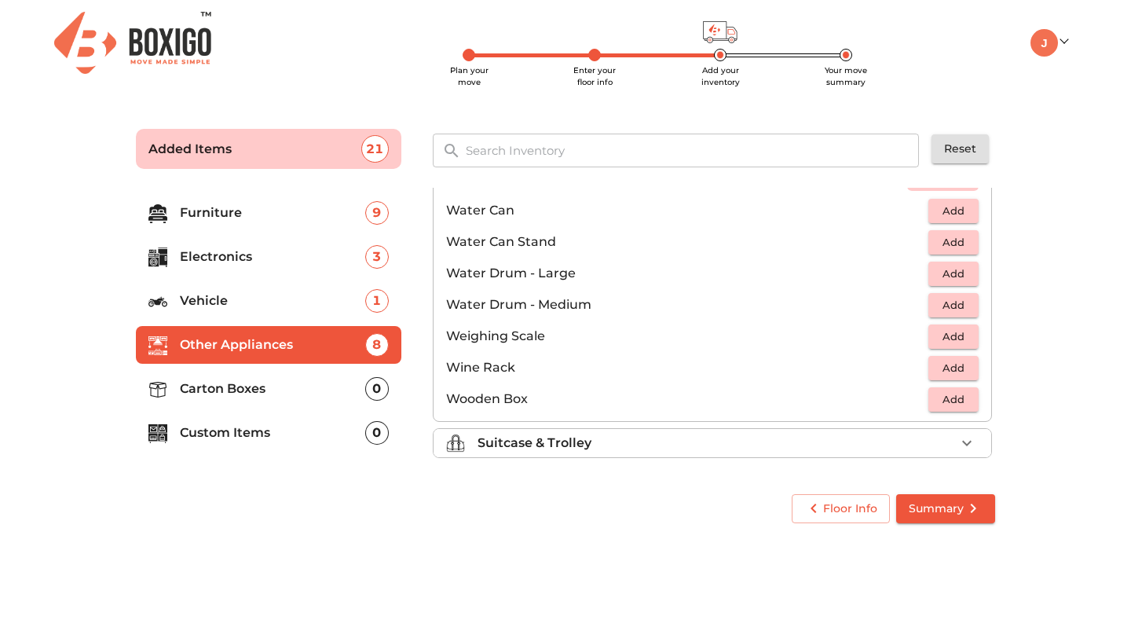
click at [939, 342] on span "Add" at bounding box center [953, 337] width 35 height 18
click at [959, 446] on icon "button" at bounding box center [966, 443] width 19 height 19
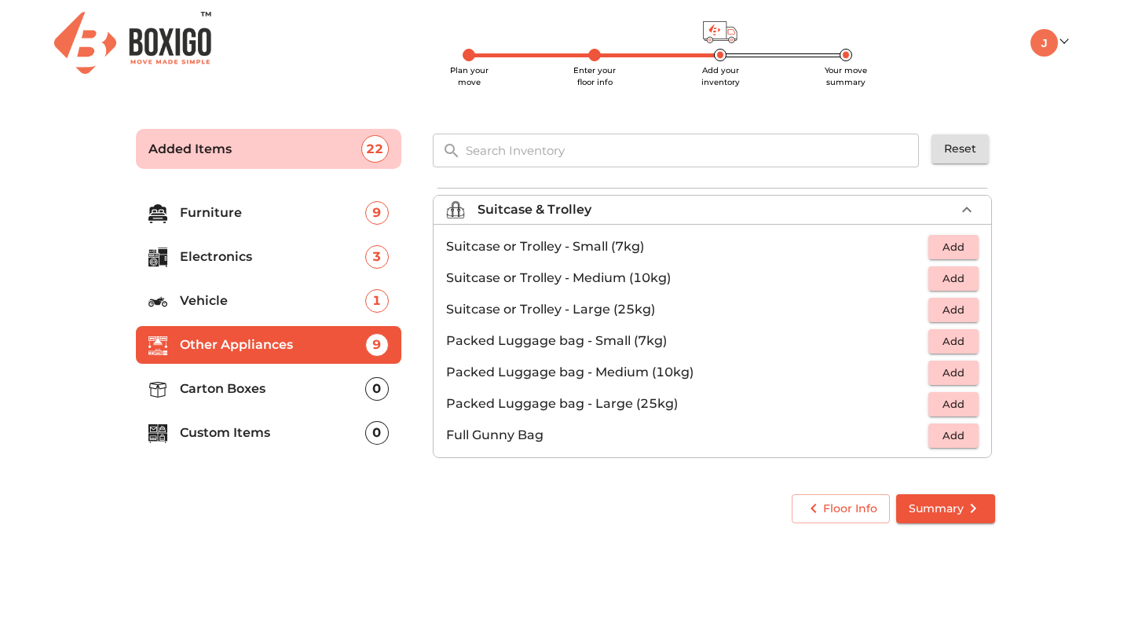
scroll to position [180, 0]
click at [965, 243] on span "Add" at bounding box center [953, 247] width 35 height 18
click at [965, 242] on icon "button" at bounding box center [966, 246] width 19 height 19
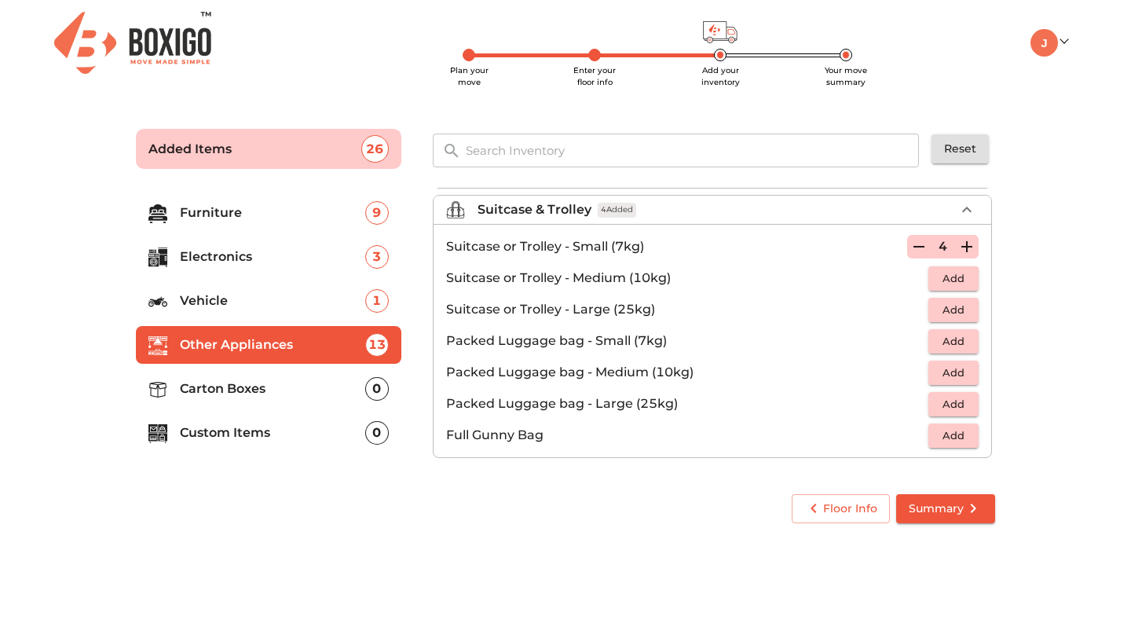
click at [946, 266] on button "Add" at bounding box center [953, 278] width 50 height 24
click at [258, 386] on p "Carton Boxes" at bounding box center [272, 388] width 185 height 19
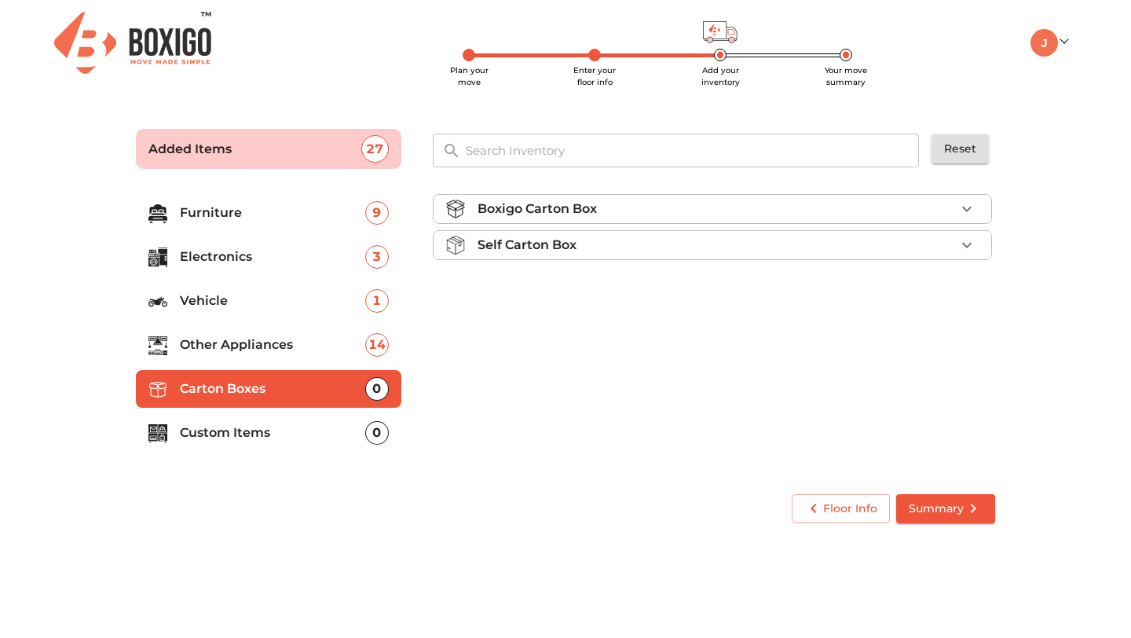
click at [622, 208] on div "Boxigo Carton Box" at bounding box center [717, 209] width 478 height 19
click at [966, 243] on span "Add" at bounding box center [953, 246] width 35 height 18
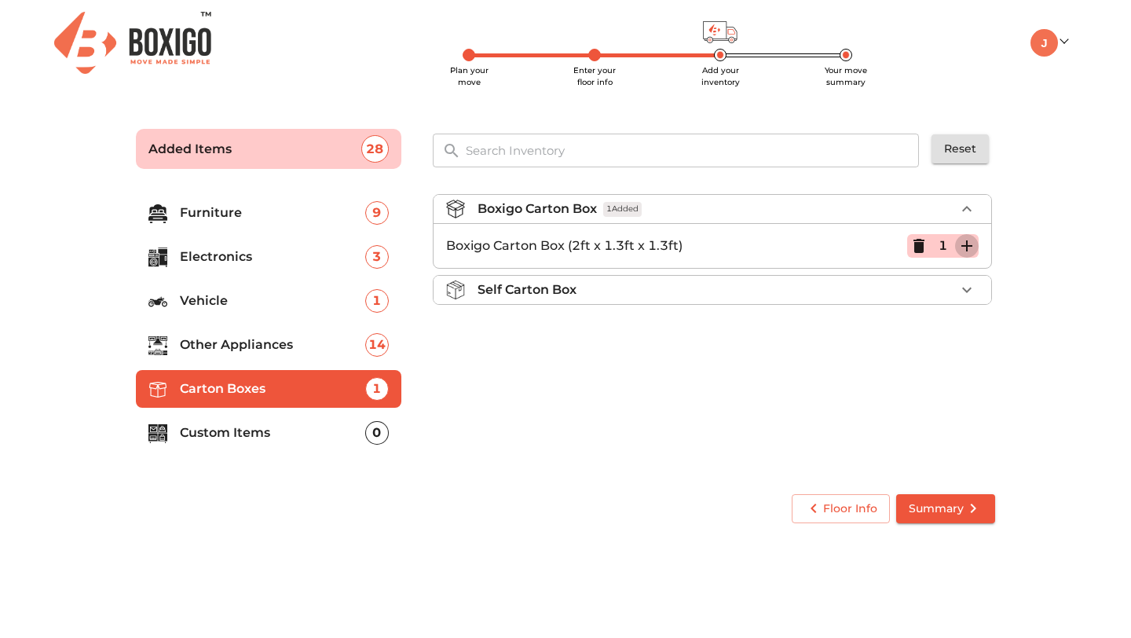
click at [966, 243] on icon "button" at bounding box center [966, 245] width 11 height 11
click at [265, 424] on p "Custom Items" at bounding box center [272, 432] width 185 height 19
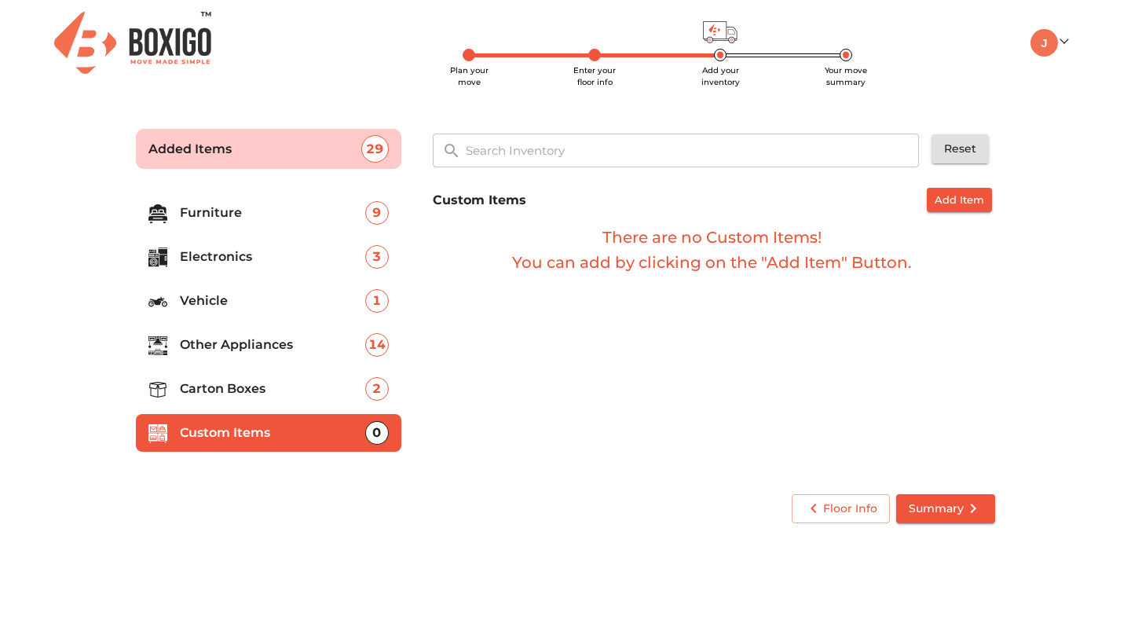
click at [929, 504] on span "Summary" at bounding box center [946, 509] width 74 height 20
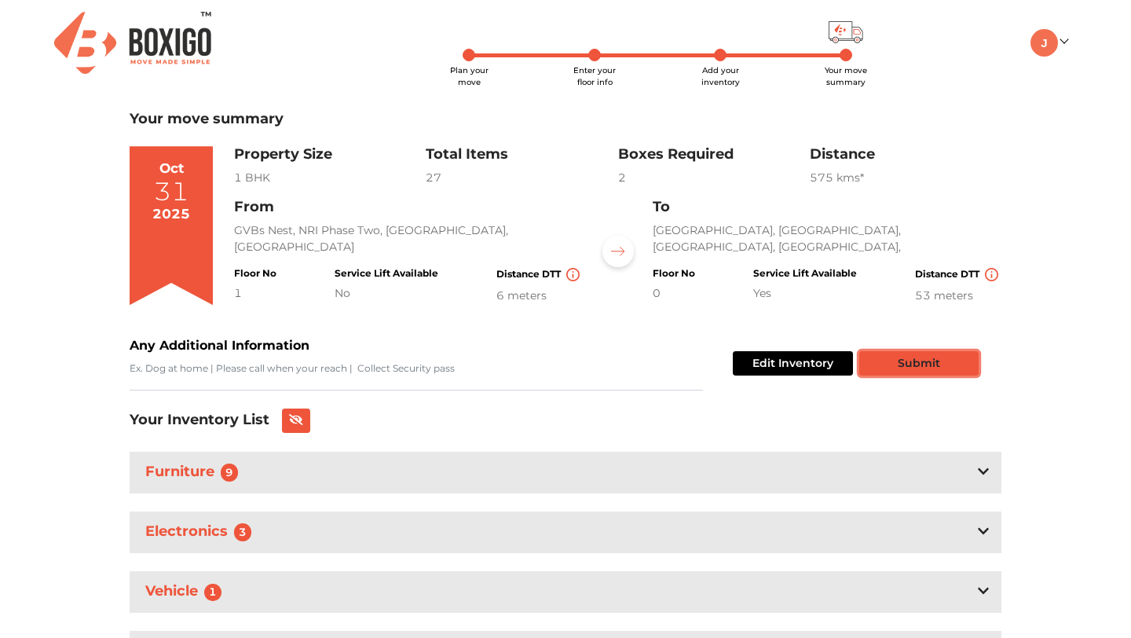
click at [884, 358] on button "Submit" at bounding box center [918, 363] width 119 height 24
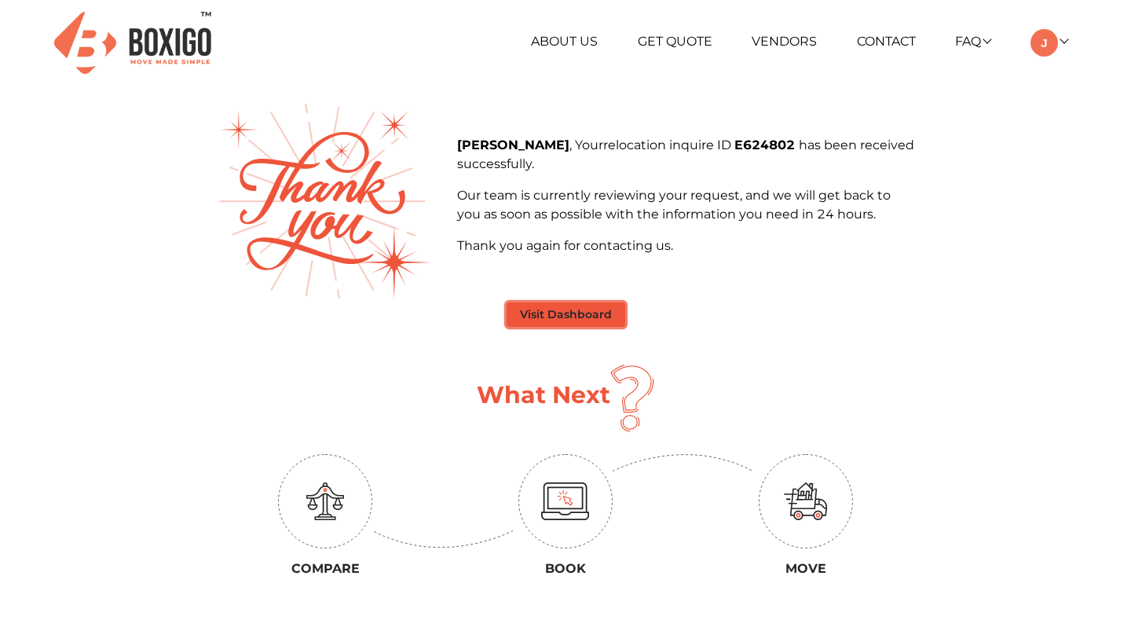
click at [577, 321] on button "Visit Dashboard" at bounding box center [566, 314] width 119 height 24
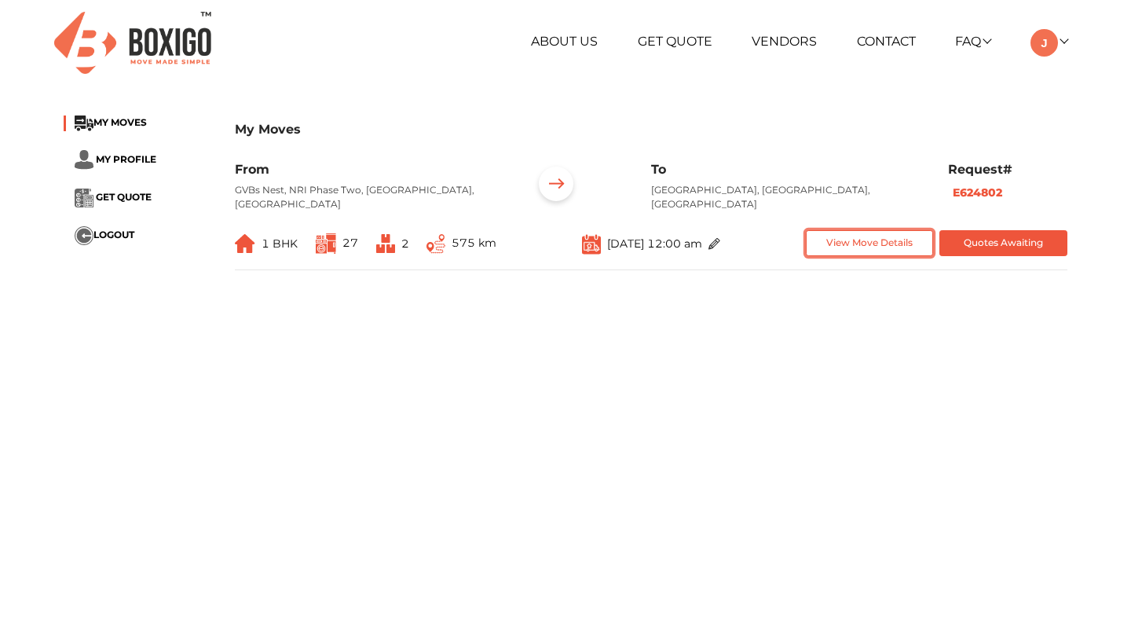
click at [856, 232] on button "View Move Details" at bounding box center [870, 243] width 128 height 26
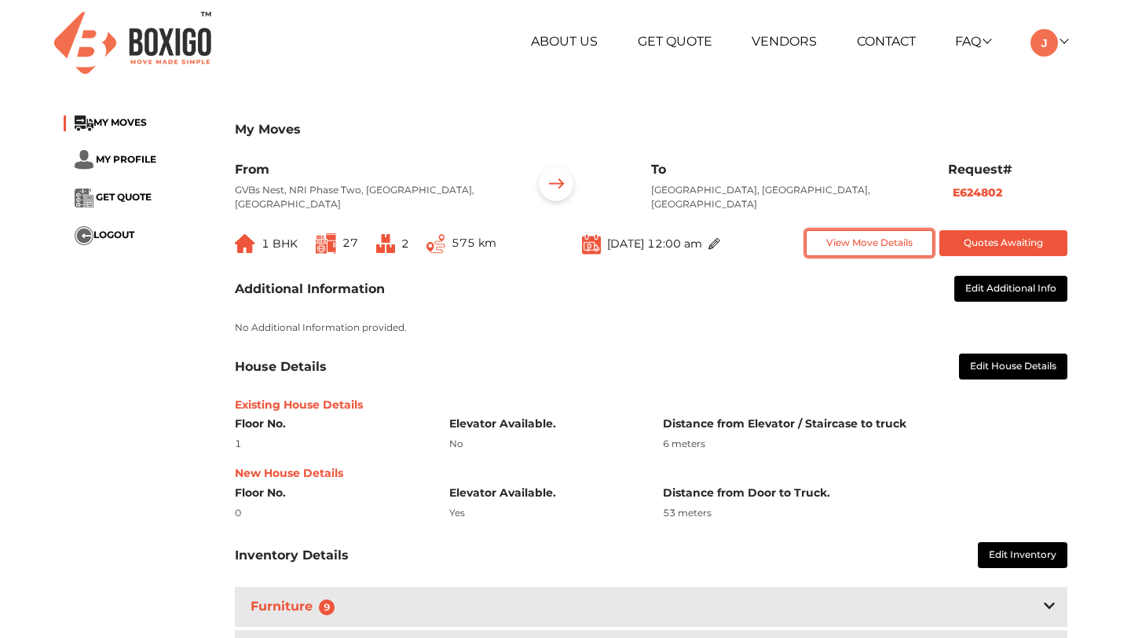
click at [851, 234] on button "View Move Details" at bounding box center [870, 243] width 128 height 26
